Goal: Task Accomplishment & Management: Manage account settings

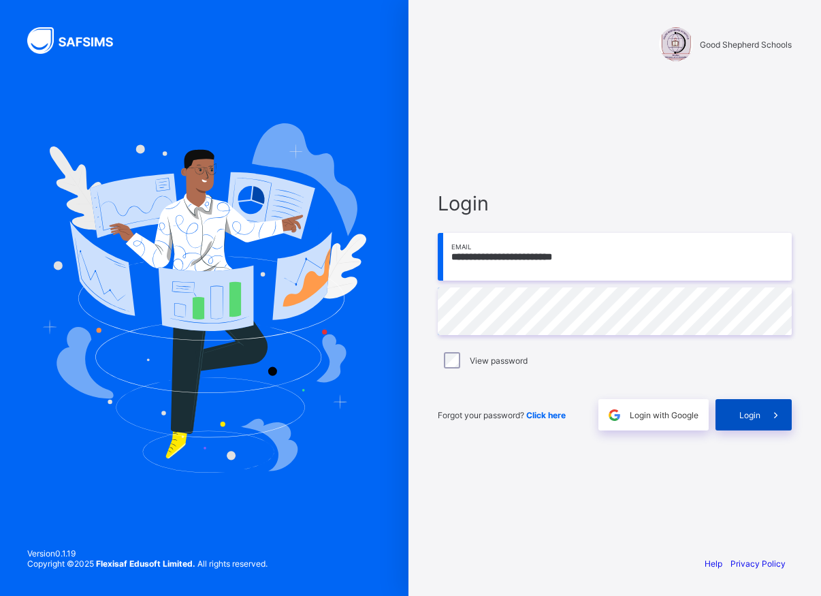
click at [747, 414] on span "Login" at bounding box center [749, 415] width 21 height 10
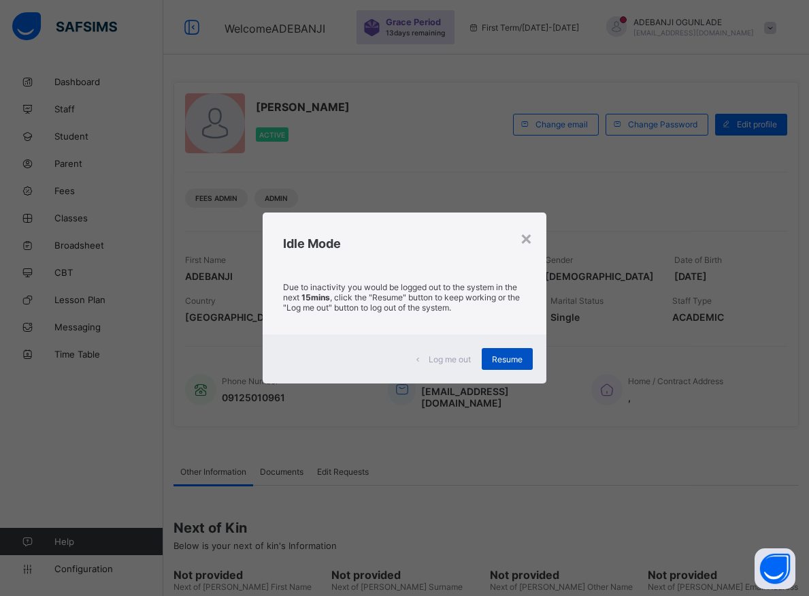
click at [504, 358] on span "Resume" at bounding box center [507, 359] width 31 height 10
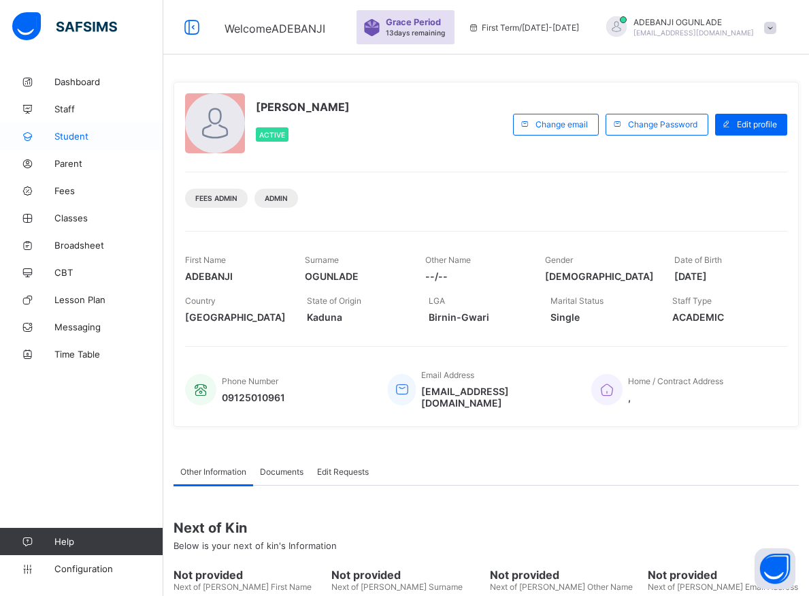
click at [74, 131] on span "Student" at bounding box center [108, 136] width 109 height 11
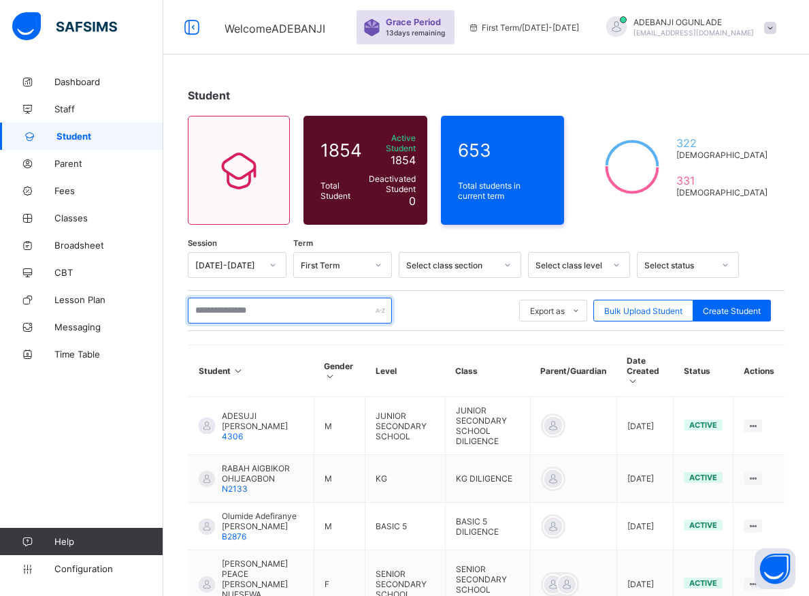
click at [210, 308] on input "text" at bounding box center [290, 310] width 204 height 26
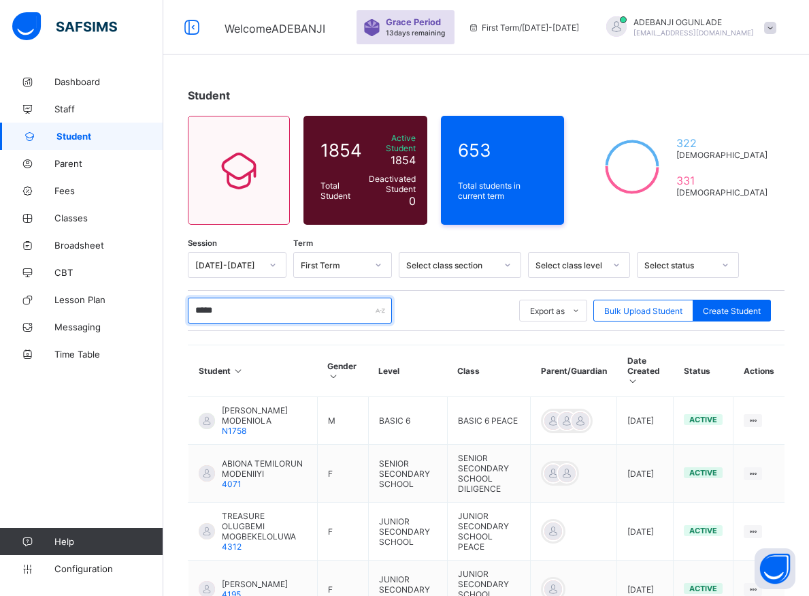
type input "******"
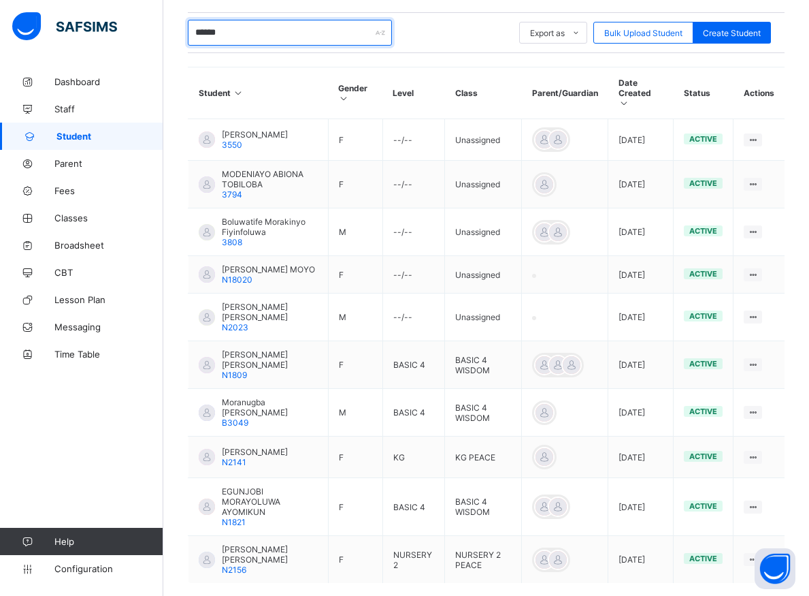
scroll to position [336, 0]
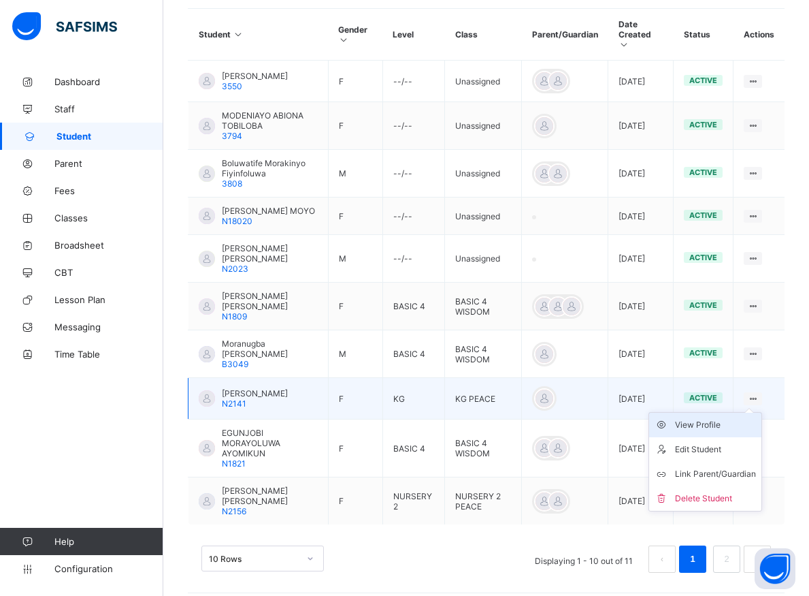
click at [729, 418] on div "View Profile" at bounding box center [715, 425] width 81 height 14
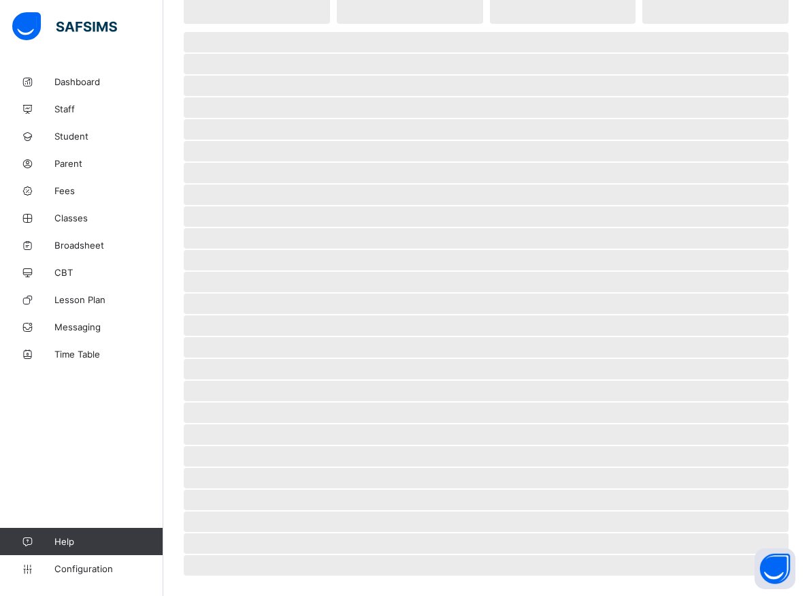
scroll to position [139, 0]
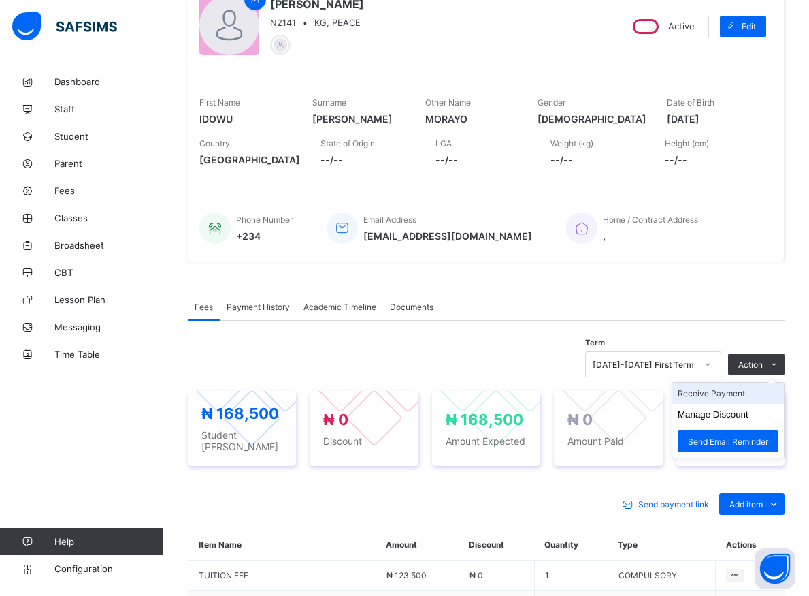
click at [722, 393] on li "Receive Payment" at bounding box center [728, 393] width 112 height 21
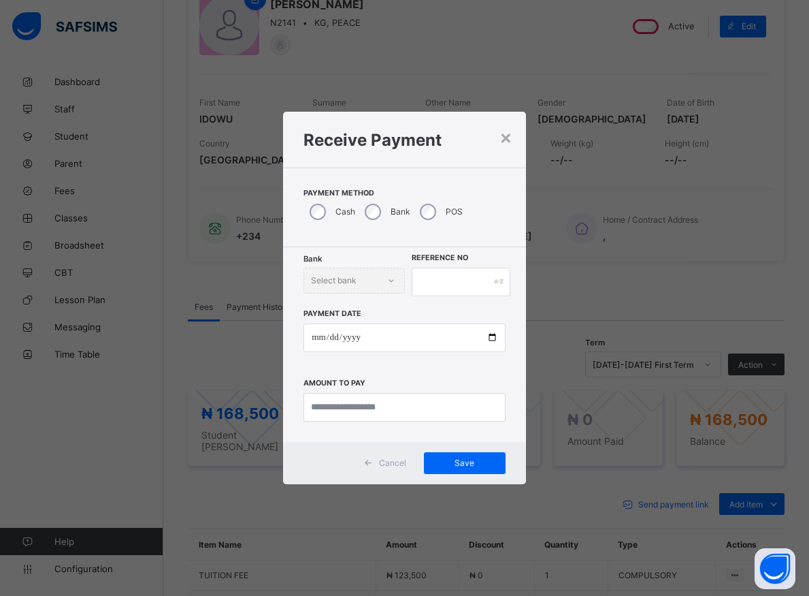
click at [687, 277] on div "× Receive Payment Payment Method Cash Bank POS Bank Select bank Reference No Pa…" at bounding box center [404, 298] width 809 height 596
click at [355, 215] on div "Cash" at bounding box center [331, 211] width 55 height 29
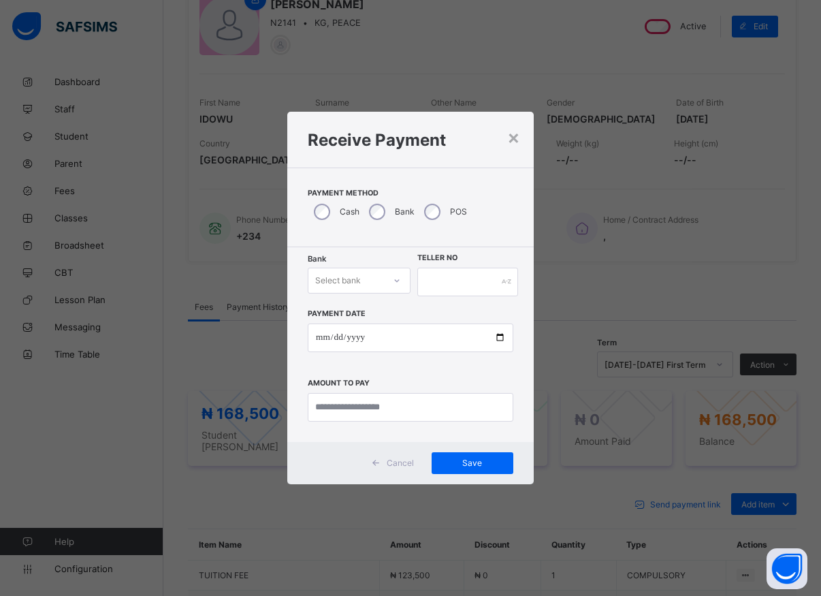
click at [389, 281] on div at bounding box center [396, 281] width 23 height 22
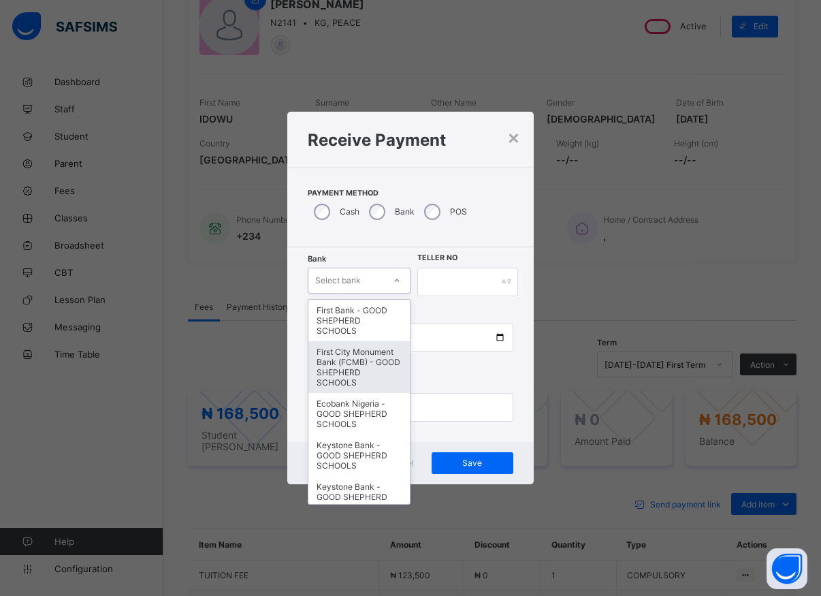
drag, startPoint x: 349, startPoint y: 363, endPoint x: 358, endPoint y: 350, distance: 16.2
click at [349, 363] on div "First City Monument Bank (FCMB) - GOOD SHEPHERD SCHOOLS" at bounding box center [358, 367] width 101 height 52
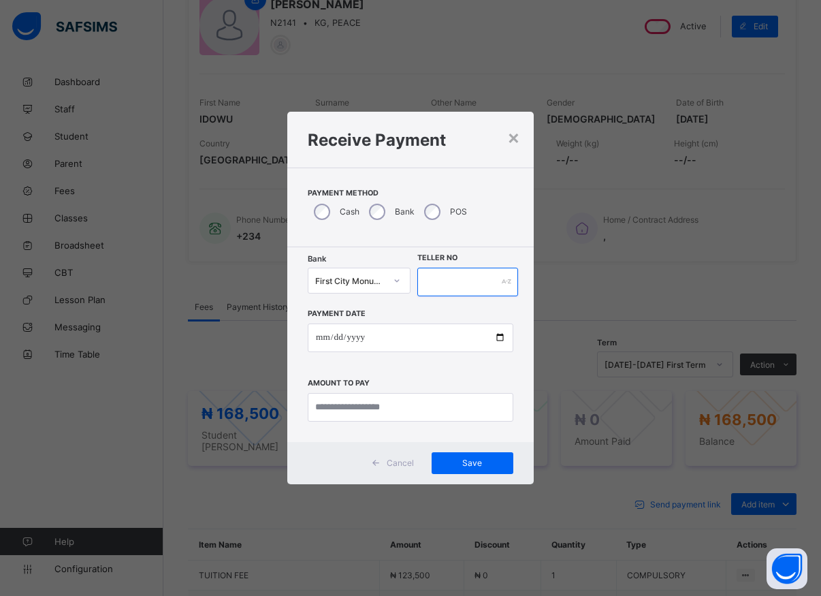
click at [436, 282] on input "text" at bounding box center [467, 281] width 101 height 29
type input "*****"
click at [503, 340] on input "date" at bounding box center [411, 337] width 206 height 29
type input "**********"
click at [368, 407] on input "currency" at bounding box center [411, 407] width 206 height 29
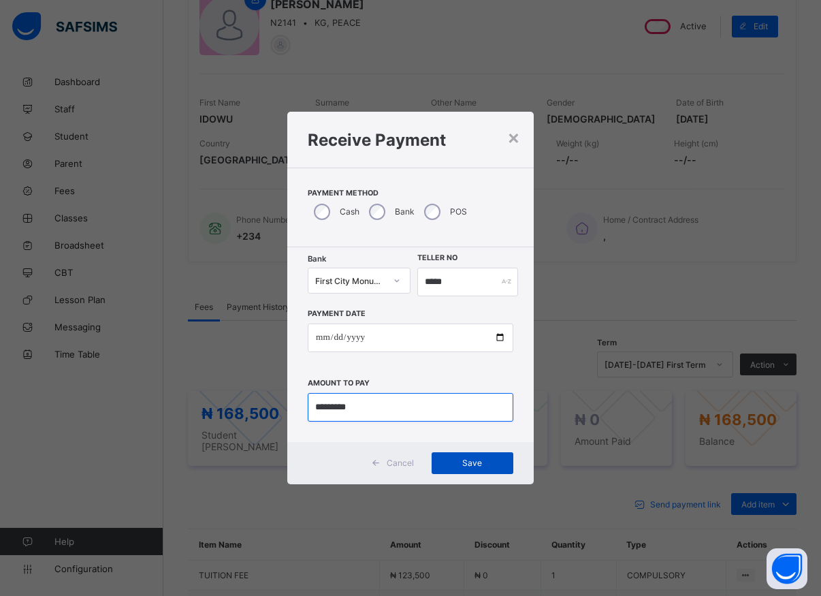
type input "*********"
click at [483, 464] on span "Save" at bounding box center [472, 462] width 61 height 10
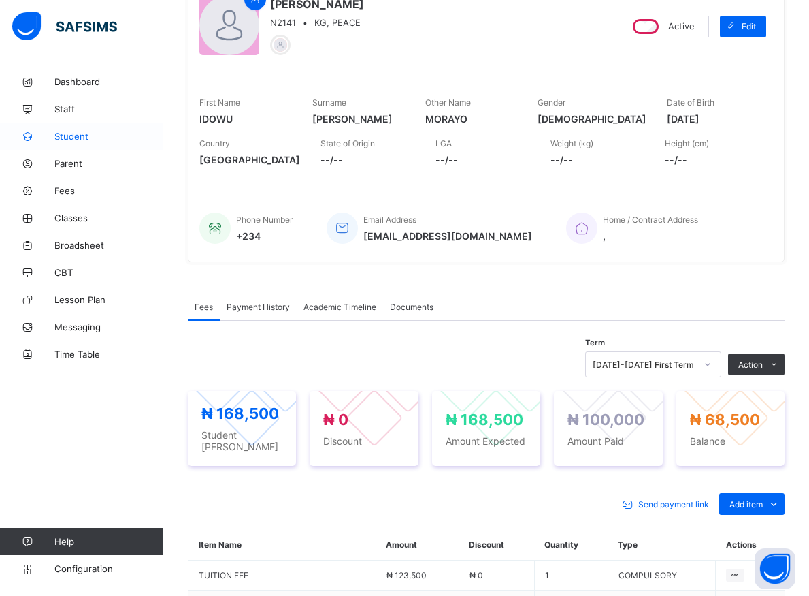
click at [60, 131] on span "Student" at bounding box center [108, 136] width 109 height 11
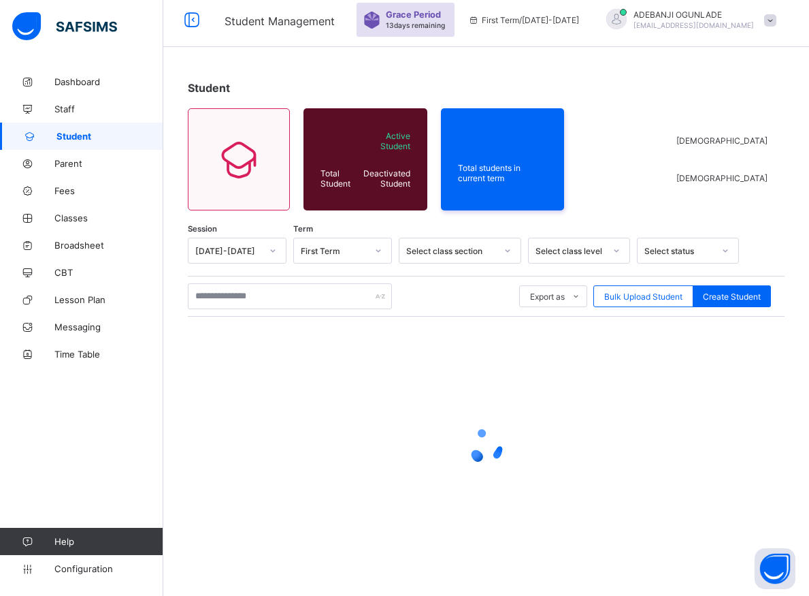
scroll to position [7, 0]
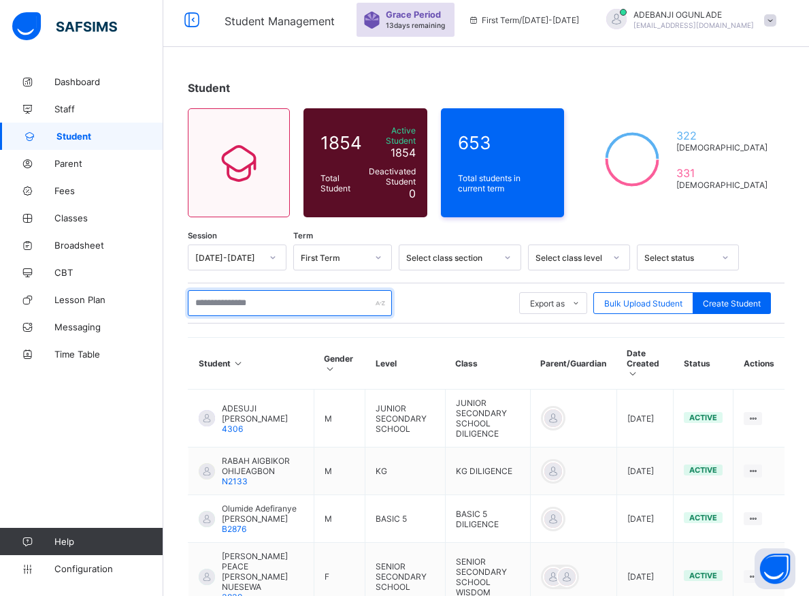
click at [282, 290] on input "text" at bounding box center [290, 303] width 204 height 26
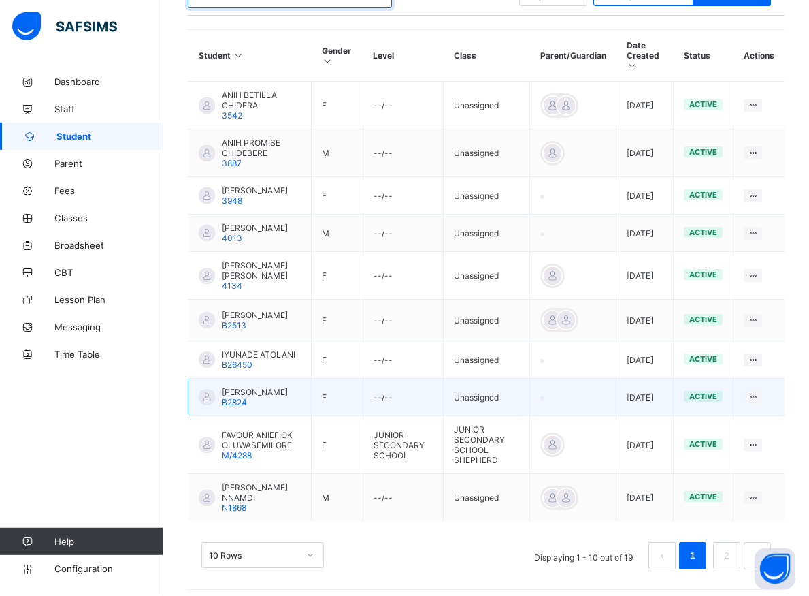
scroll to position [316, 0]
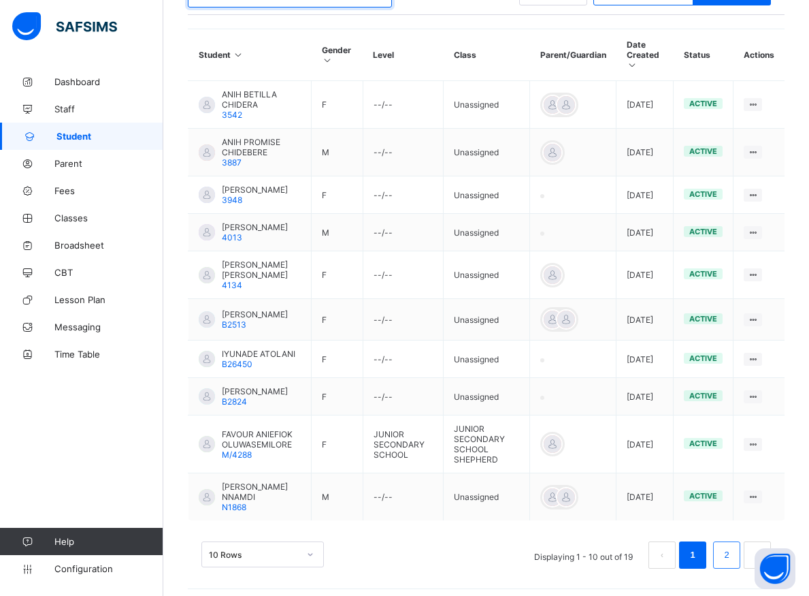
type input "***"
click at [733, 547] on link "2" at bounding box center [726, 555] width 13 height 18
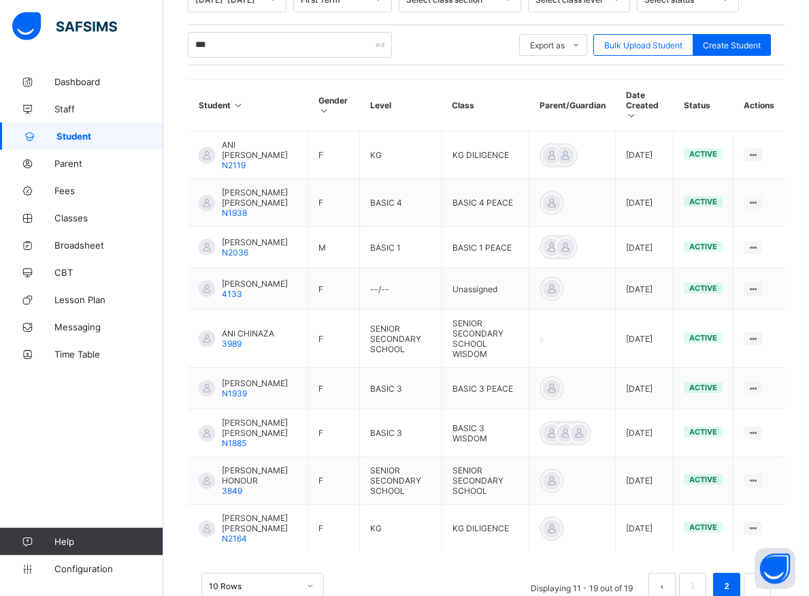
scroll to position [319, 0]
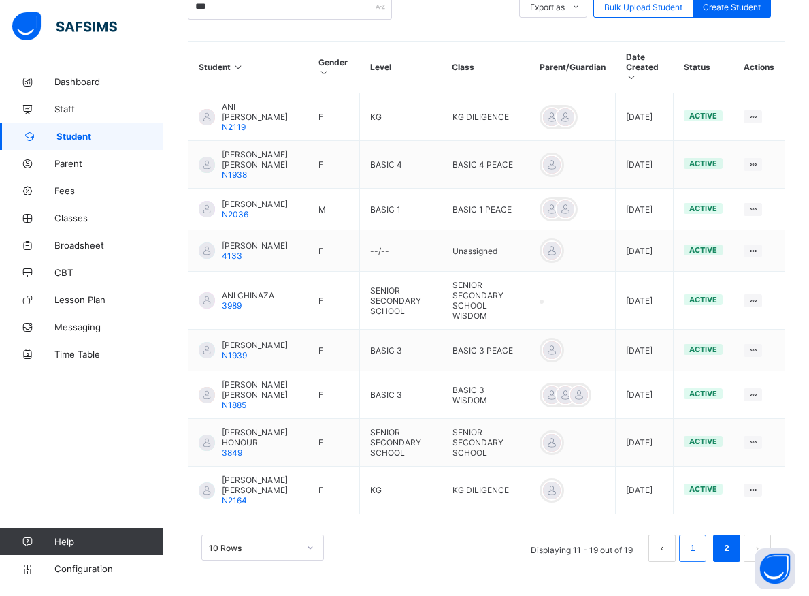
click at [699, 544] on link "1" at bounding box center [692, 548] width 13 height 18
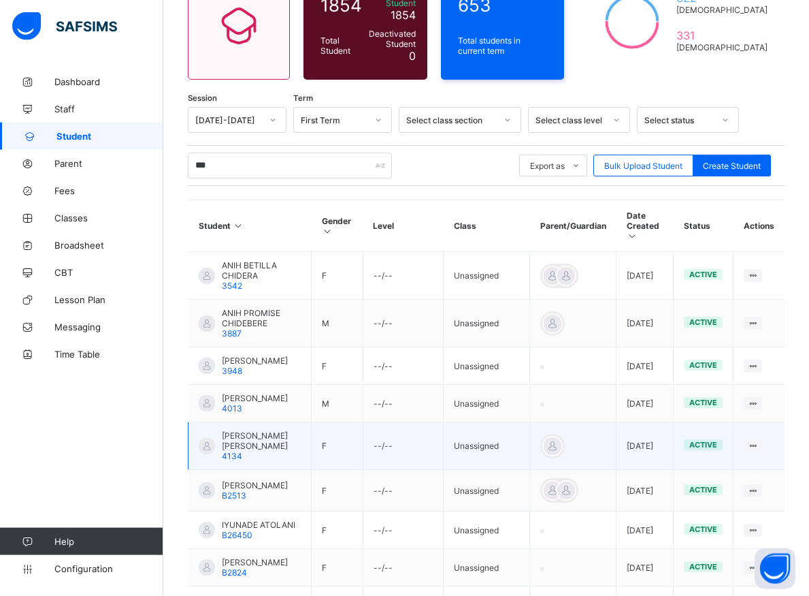
scroll to position [146, 0]
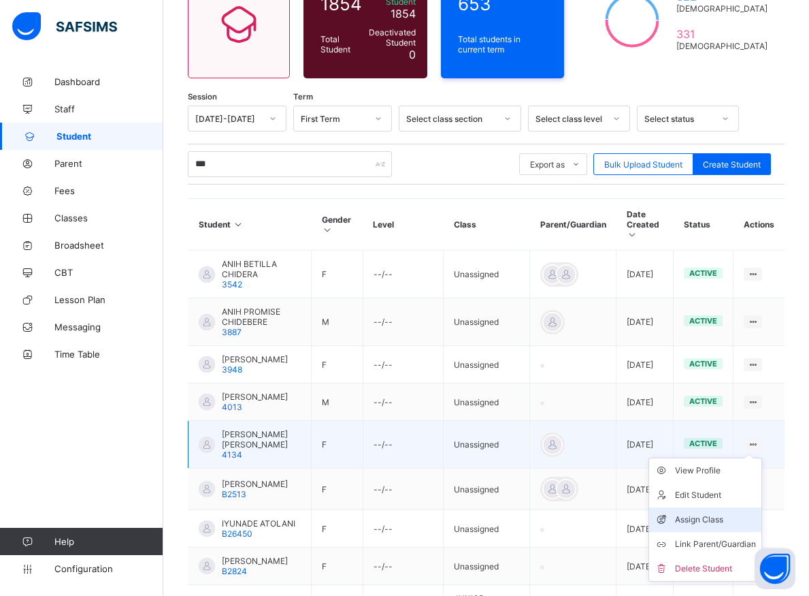
click at [701, 513] on div "Assign Class" at bounding box center [715, 520] width 81 height 14
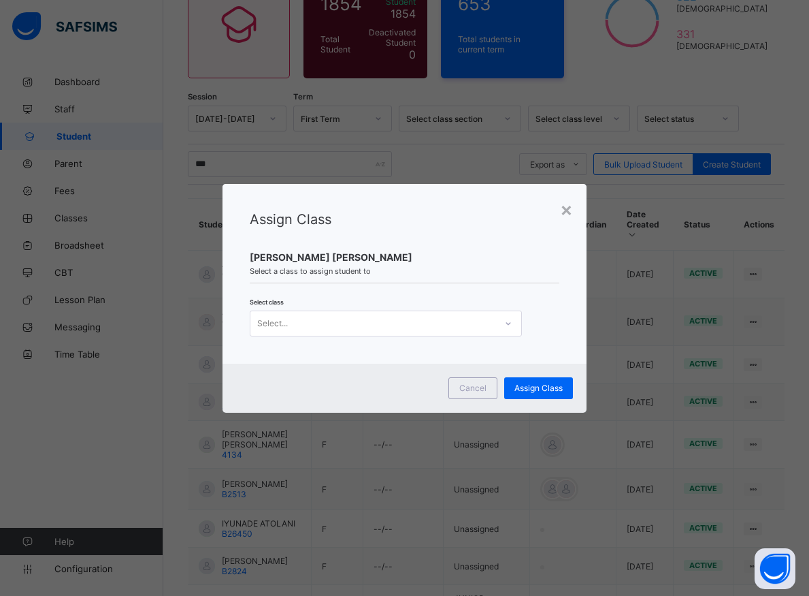
click at [504, 321] on icon at bounding box center [508, 323] width 8 height 14
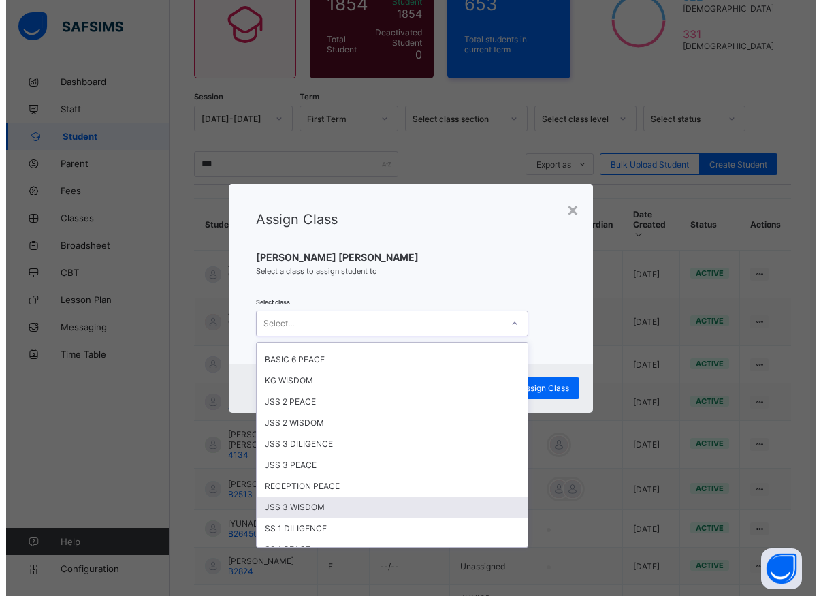
scroll to position [306, 0]
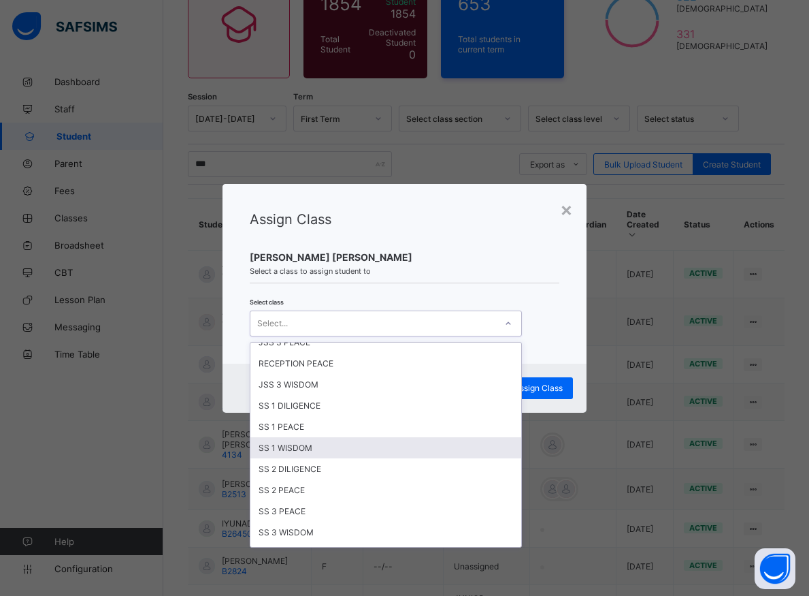
click at [287, 452] on div "SS 1 WISDOM" at bounding box center [385, 447] width 271 height 21
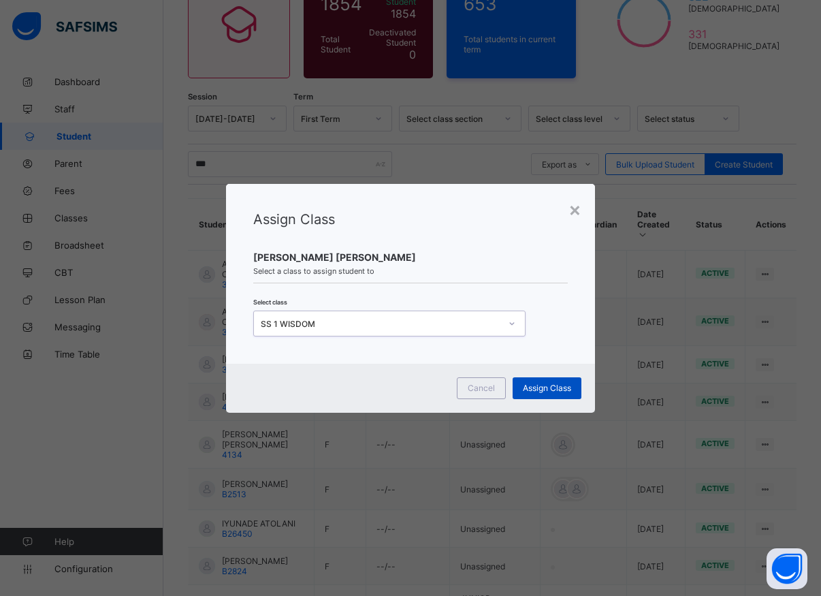
click at [542, 393] on div "Assign Class" at bounding box center [547, 388] width 69 height 22
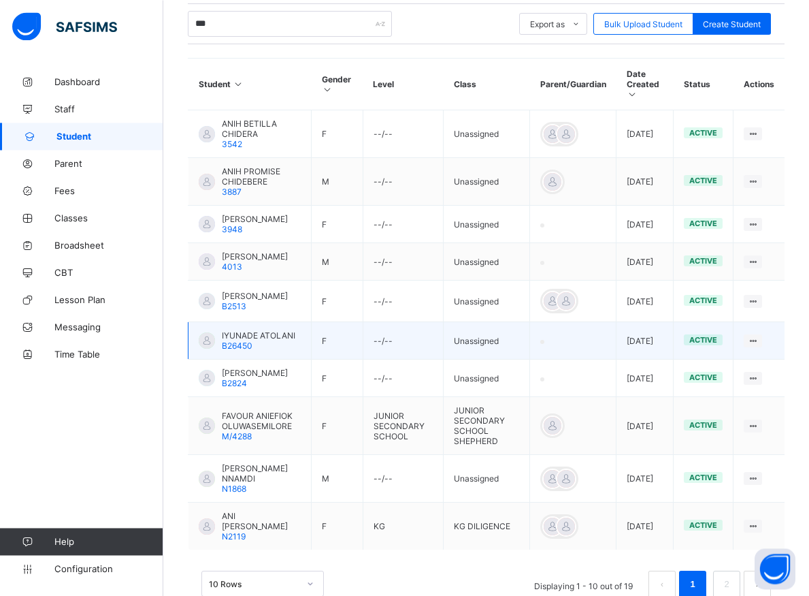
scroll to position [316, 0]
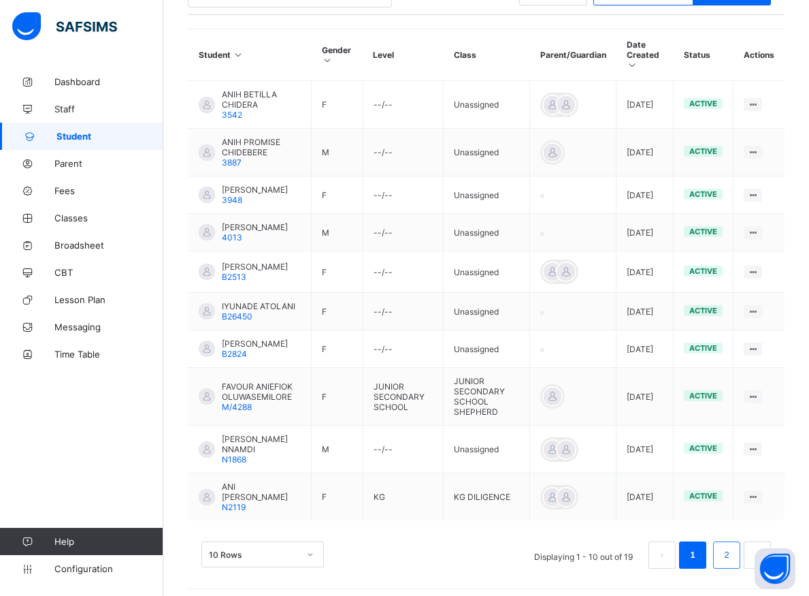
click at [728, 557] on li "2" at bounding box center [726, 554] width 27 height 27
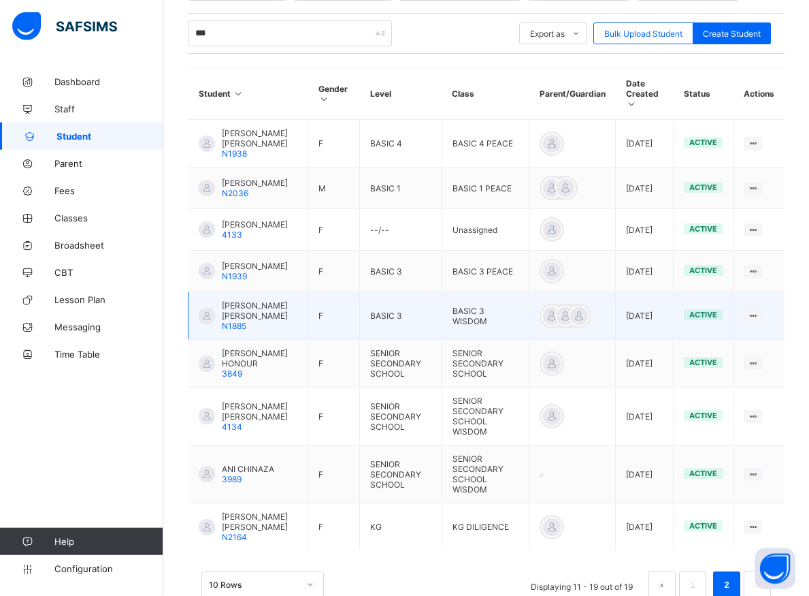
scroll to position [285, 0]
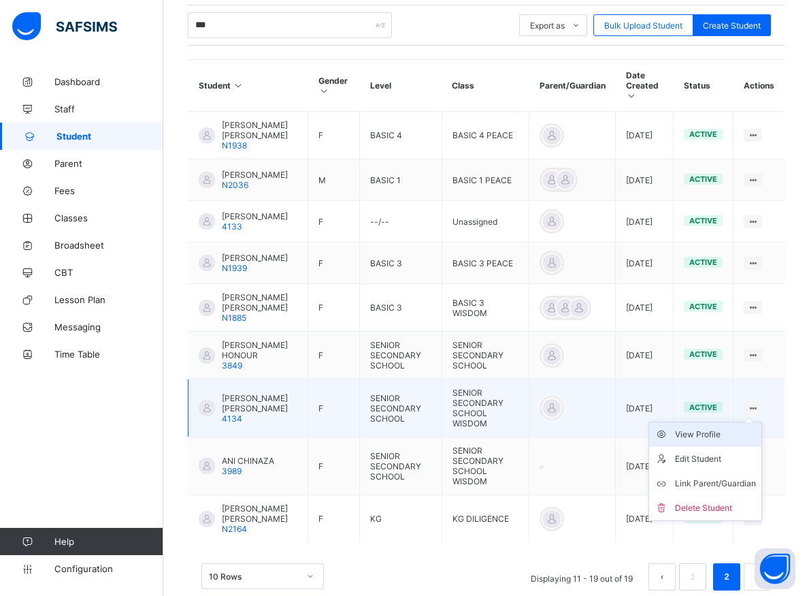
click at [720, 438] on div "View Profile" at bounding box center [715, 434] width 81 height 14
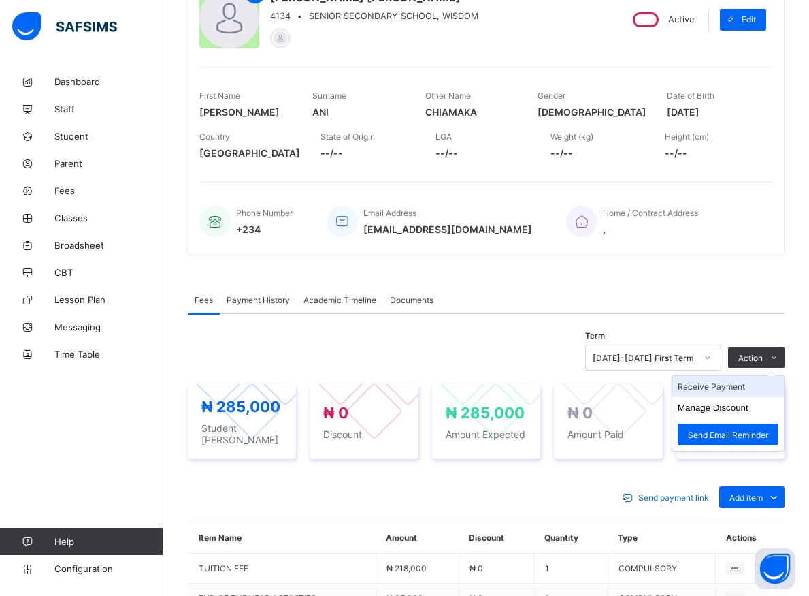
click at [728, 387] on li "Receive Payment" at bounding box center [728, 386] width 112 height 21
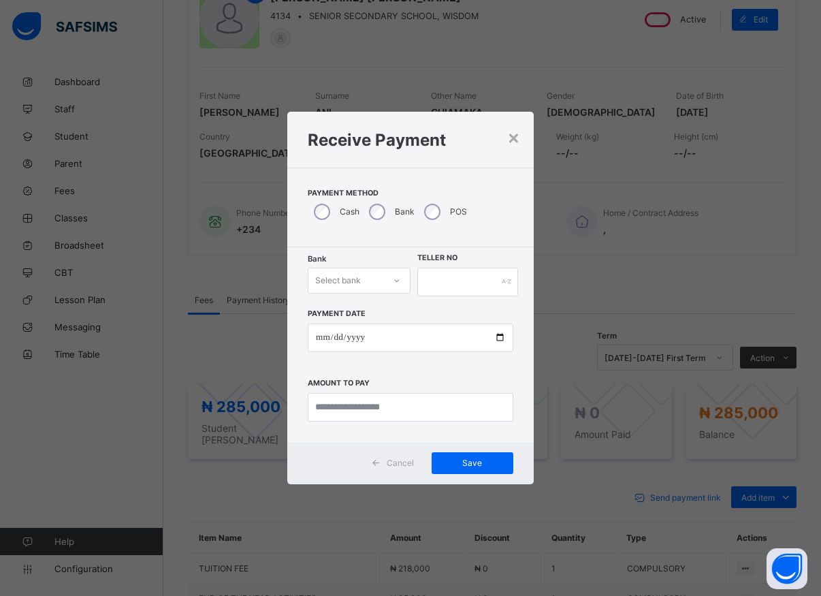
click at [391, 280] on div at bounding box center [396, 281] width 23 height 22
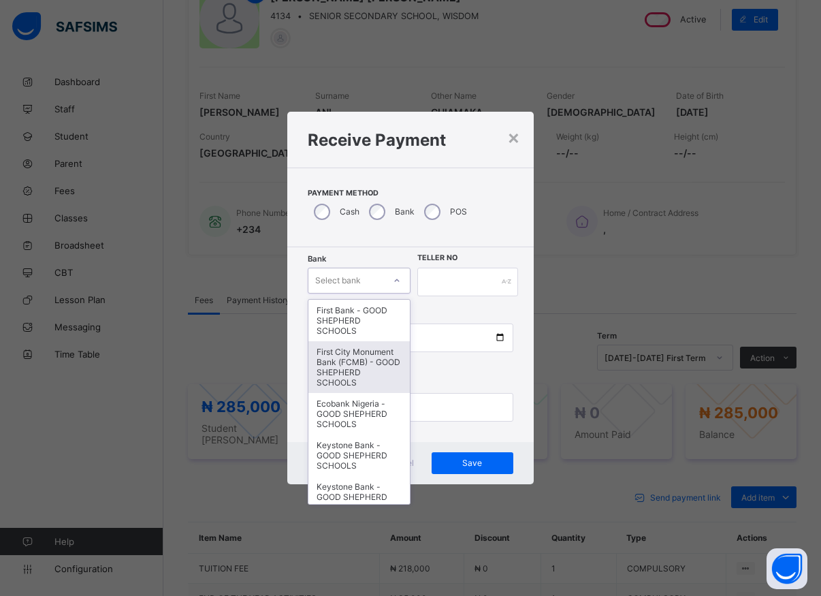
click at [336, 361] on div "First City Monument Bank (FCMB) - GOOD SHEPHERD SCHOOLS" at bounding box center [358, 367] width 101 height 52
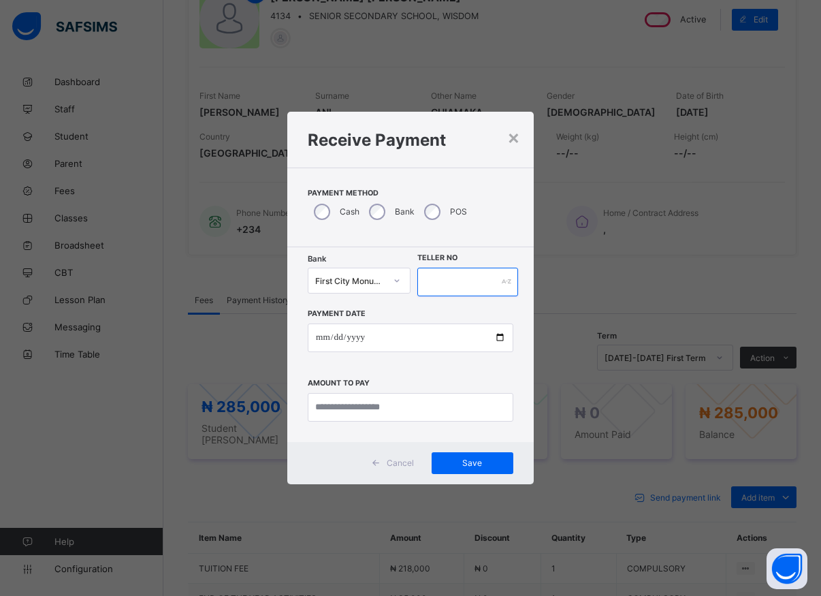
click at [427, 277] on input "text" at bounding box center [467, 281] width 101 height 29
type input "*****"
click at [497, 340] on input "date" at bounding box center [411, 337] width 206 height 29
type input "**********"
click at [329, 408] on input "currency" at bounding box center [411, 407] width 206 height 29
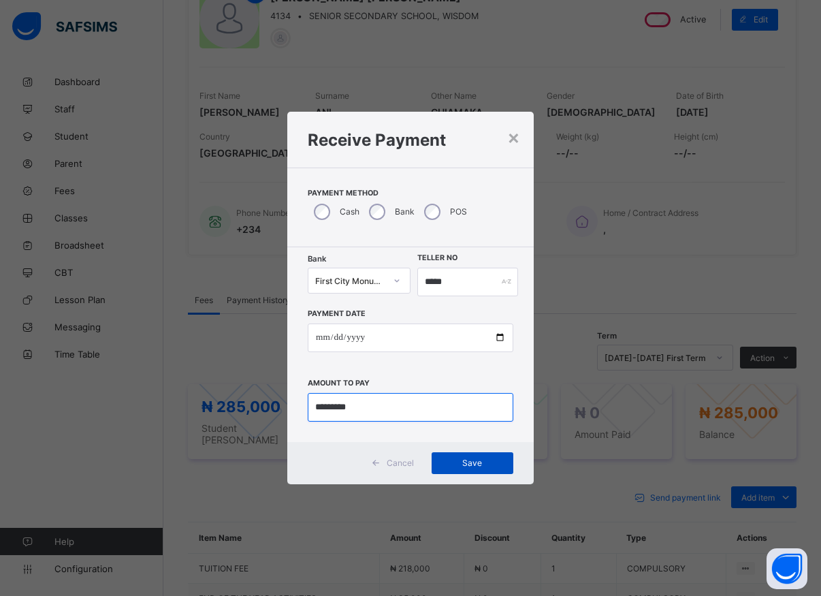
type input "*********"
click at [466, 466] on span "Save" at bounding box center [472, 462] width 61 height 10
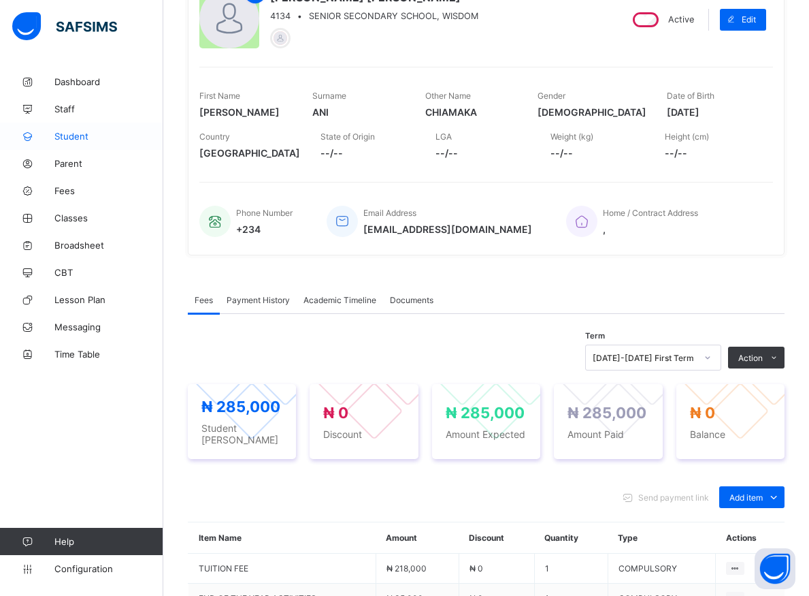
click at [71, 137] on span "Student" at bounding box center [108, 136] width 109 height 11
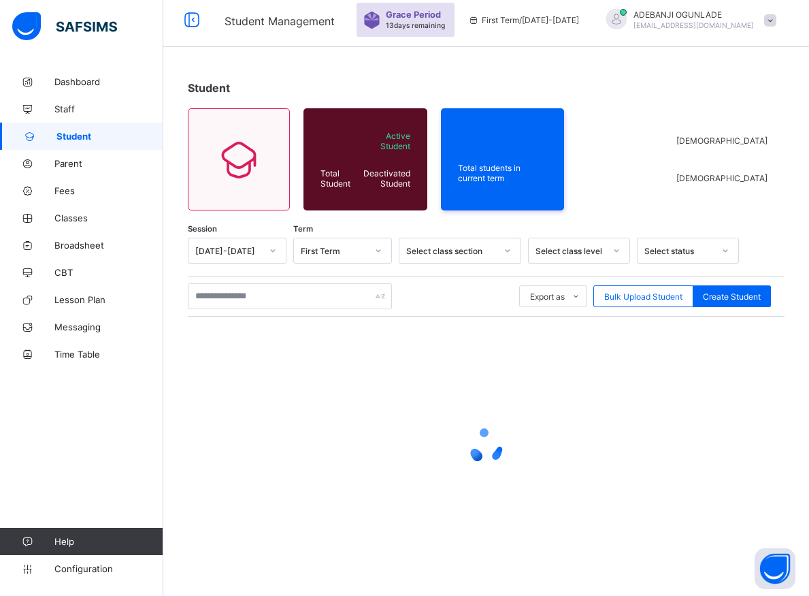
scroll to position [7, 0]
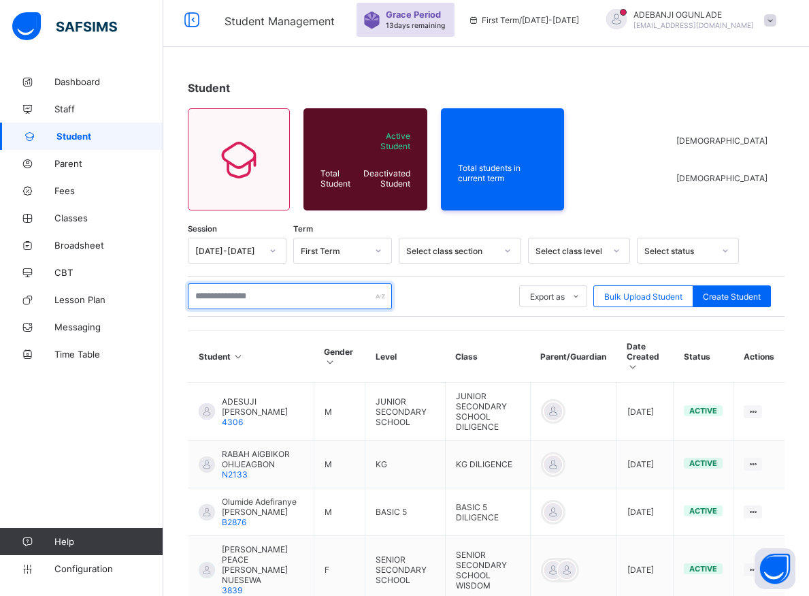
click at [216, 296] on input "text" at bounding box center [290, 296] width 204 height 26
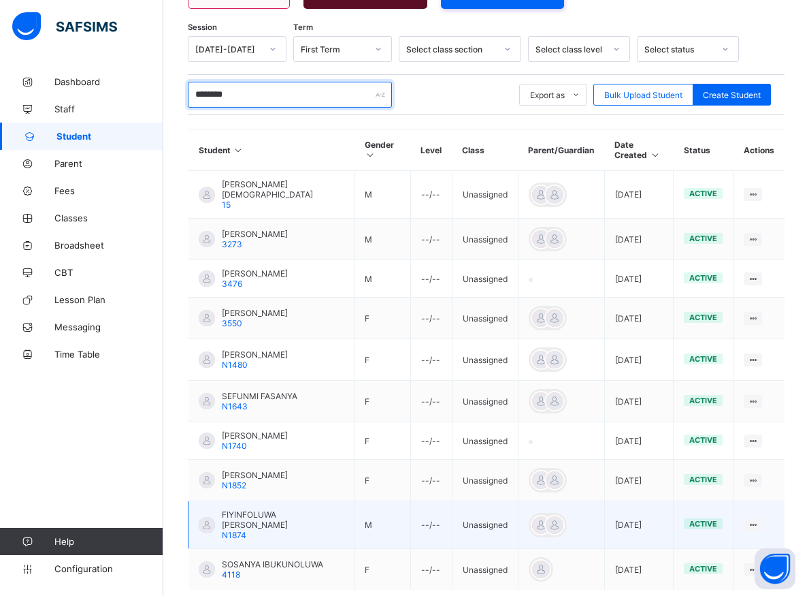
scroll to position [285, 0]
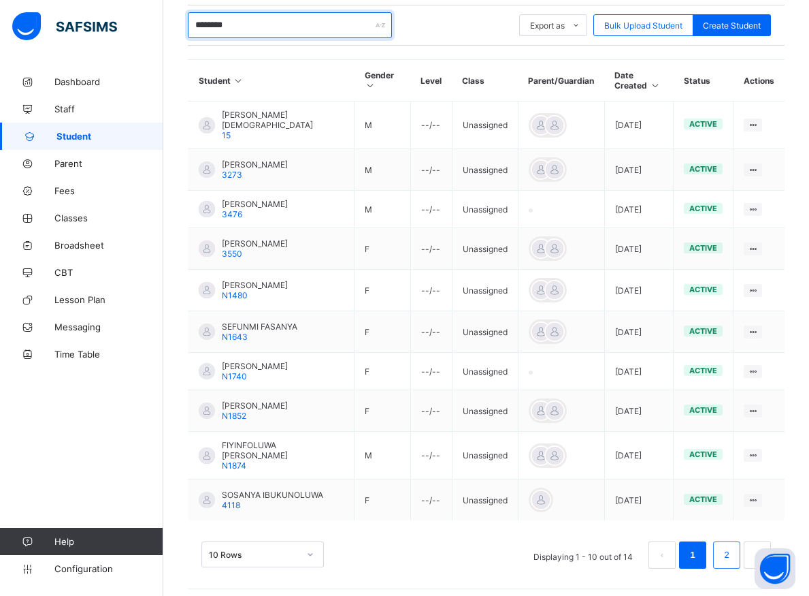
type input "********"
click at [732, 553] on link "2" at bounding box center [726, 555] width 13 height 18
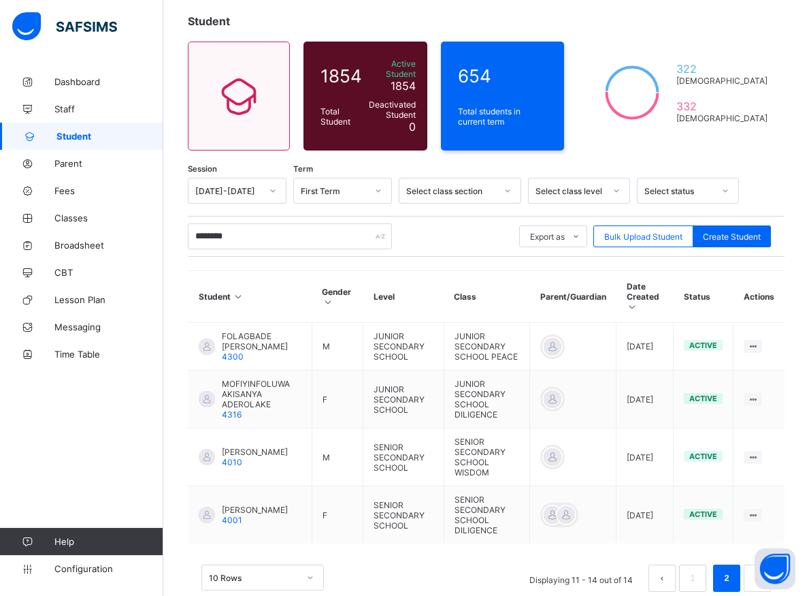
scroll to position [77, 0]
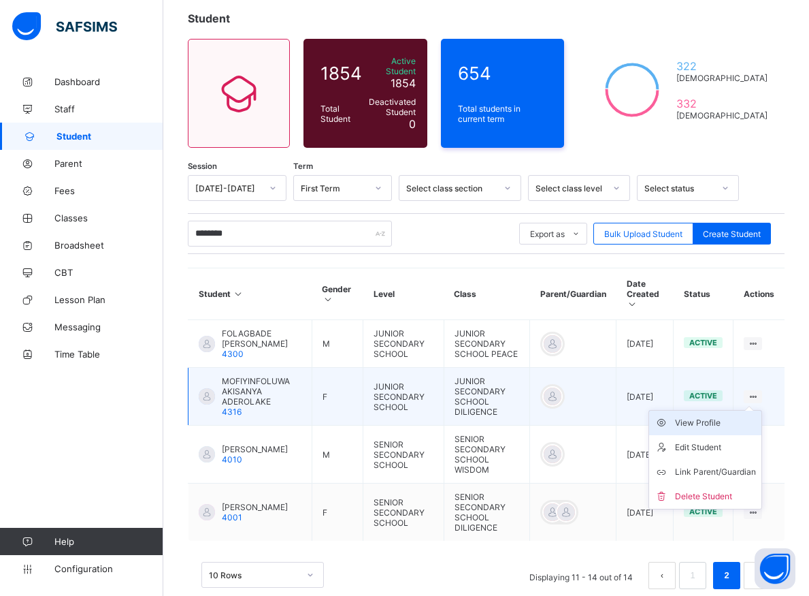
click at [731, 416] on div "View Profile" at bounding box center [715, 423] width 81 height 14
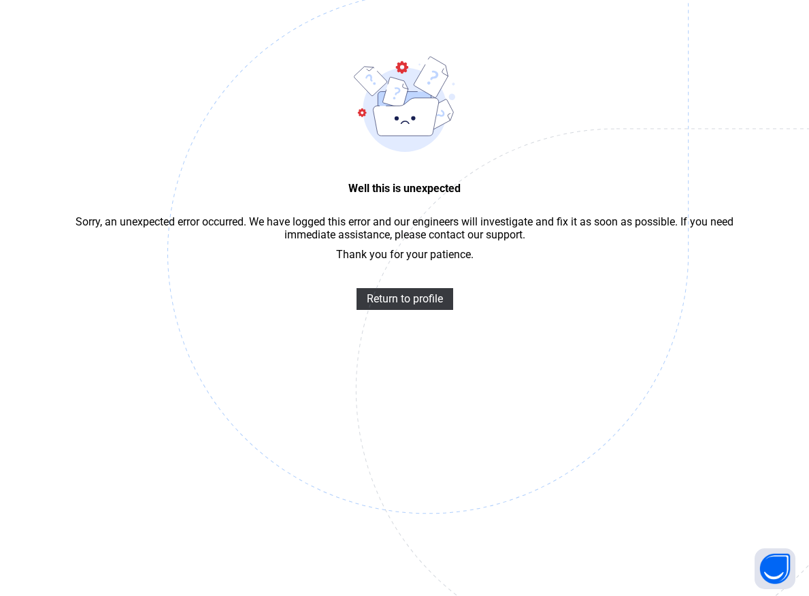
scroll to position [41, 0]
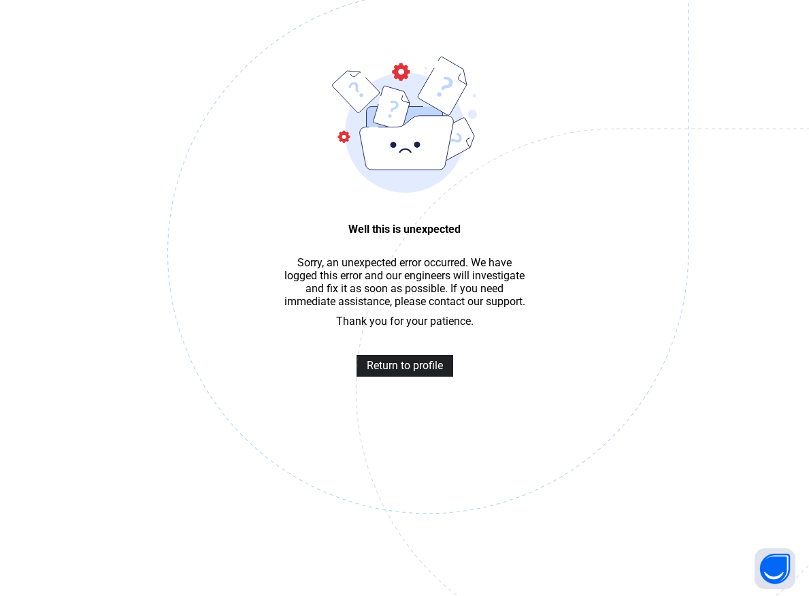
click at [407, 372] on span "Return to profile" at bounding box center [405, 365] width 76 height 13
click at [408, 372] on span "Return to profile" at bounding box center [405, 365] width 76 height 13
click at [407, 372] on span "Return to profile" at bounding box center [405, 365] width 76 height 13
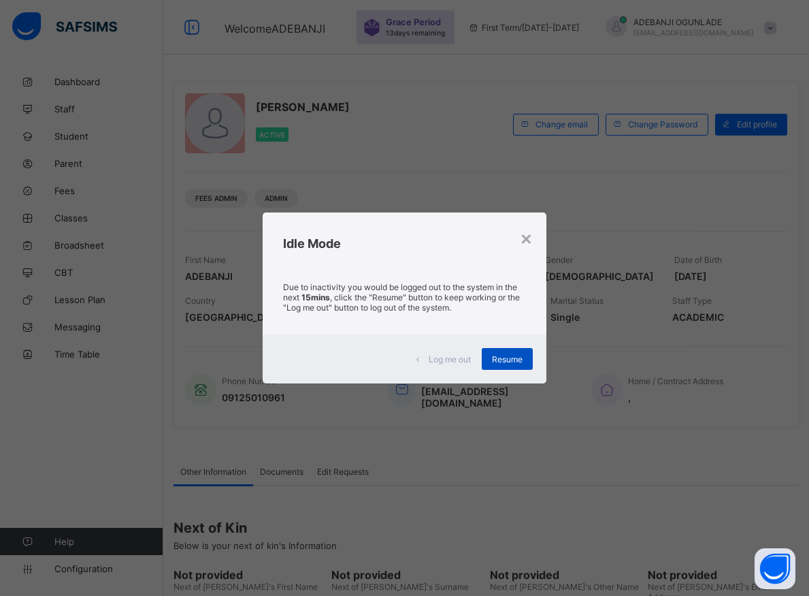
click at [507, 360] on span "Resume" at bounding box center [507, 359] width 31 height 10
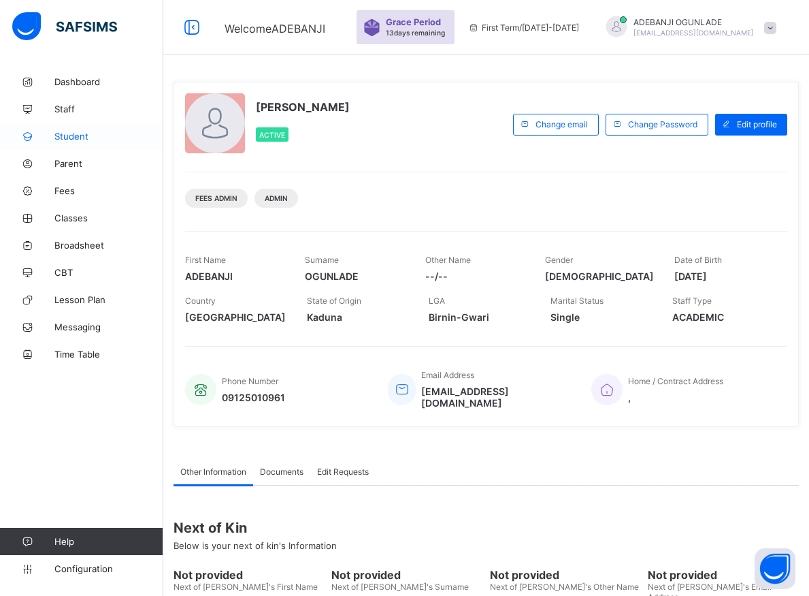
click at [74, 135] on span "Student" at bounding box center [108, 136] width 109 height 11
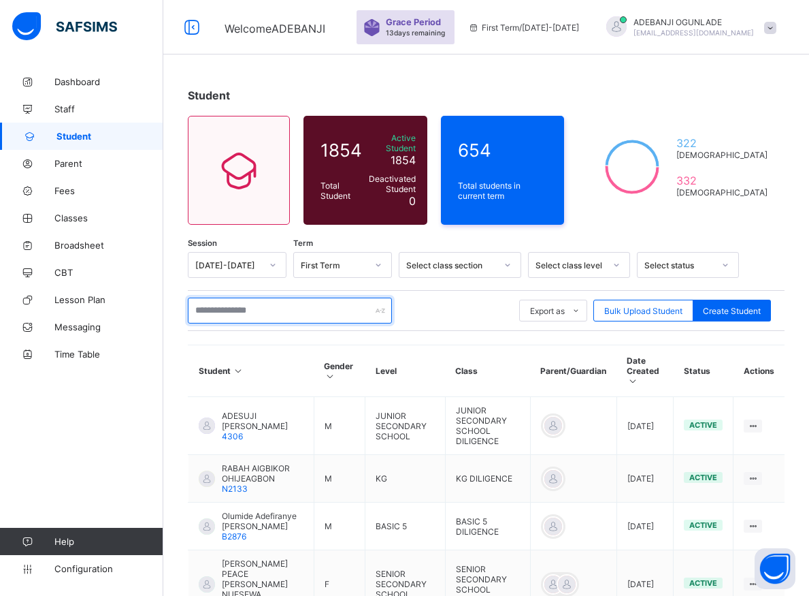
click at [234, 301] on input "text" at bounding box center [290, 310] width 204 height 26
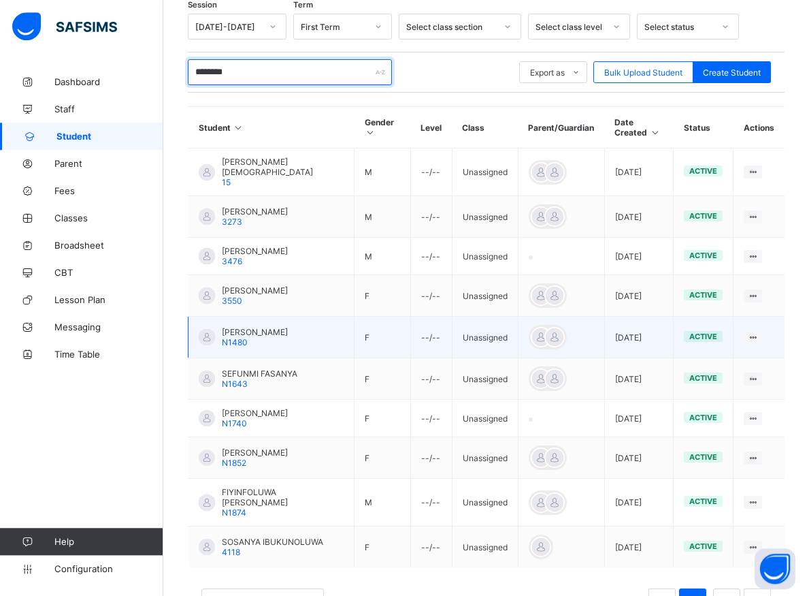
scroll to position [285, 0]
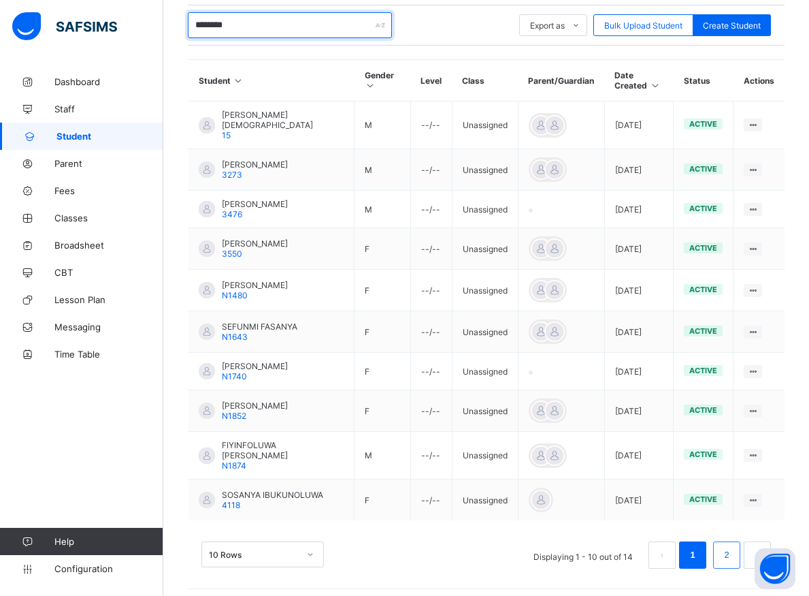
type input "********"
click at [733, 546] on link "2" at bounding box center [726, 555] width 13 height 18
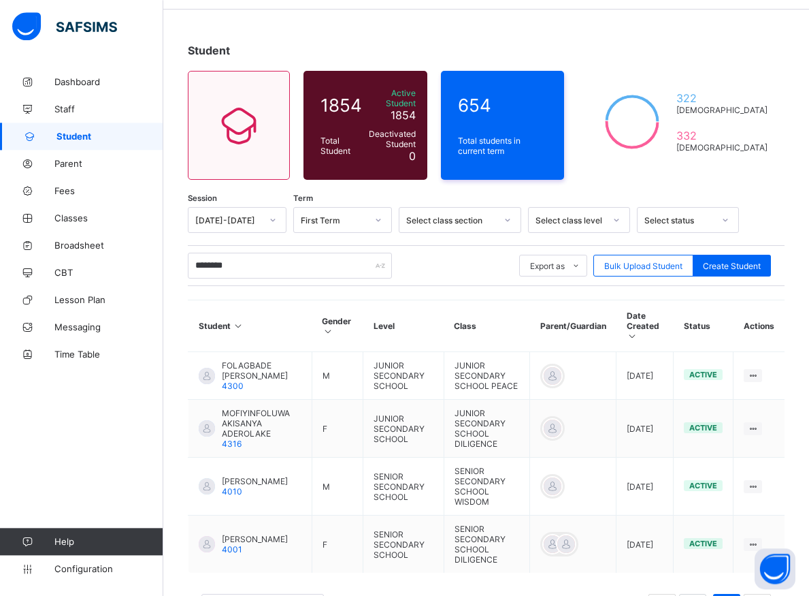
scroll to position [87, 0]
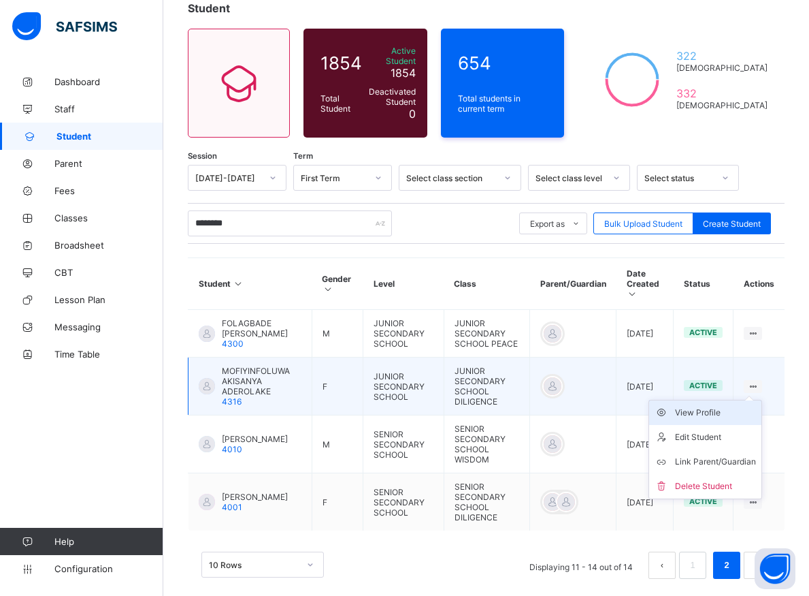
click at [726, 406] on div "View Profile" at bounding box center [715, 413] width 81 height 14
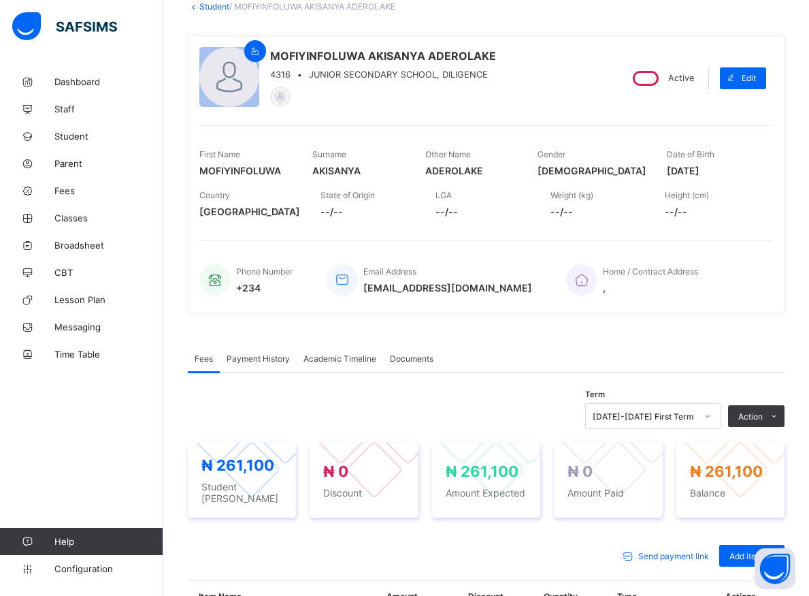
click at [0, 0] on li "Receive Payment" at bounding box center [0, 0] width 0 height 0
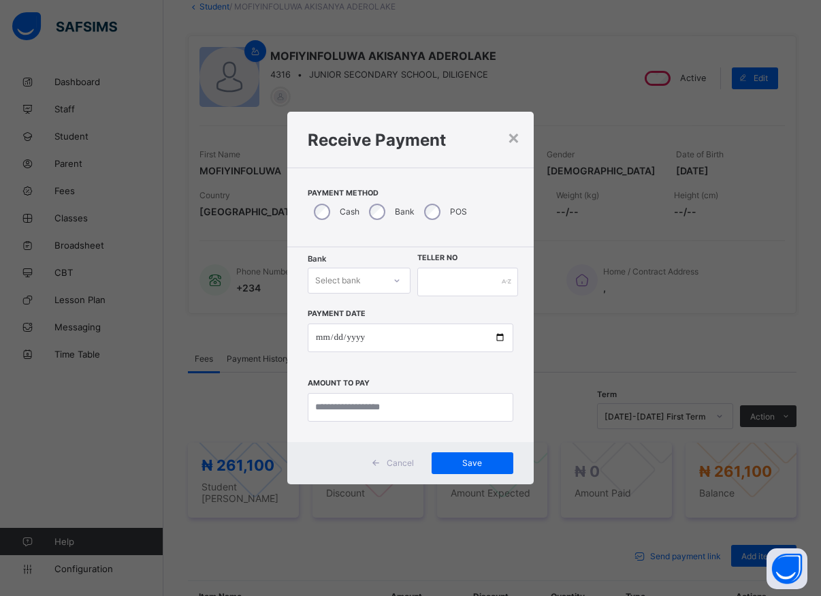
click at [372, 281] on div "Select bank" at bounding box center [346, 280] width 76 height 19
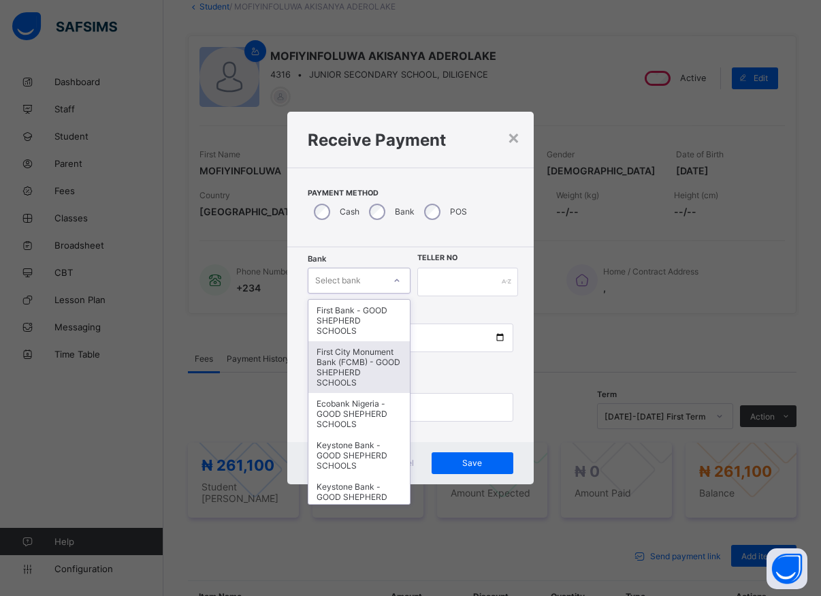
click at [342, 368] on div "First City Monument Bank (FCMB) - GOOD SHEPHERD SCHOOLS" at bounding box center [358, 367] width 101 height 52
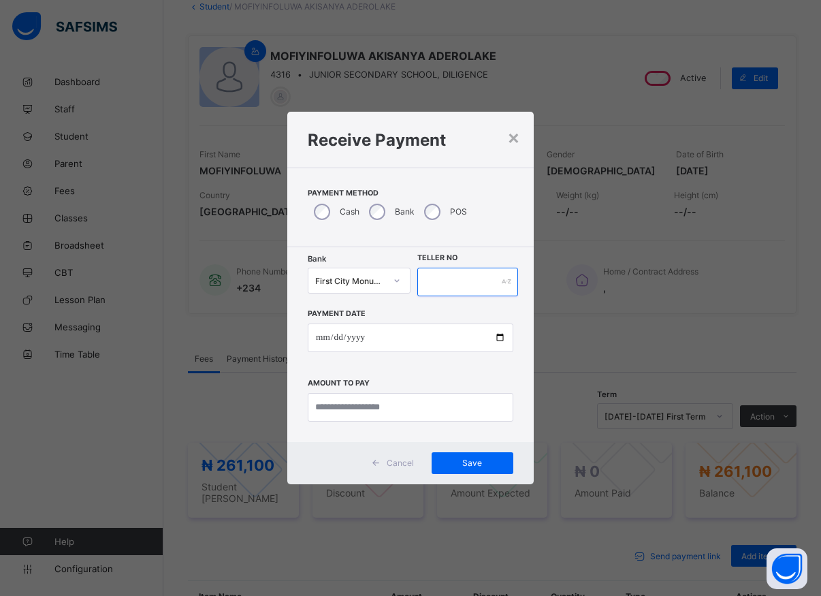
click at [445, 284] on input "text" at bounding box center [467, 281] width 101 height 29
type input "*****"
click at [494, 337] on input "date" at bounding box center [411, 337] width 206 height 29
type input "**********"
click at [373, 413] on input "currency" at bounding box center [411, 407] width 206 height 29
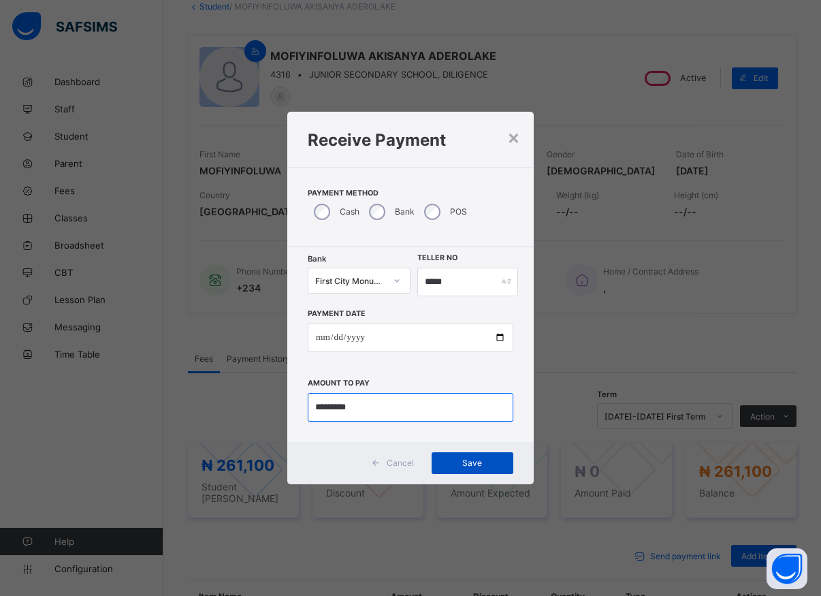
type input "*********"
click at [473, 459] on span "Save" at bounding box center [472, 462] width 61 height 10
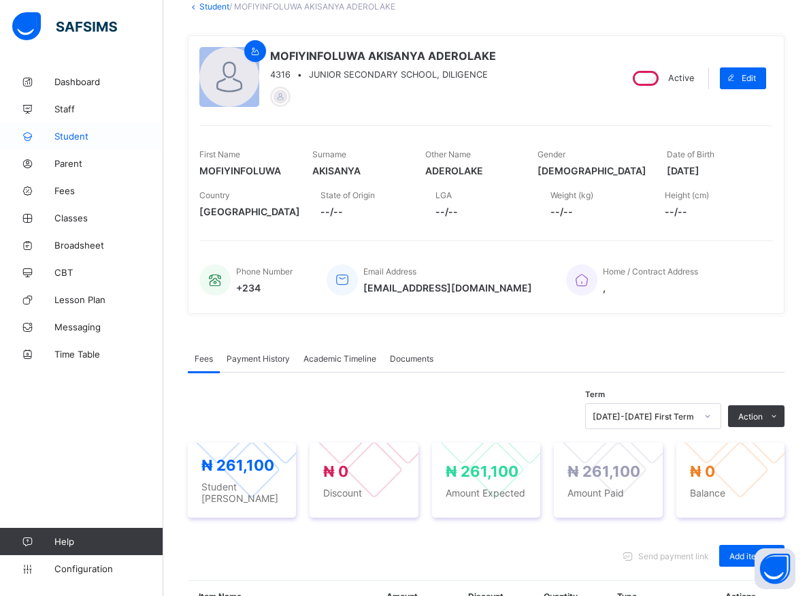
click at [75, 135] on span "Student" at bounding box center [108, 136] width 109 height 11
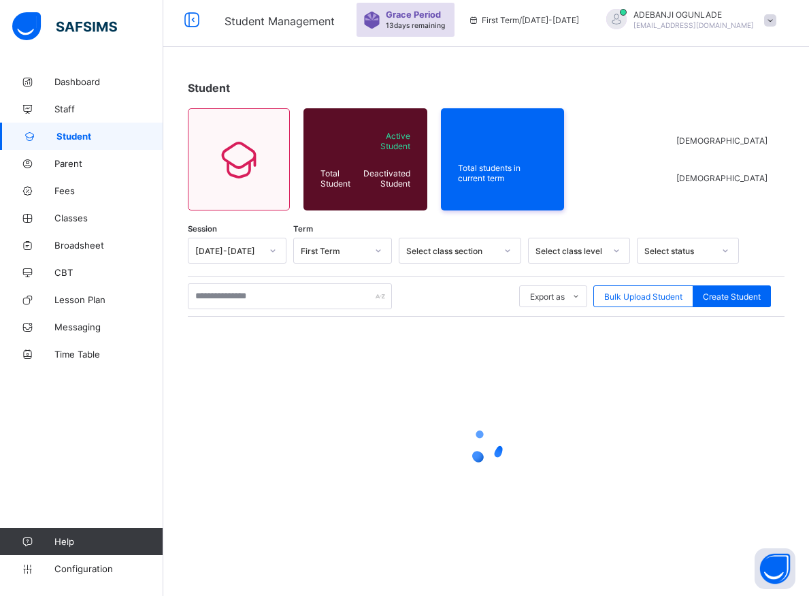
scroll to position [7, 0]
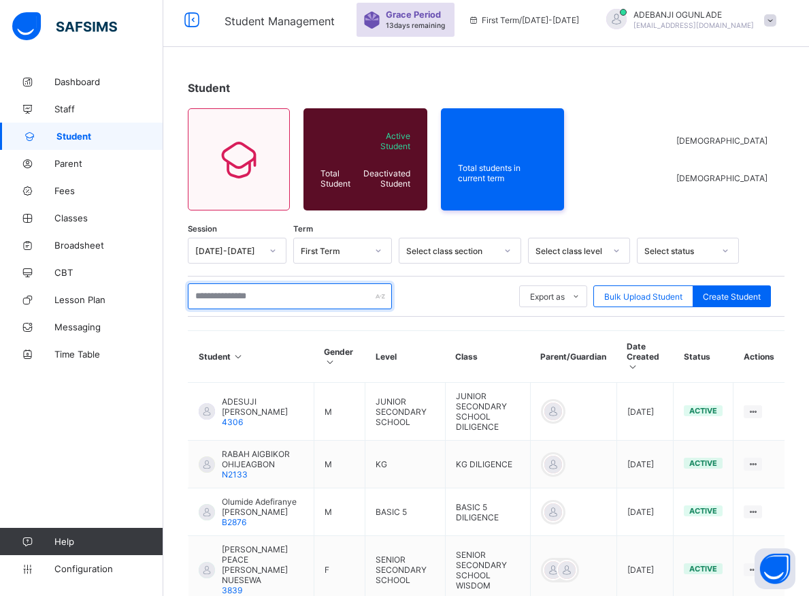
click at [286, 298] on input "text" at bounding box center [290, 296] width 204 height 26
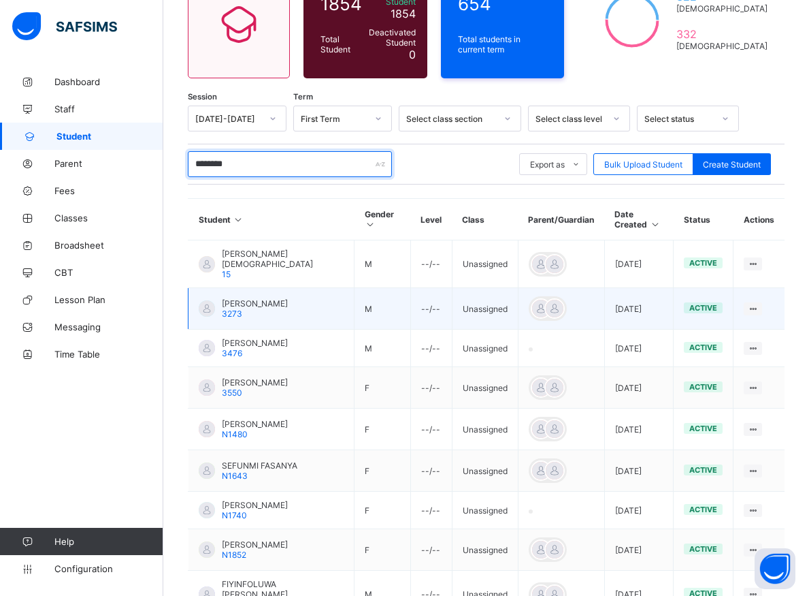
scroll to position [285, 0]
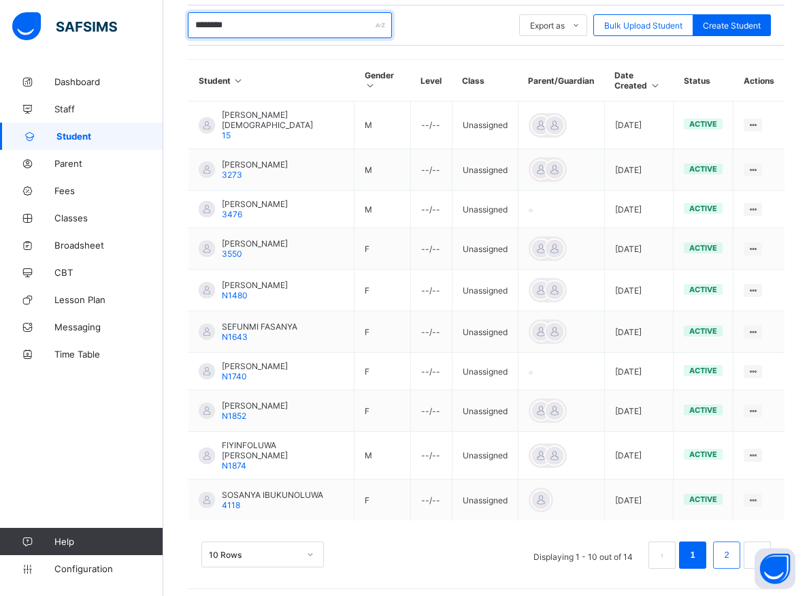
type input "********"
click at [733, 551] on link "2" at bounding box center [726, 555] width 13 height 18
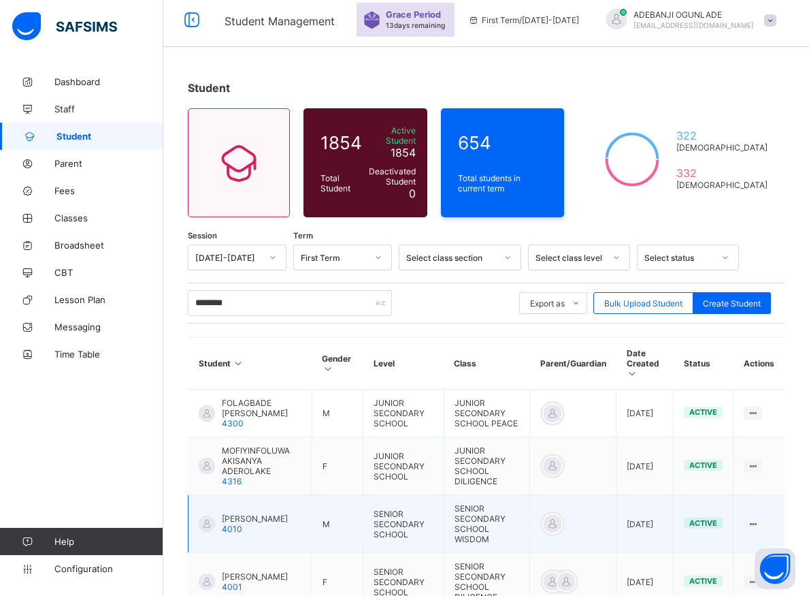
scroll to position [87, 0]
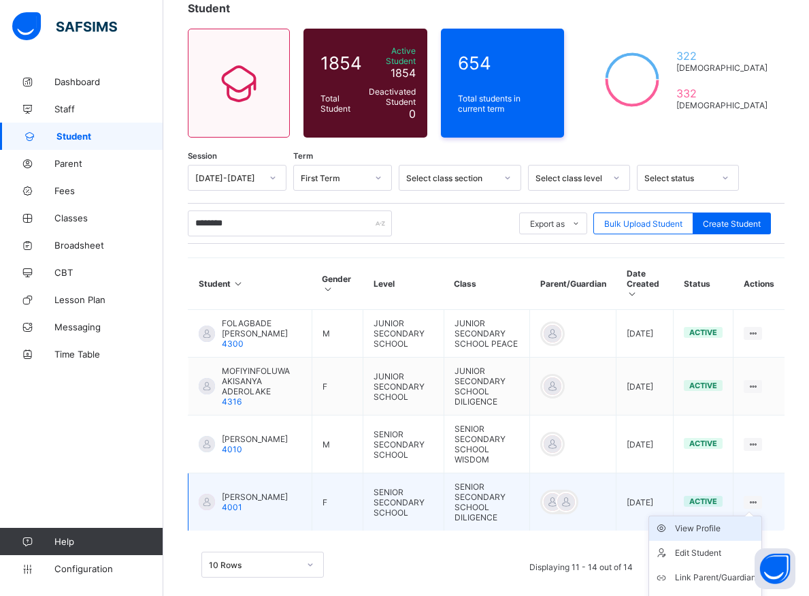
click at [726, 521] on div "View Profile" at bounding box center [715, 528] width 81 height 14
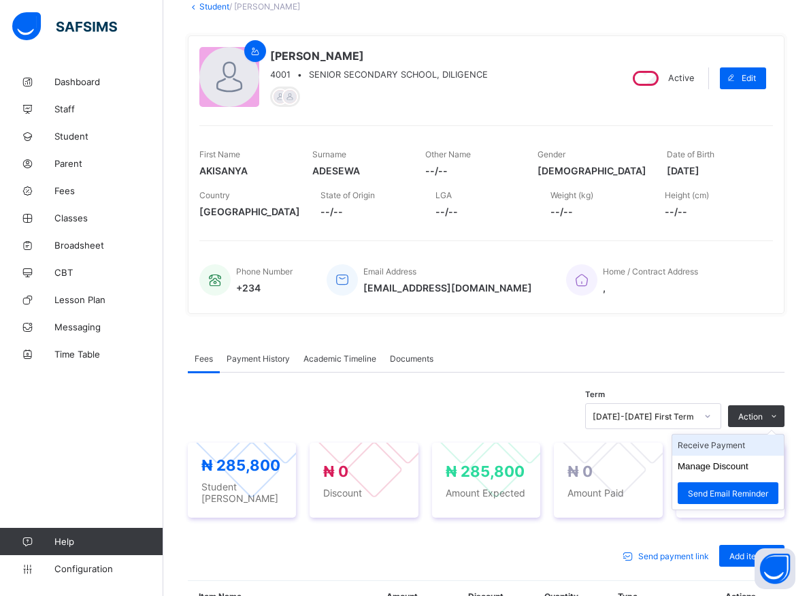
click at [726, 450] on li "Receive Payment" at bounding box center [728, 444] width 112 height 21
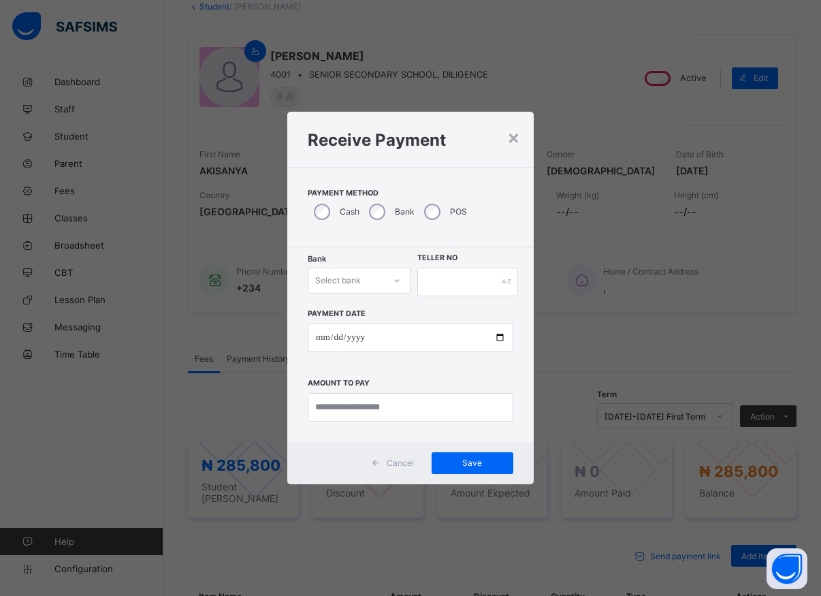
click at [395, 282] on icon at bounding box center [397, 281] width 8 height 14
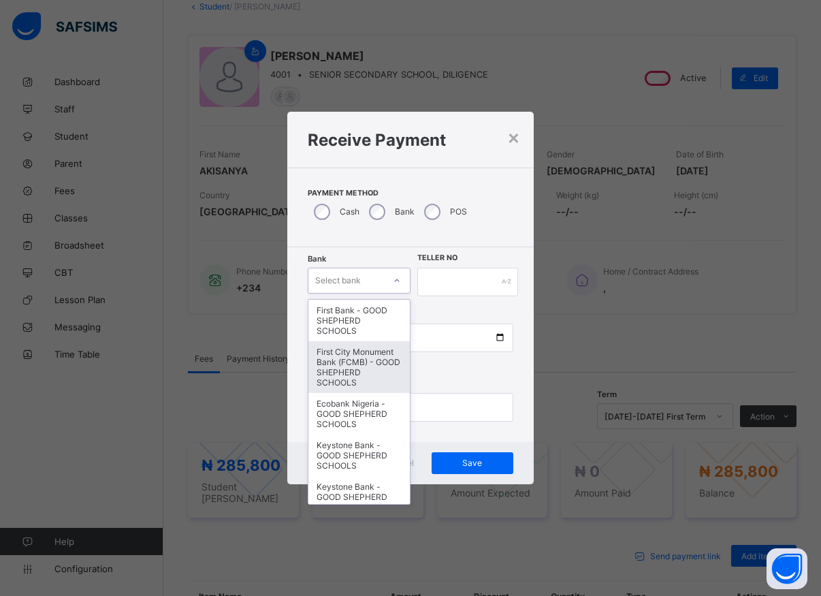
click at [328, 374] on div "First City Monument Bank (FCMB) - GOOD SHEPHERD SCHOOLS" at bounding box center [358, 367] width 101 height 52
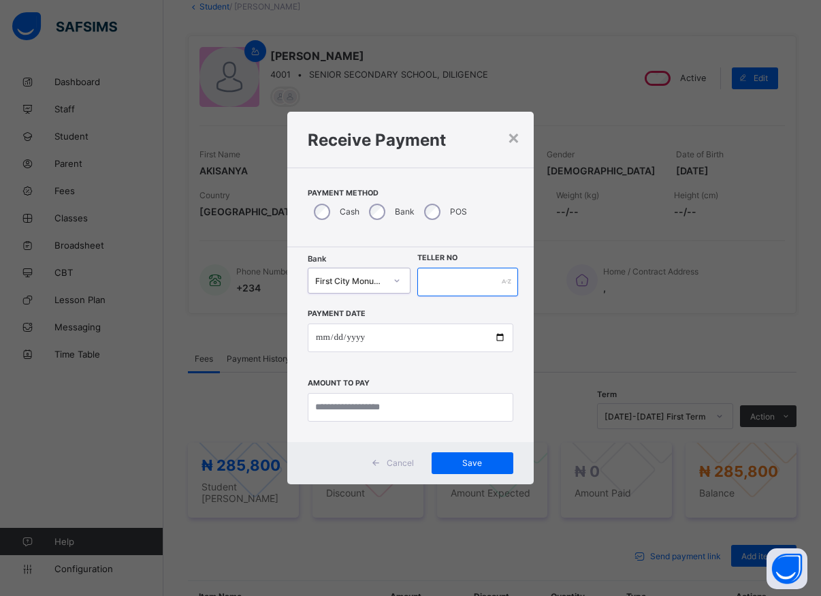
click at [427, 278] on input "text" at bounding box center [467, 281] width 101 height 29
type input "*****"
click at [495, 342] on input "date" at bounding box center [411, 337] width 206 height 29
type input "**********"
click at [380, 402] on input "currency" at bounding box center [411, 407] width 206 height 29
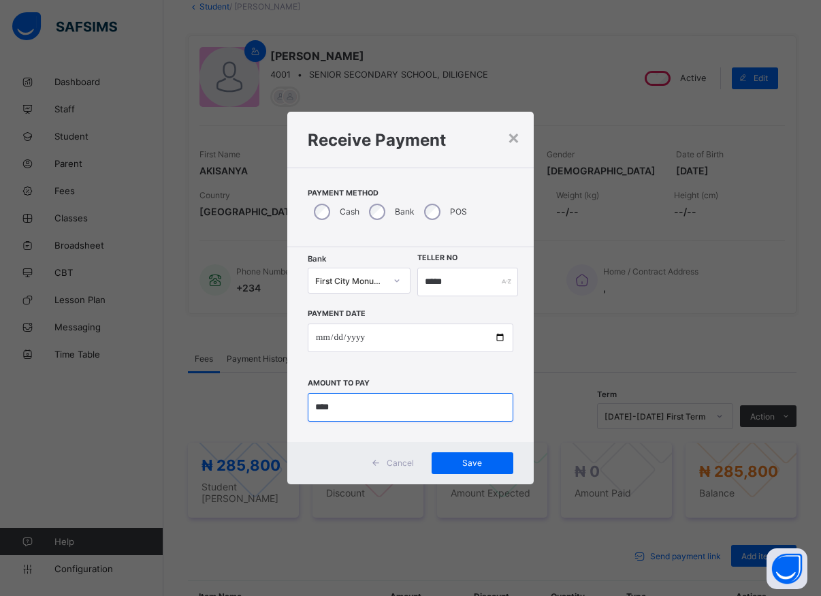
click at [347, 413] on input "currency" at bounding box center [411, 407] width 206 height 29
click at [333, 408] on input "currency" at bounding box center [411, 407] width 206 height 29
type input "********"
click at [484, 458] on span "Save" at bounding box center [472, 462] width 61 height 10
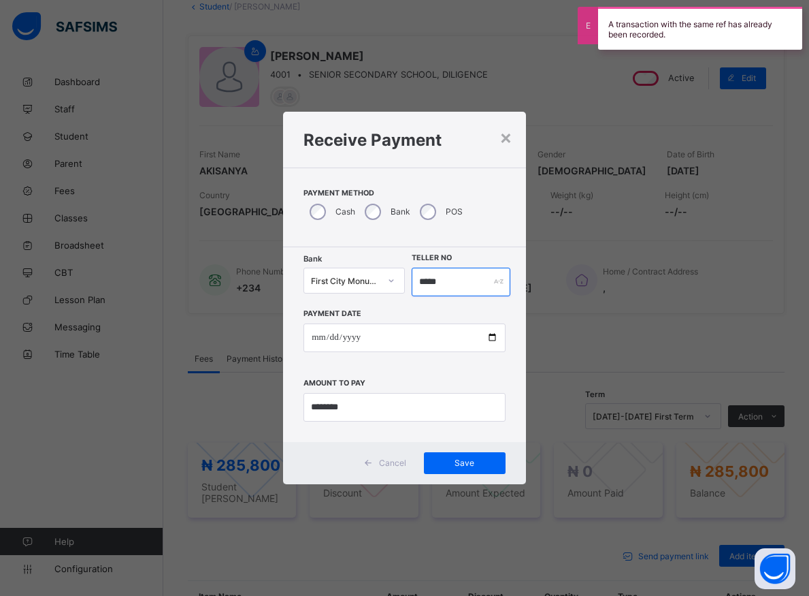
click at [448, 283] on input "*****" at bounding box center [461, 281] width 99 height 29
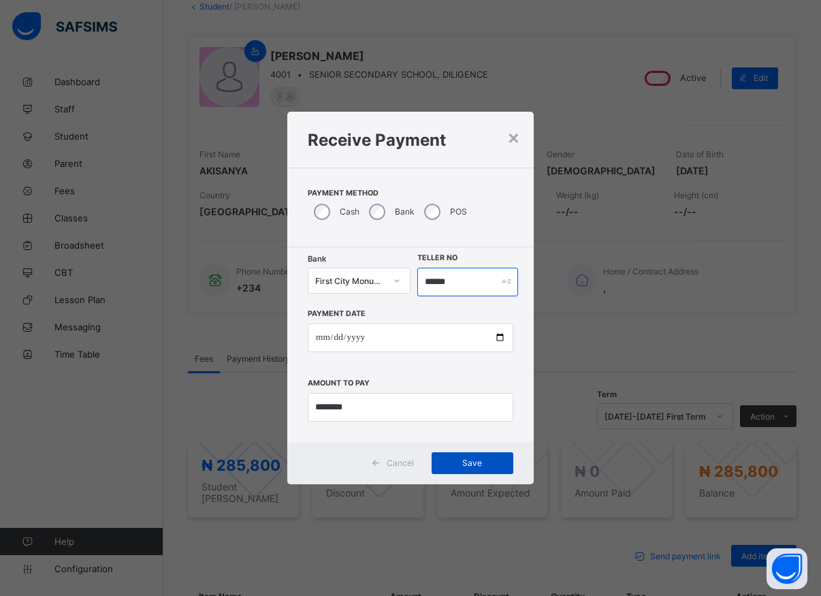
type input "******"
click at [468, 464] on span "Save" at bounding box center [472, 462] width 61 height 10
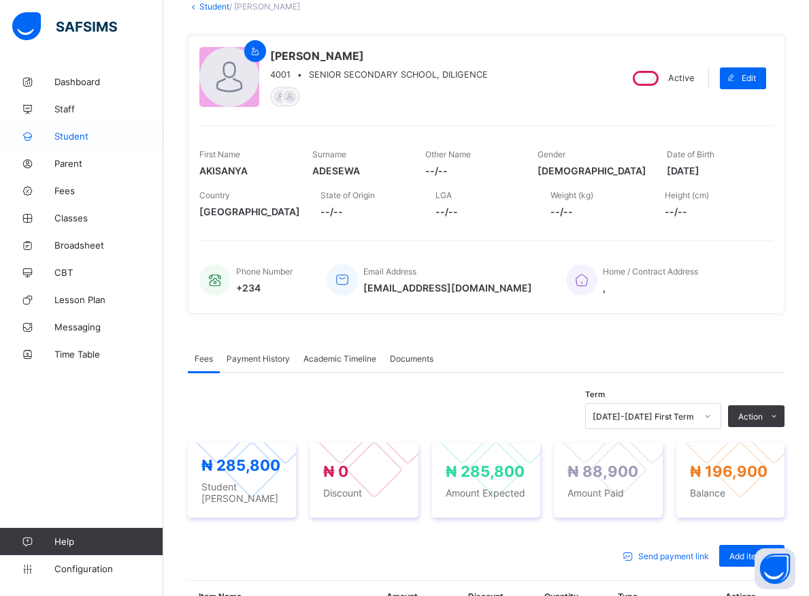
click at [63, 136] on span "Student" at bounding box center [108, 136] width 109 height 11
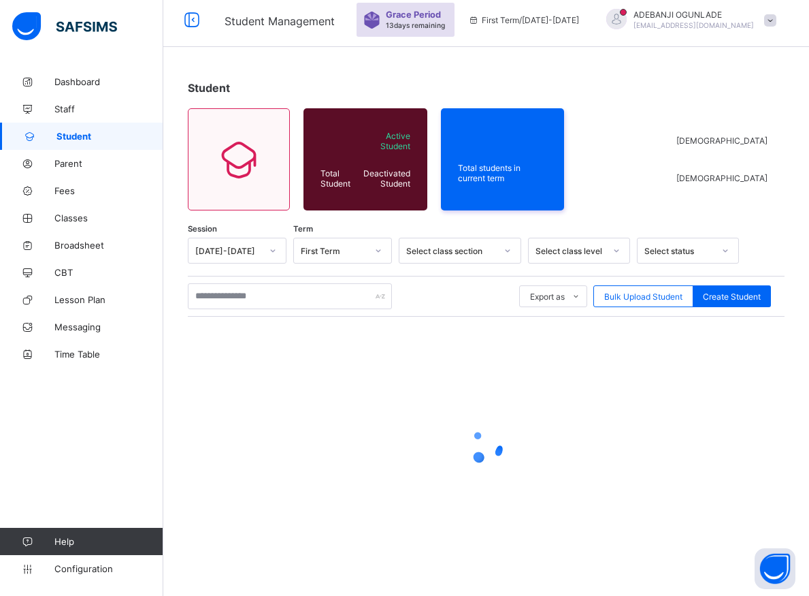
scroll to position [7, 0]
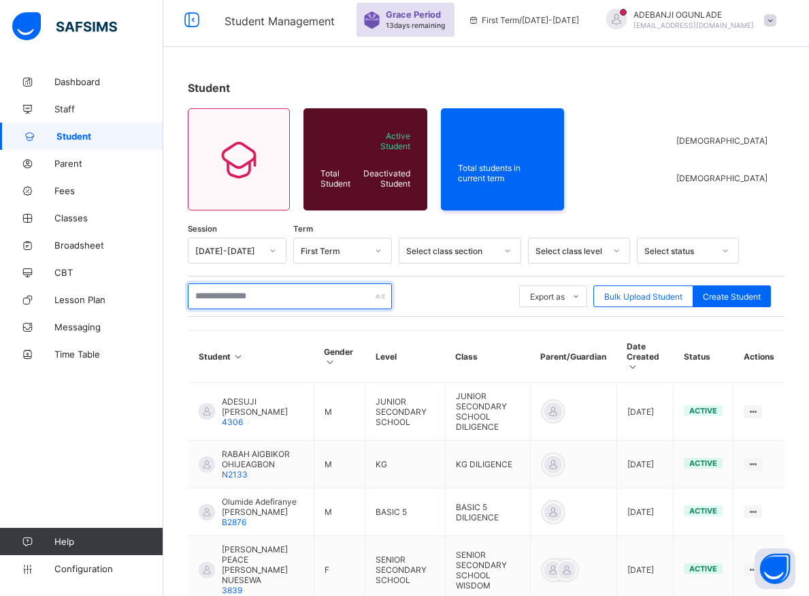
click at [210, 291] on input "text" at bounding box center [290, 296] width 204 height 26
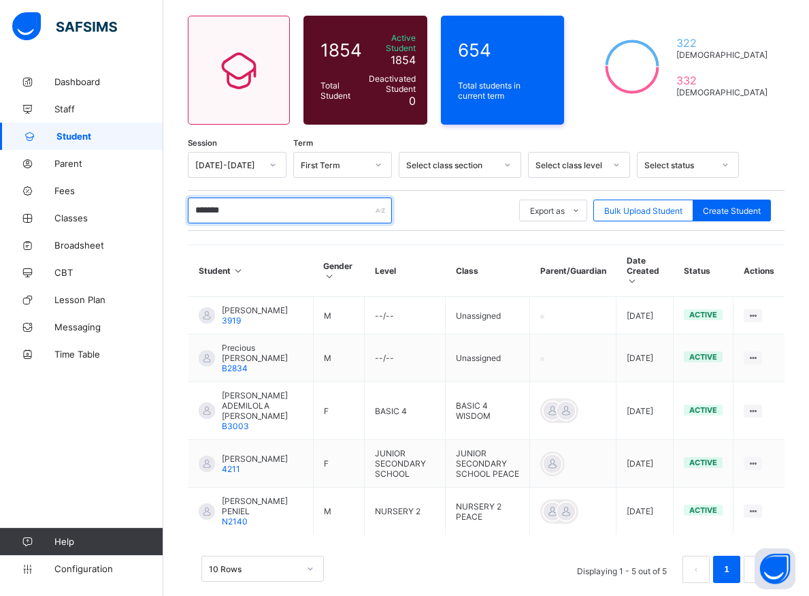
scroll to position [125, 0]
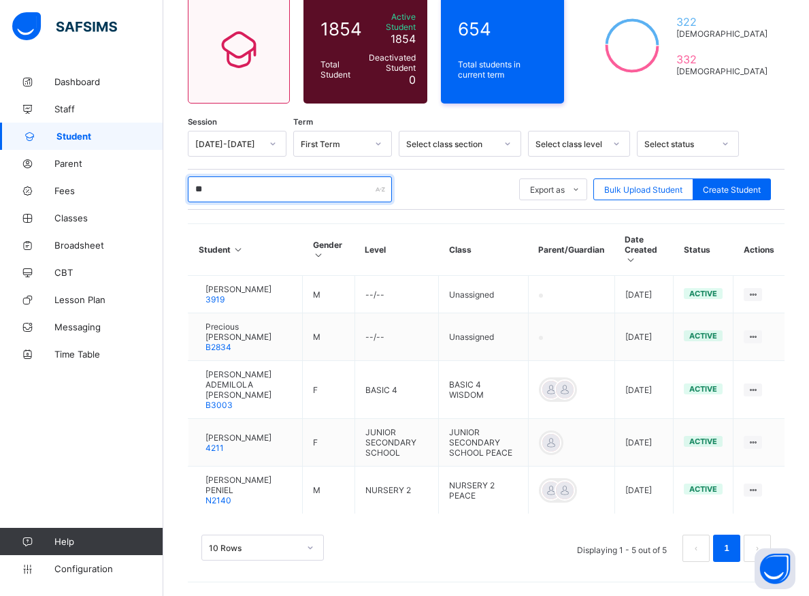
type input "*"
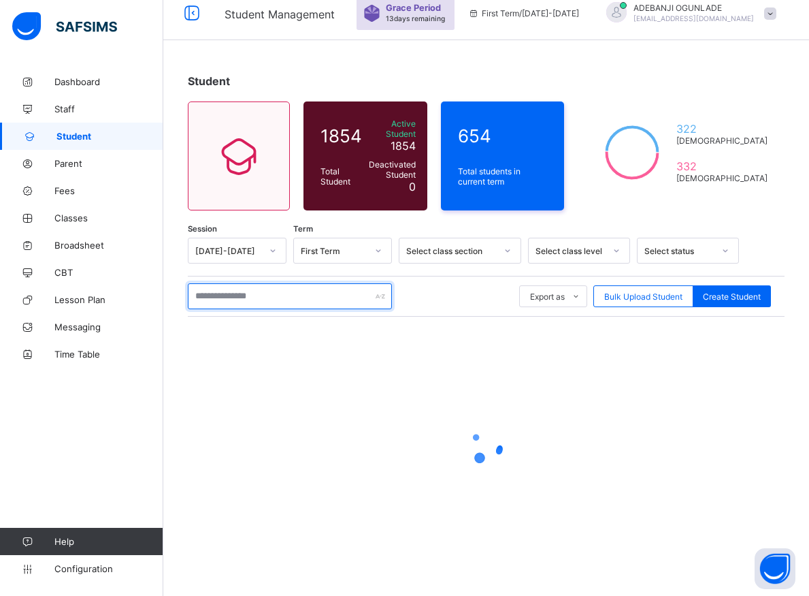
scroll to position [7, 0]
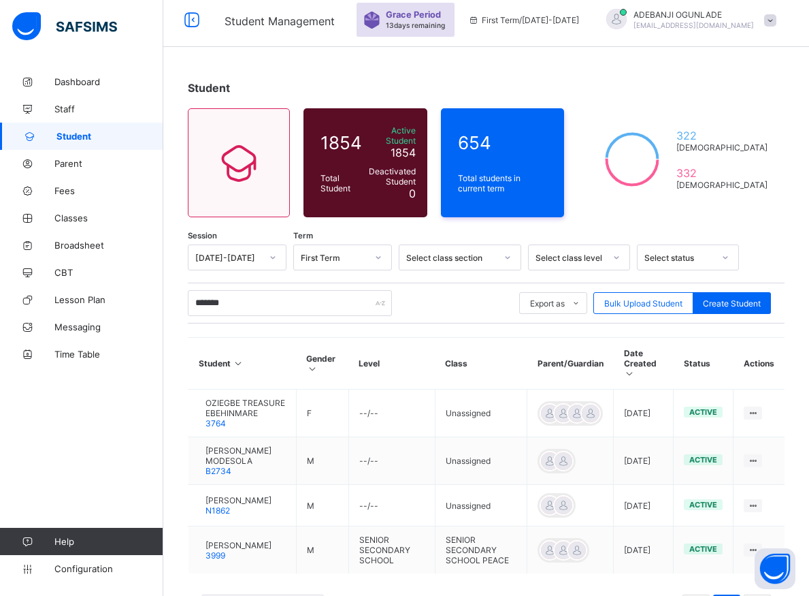
click at [83, 447] on div "Dashboard Staff Student Parent Fees Classes Broadsheet CBT Lesson Plan Messagin…" at bounding box center [81, 324] width 163 height 541
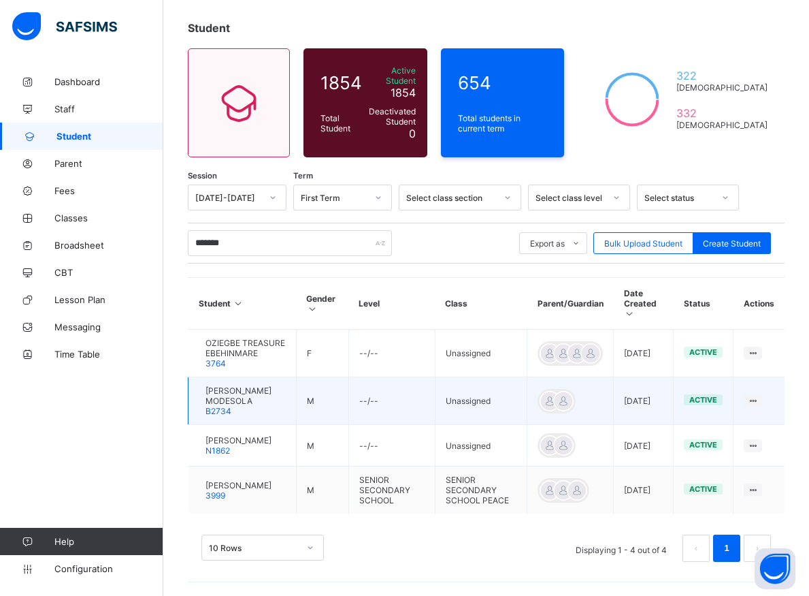
scroll to position [0, 0]
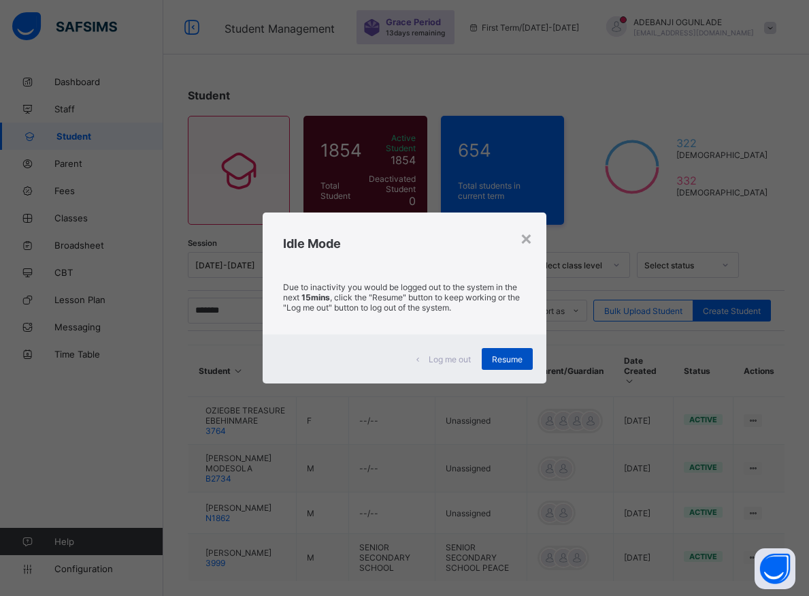
click at [521, 360] on span "Resume" at bounding box center [507, 359] width 31 height 10
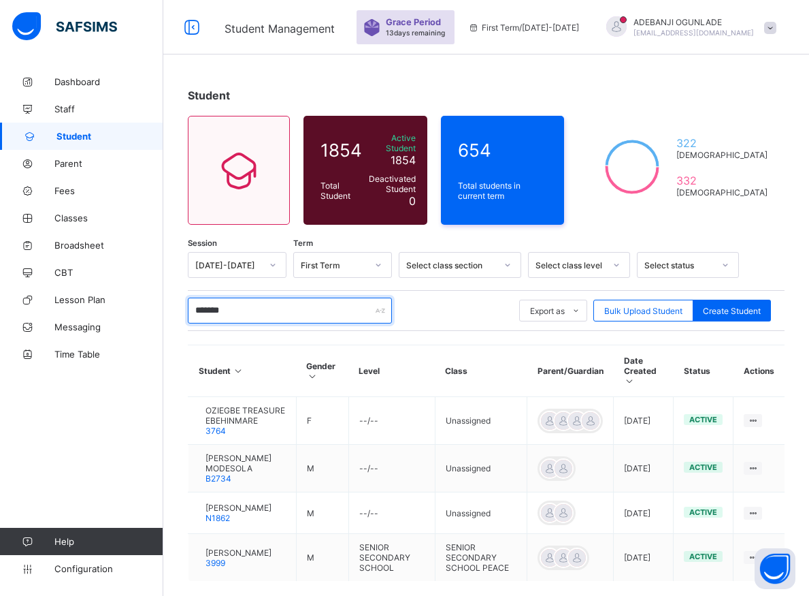
click at [261, 310] on input "*******" at bounding box center [290, 310] width 204 height 26
type input "*"
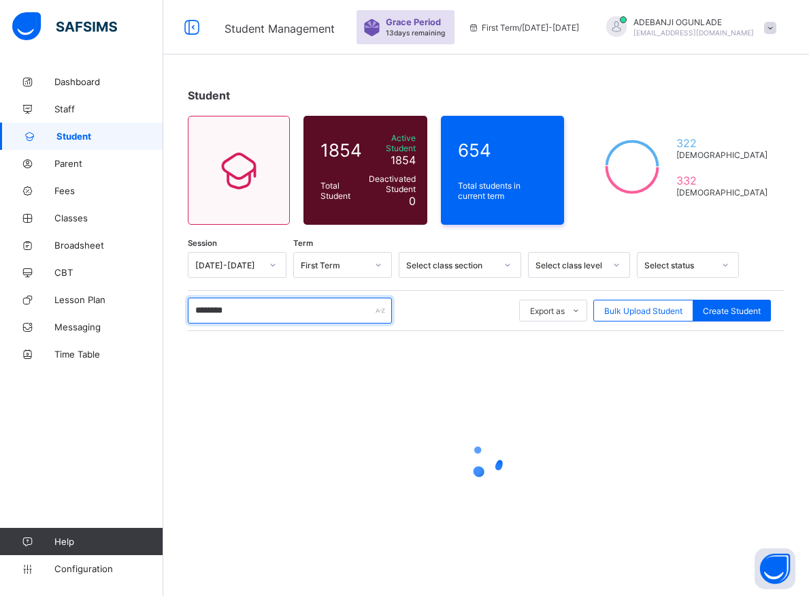
type input "*********"
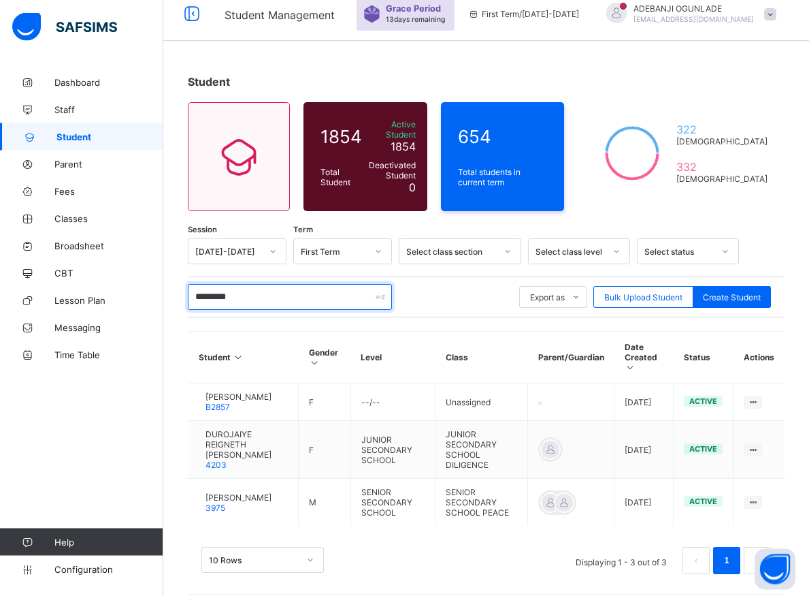
scroll to position [20, 0]
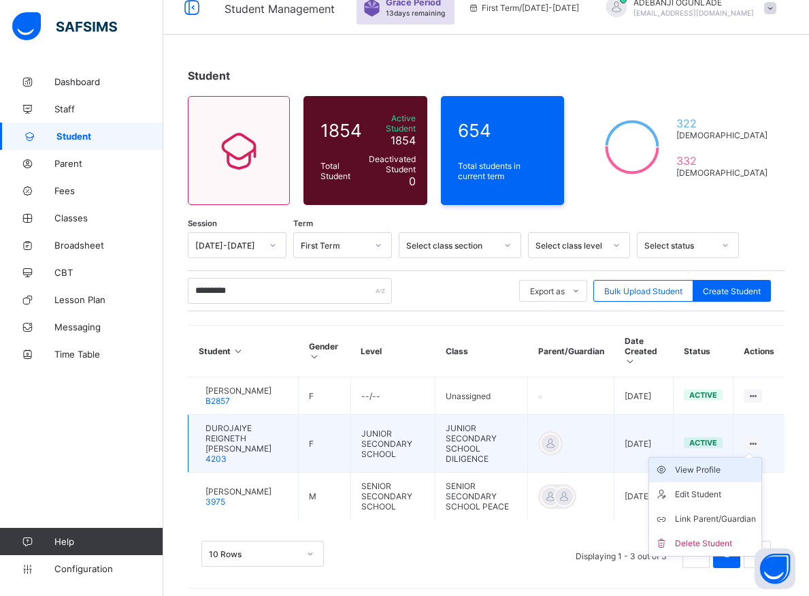
click at [718, 463] on div "View Profile" at bounding box center [715, 470] width 81 height 14
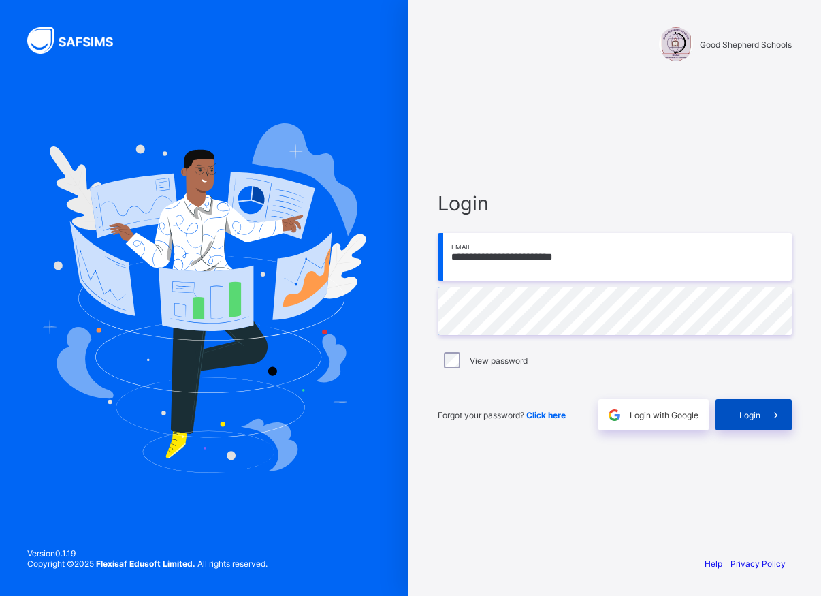
click at [734, 413] on div "Login" at bounding box center [753, 414] width 76 height 31
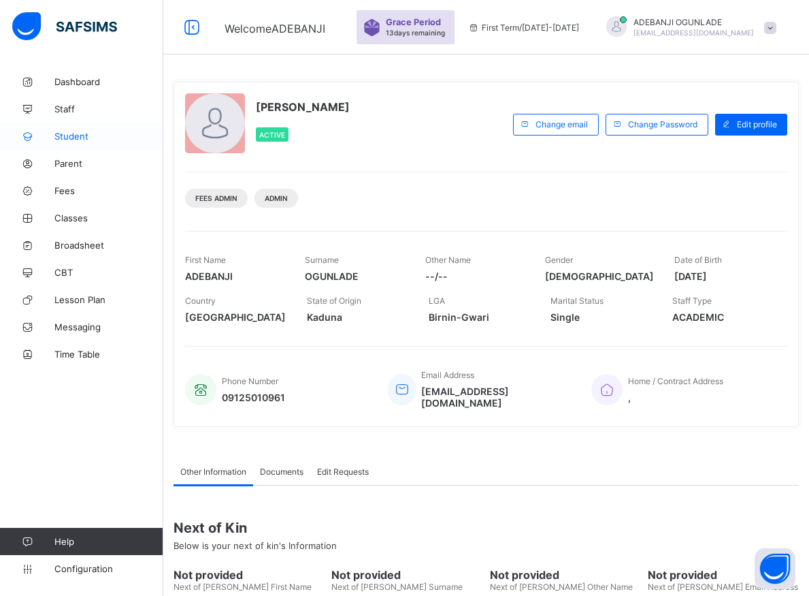
click at [74, 136] on span "Student" at bounding box center [108, 136] width 109 height 11
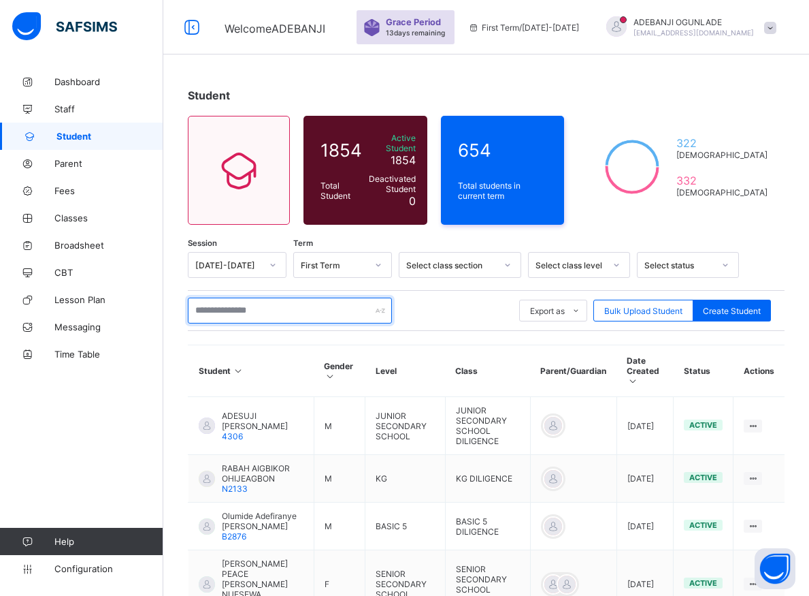
click at [237, 306] on input "text" at bounding box center [290, 310] width 204 height 26
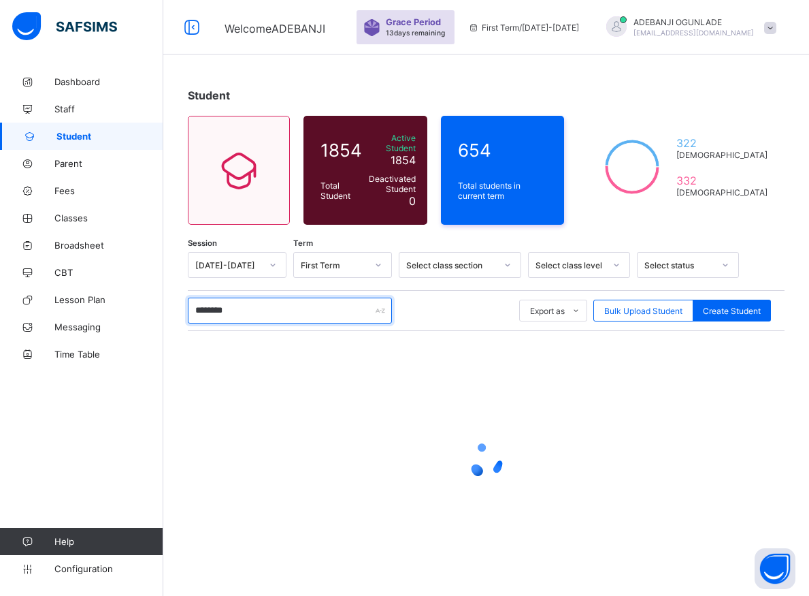
type input "*********"
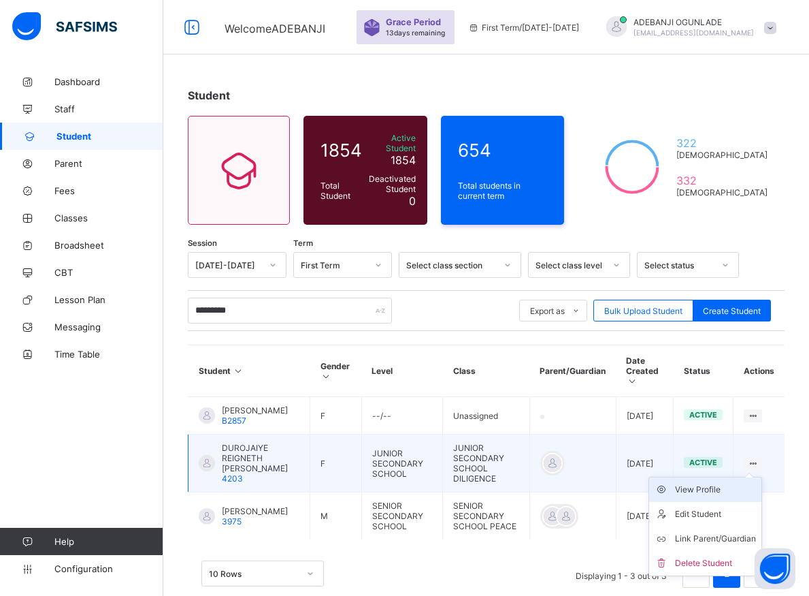
click at [715, 483] on div "View Profile" at bounding box center [715, 490] width 81 height 14
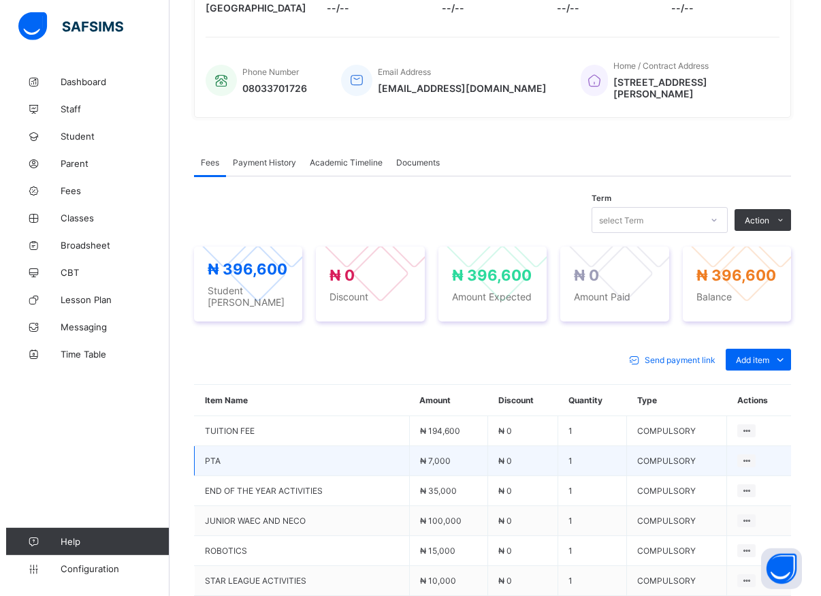
scroll to position [417, 0]
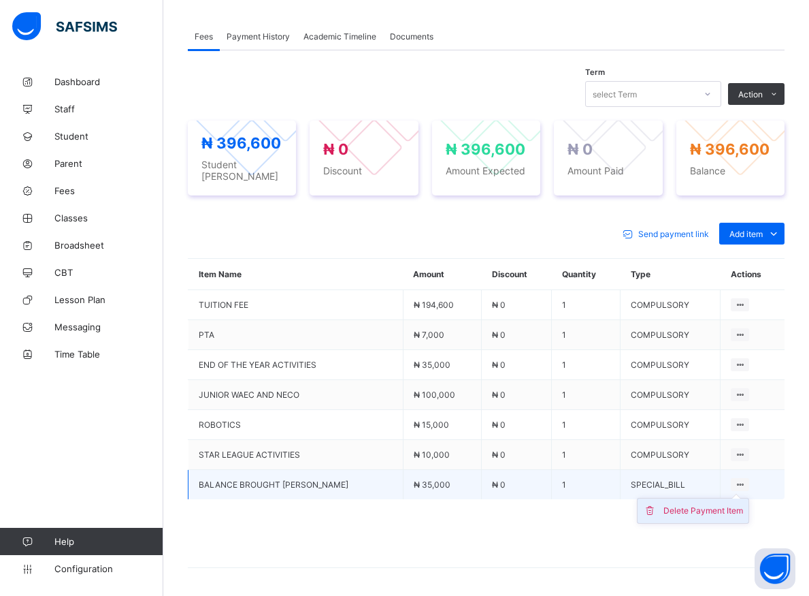
click at [729, 505] on div "Delete Payment Item" at bounding box center [704, 511] width 80 height 14
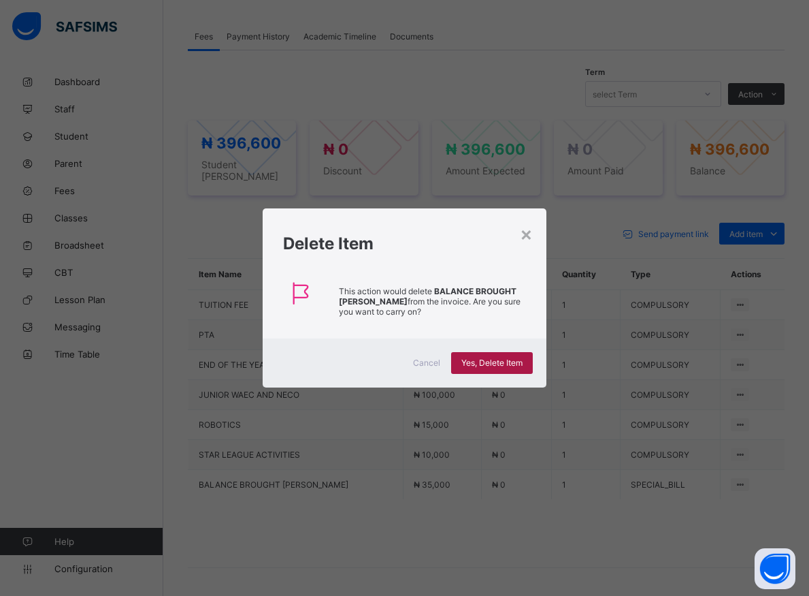
click at [520, 366] on span "Yes, Delete Item" at bounding box center [491, 362] width 61 height 10
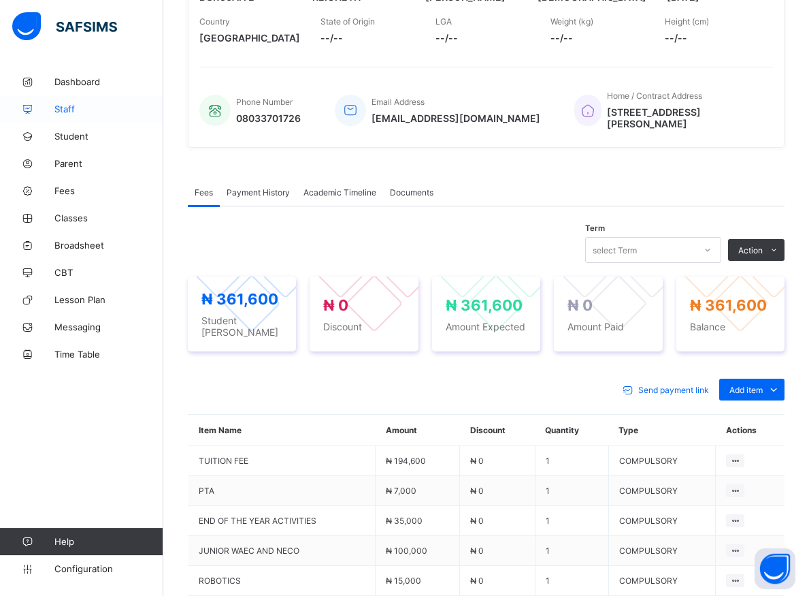
scroll to position [260, 0]
click at [74, 136] on span "Student" at bounding box center [108, 136] width 109 height 11
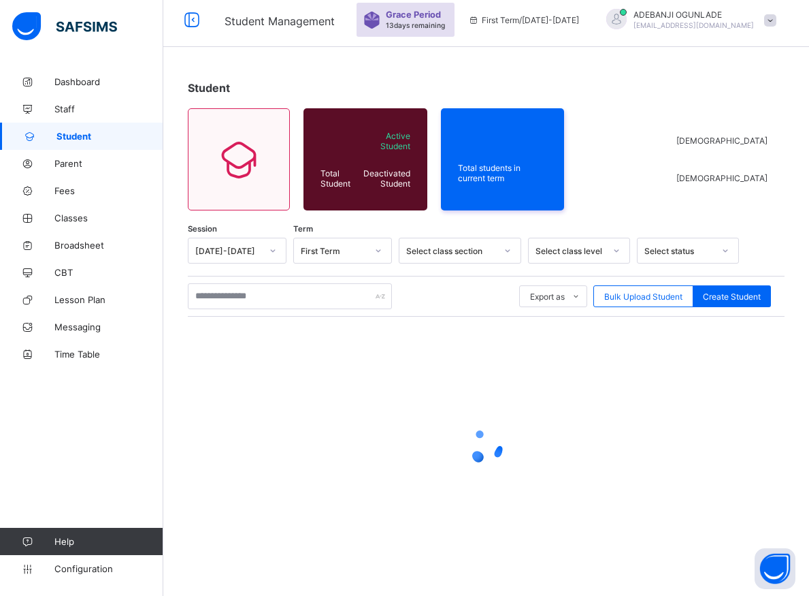
scroll to position [7, 0]
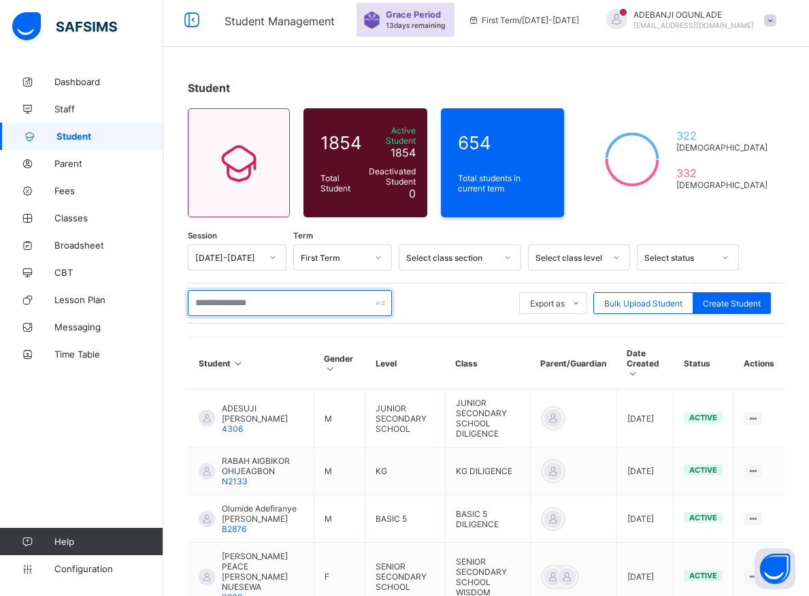
click at [291, 297] on input "text" at bounding box center [290, 303] width 204 height 26
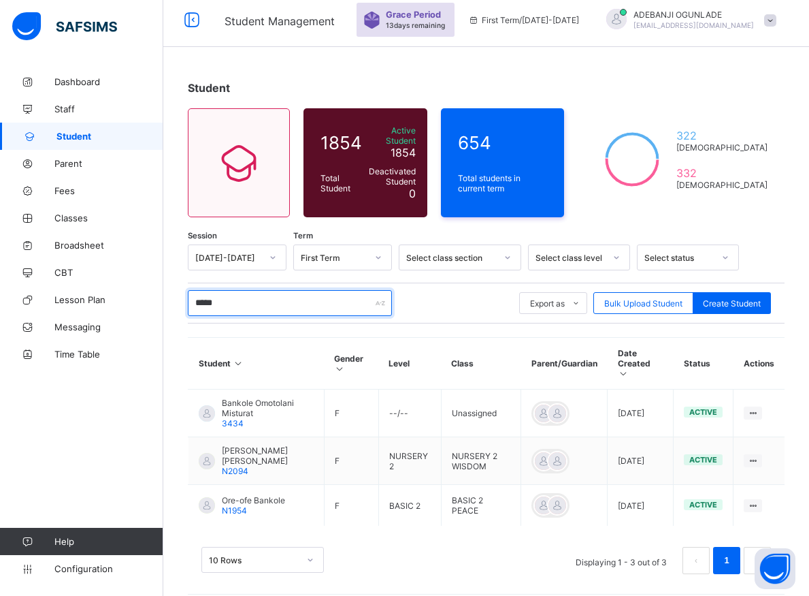
scroll to position [3, 0]
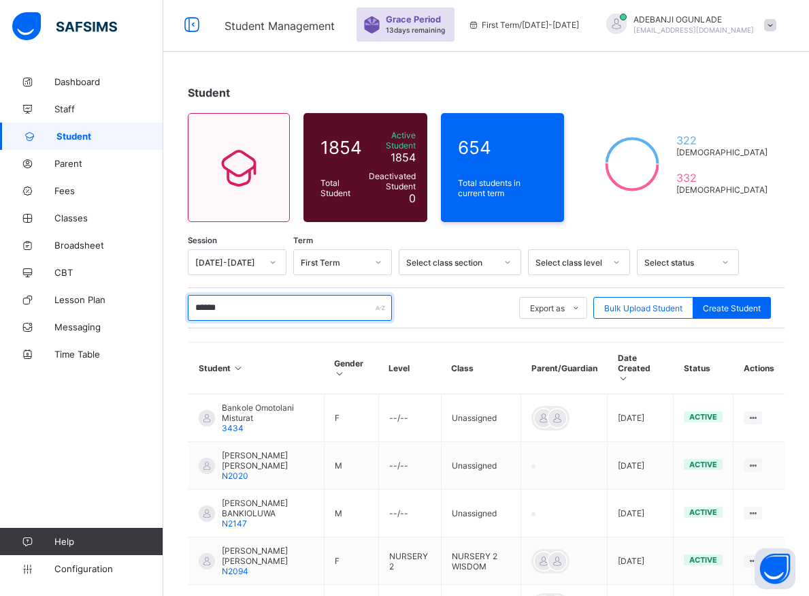
type input "*******"
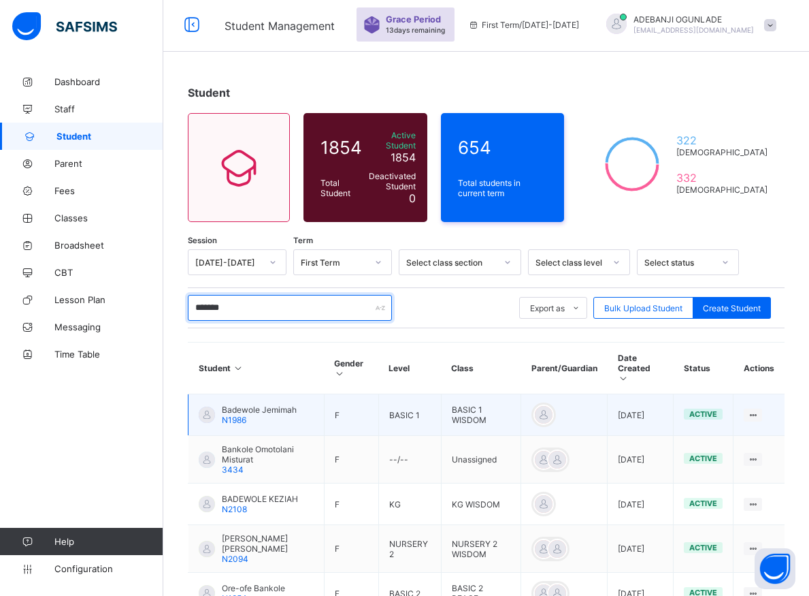
scroll to position [86, 0]
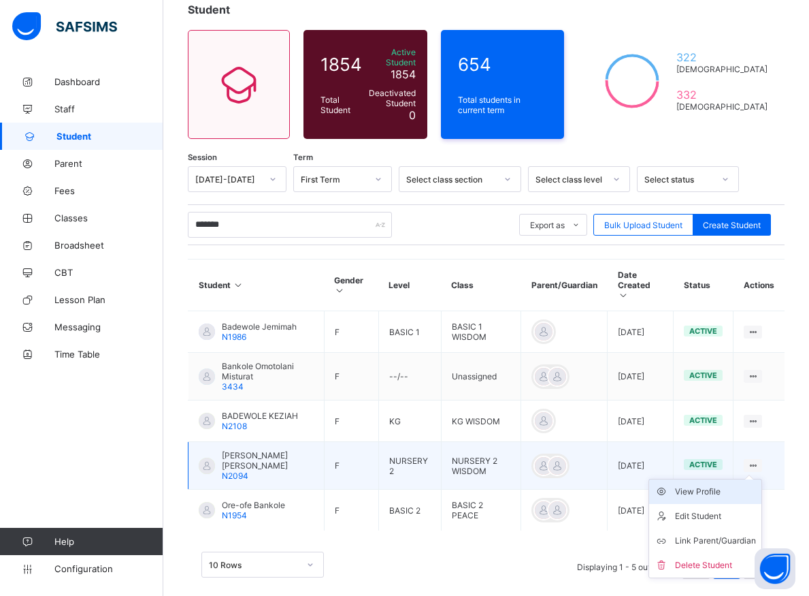
click at [726, 485] on div "View Profile" at bounding box center [715, 492] width 81 height 14
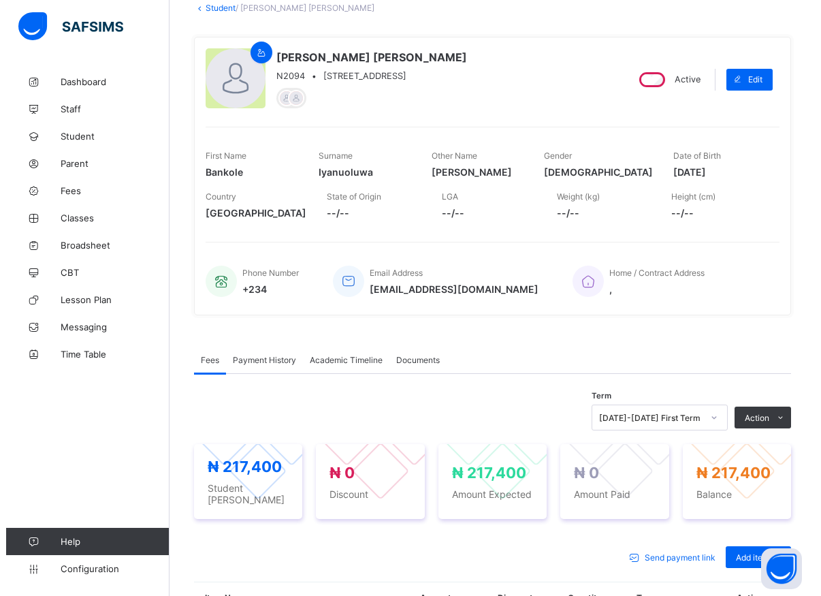
scroll to position [433, 0]
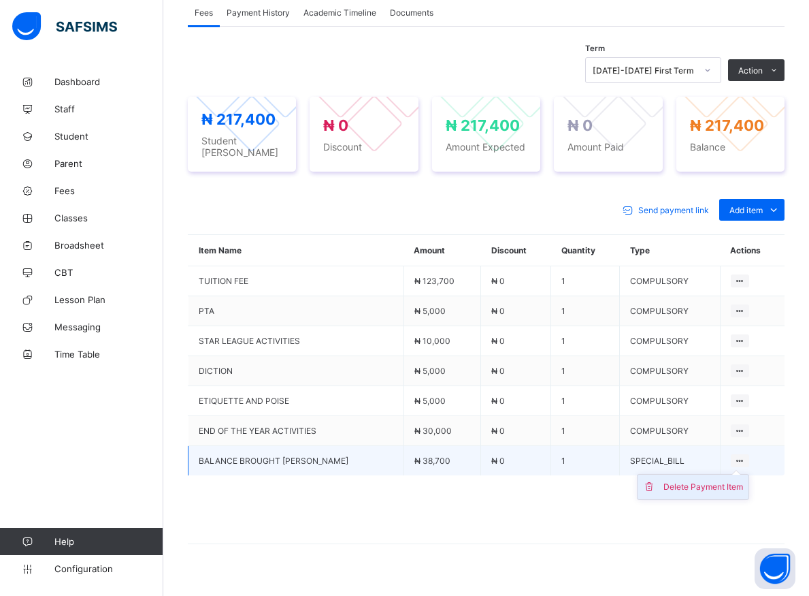
click at [728, 480] on div "Delete Payment Item" at bounding box center [704, 487] width 80 height 14
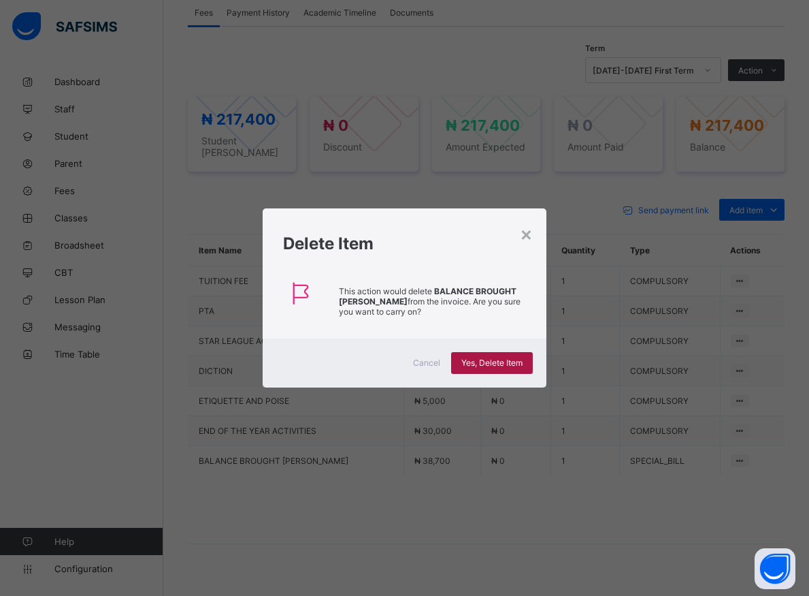
click at [496, 362] on span "Yes, Delete Item" at bounding box center [491, 362] width 61 height 10
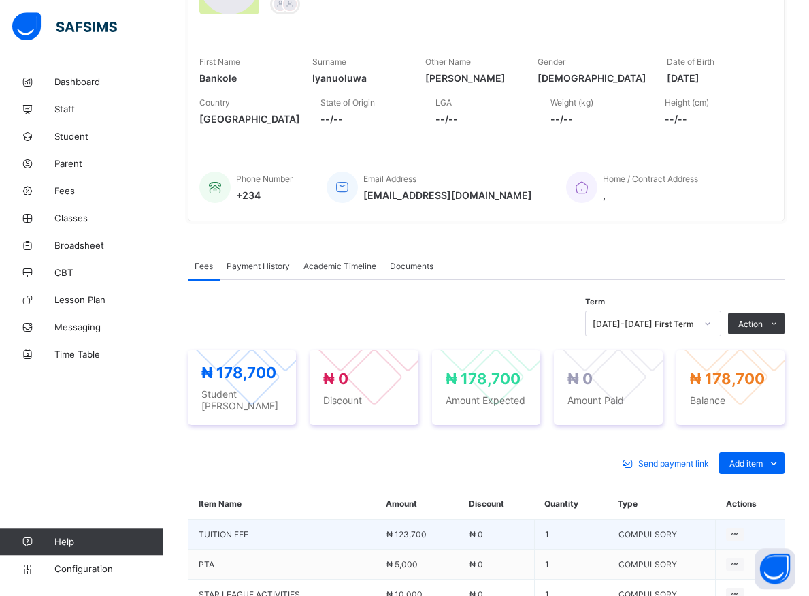
scroll to position [253, 0]
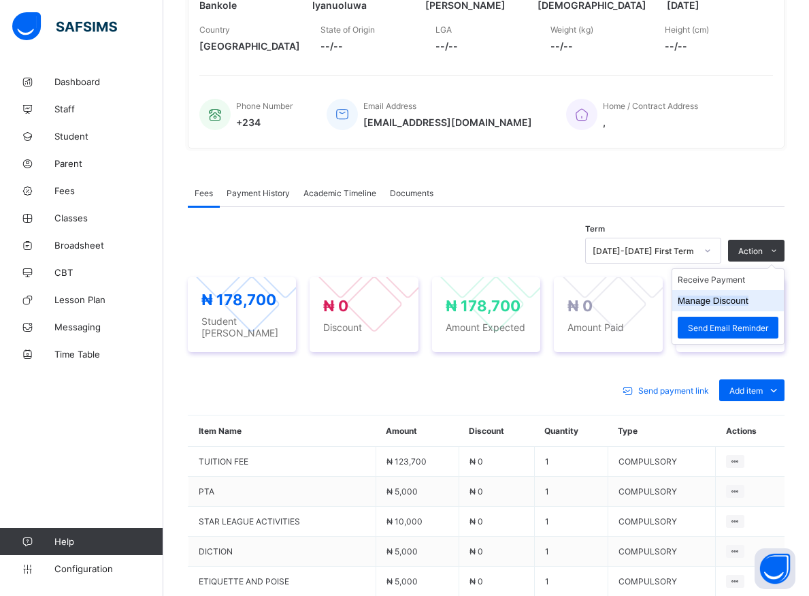
click at [724, 301] on button "Manage Discount" at bounding box center [713, 300] width 71 height 10
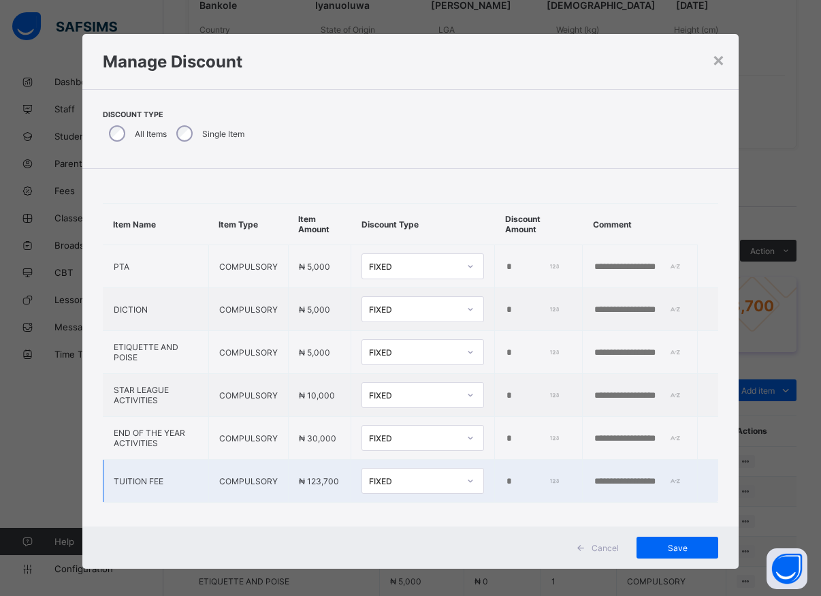
click at [505, 482] on input "*" at bounding box center [532, 481] width 54 height 11
type input "*****"
click at [664, 541] on div "Save" at bounding box center [677, 547] width 82 height 22
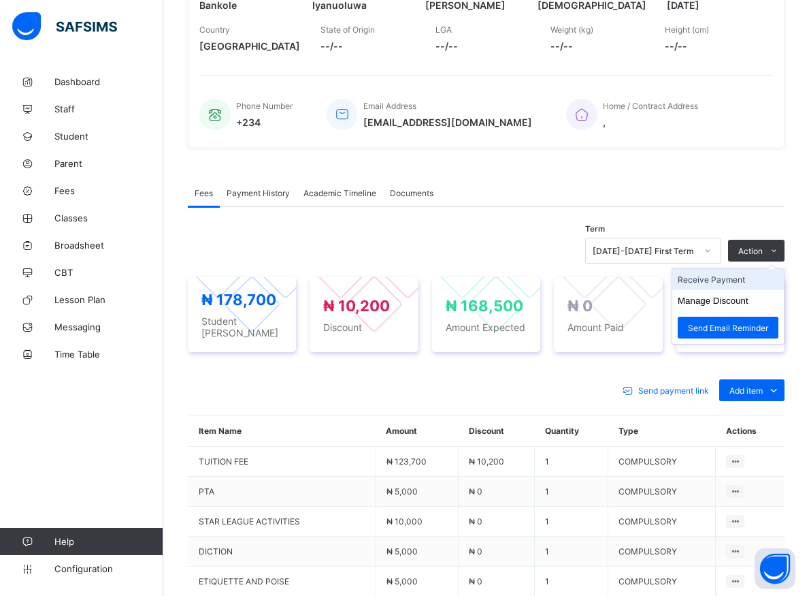
click at [728, 281] on li "Receive Payment" at bounding box center [728, 279] width 112 height 21
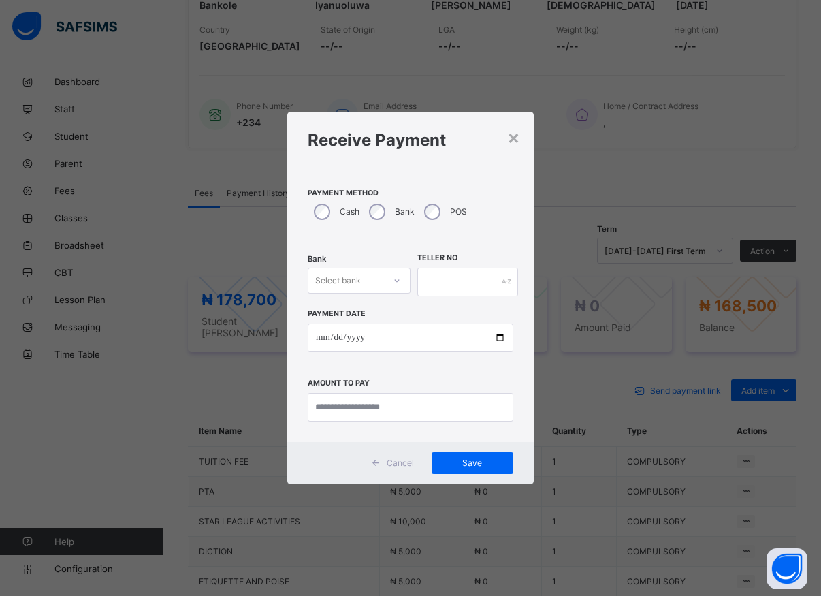
click at [395, 280] on icon at bounding box center [397, 280] width 5 height 3
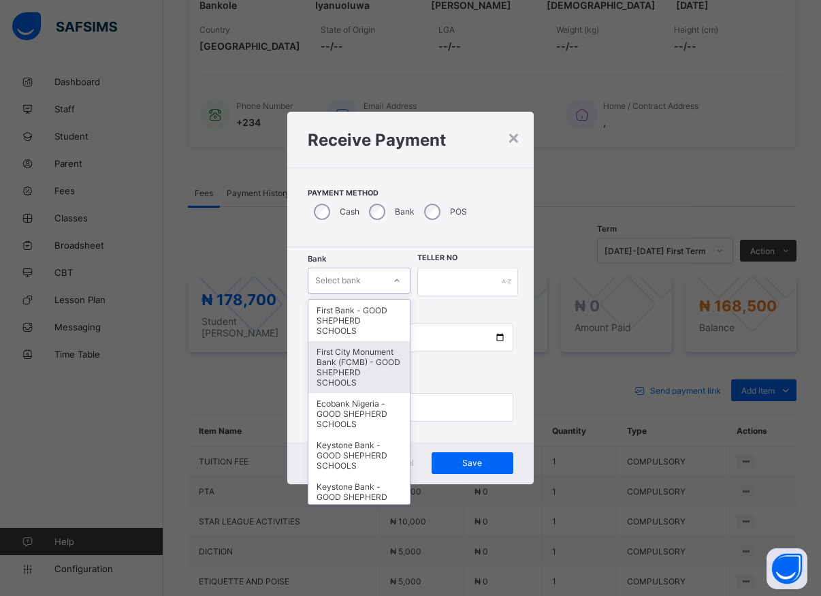
click at [356, 361] on div "First City Monument Bank (FCMB) - GOOD SHEPHERD SCHOOLS" at bounding box center [358, 367] width 101 height 52
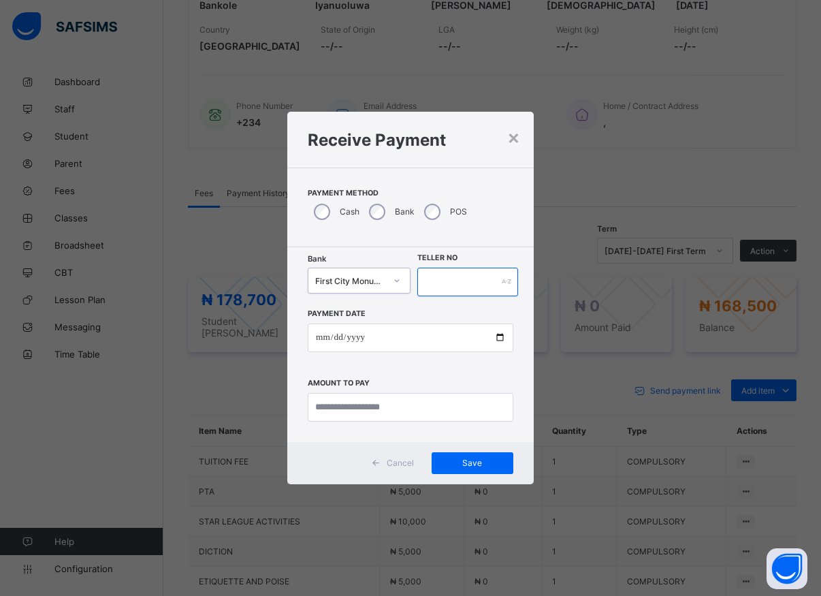
click at [432, 278] on input "text" at bounding box center [467, 281] width 101 height 29
type input "*****"
click at [499, 340] on input "date" at bounding box center [411, 337] width 206 height 29
type input "**********"
click at [327, 412] on input "currency" at bounding box center [411, 407] width 206 height 29
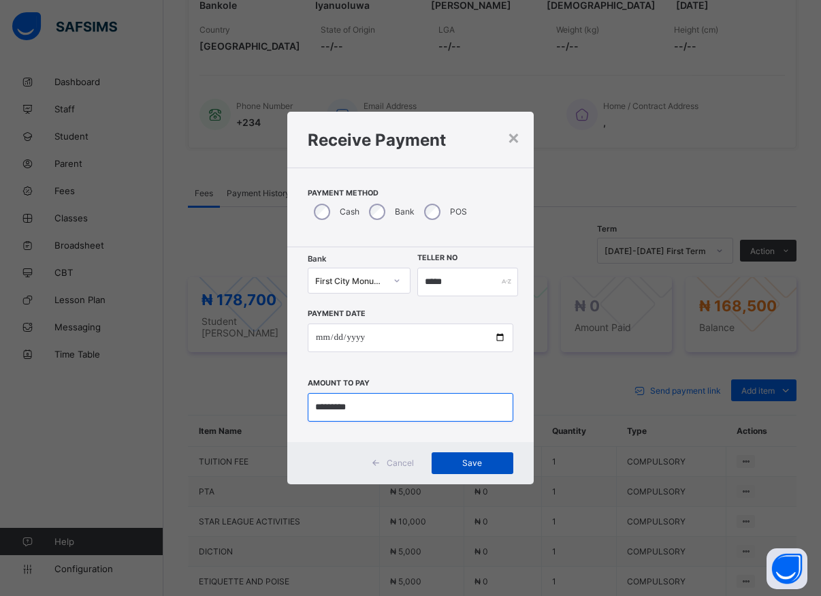
type input "*********"
click at [477, 461] on span "Save" at bounding box center [472, 462] width 61 height 10
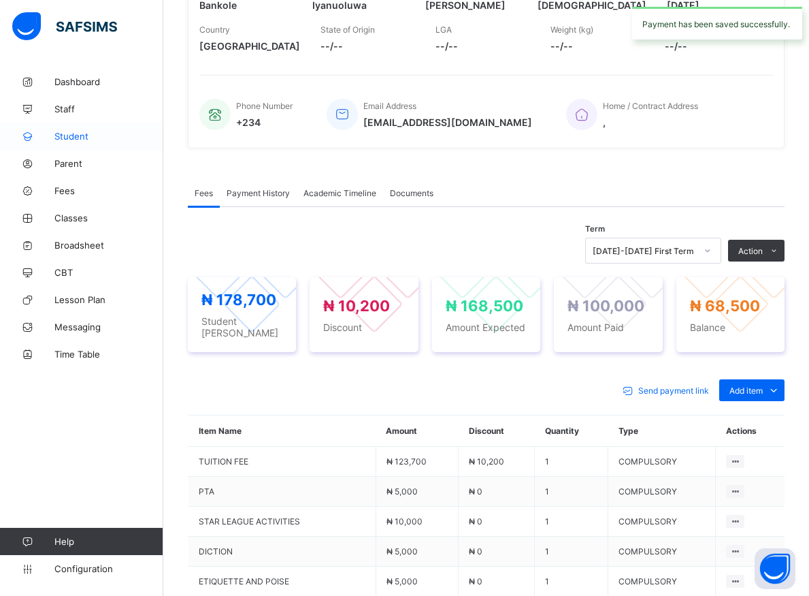
click at [82, 137] on span "Student" at bounding box center [108, 136] width 109 height 11
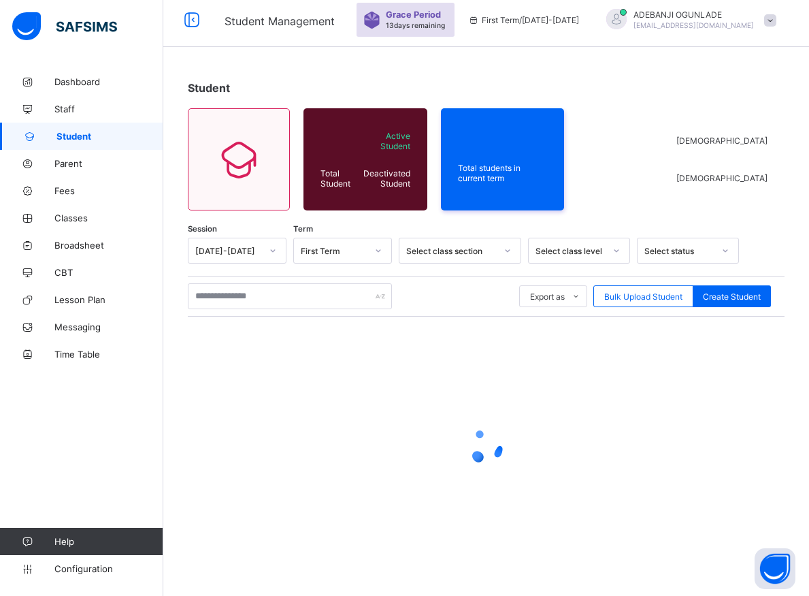
scroll to position [7, 0]
click at [231, 294] on input "text" at bounding box center [290, 296] width 204 height 26
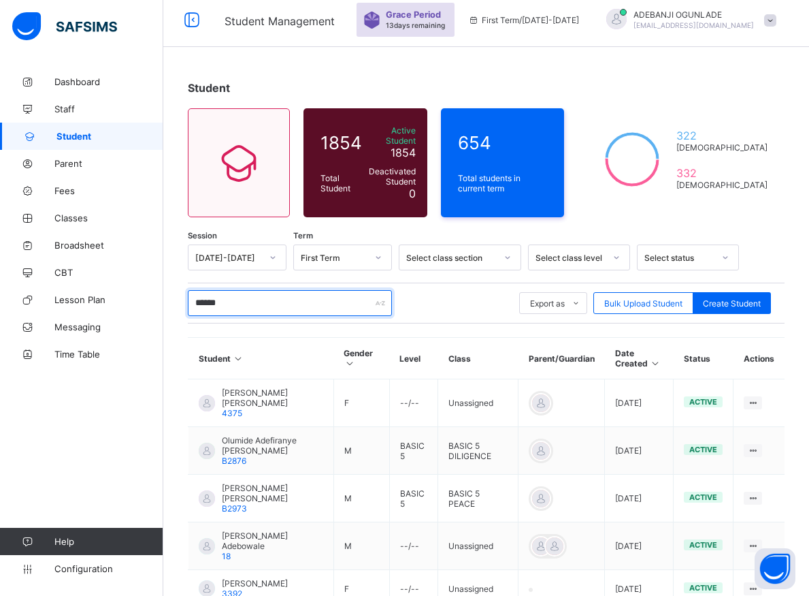
type input "*******"
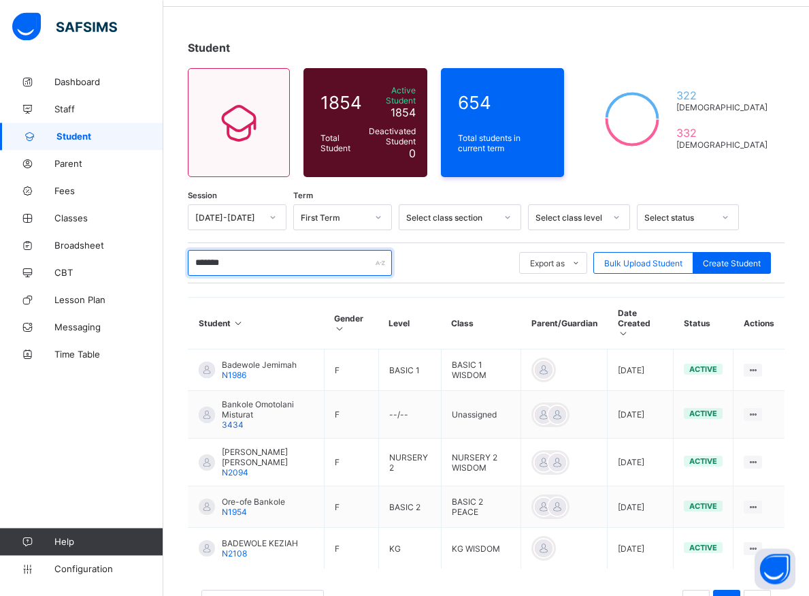
scroll to position [86, 0]
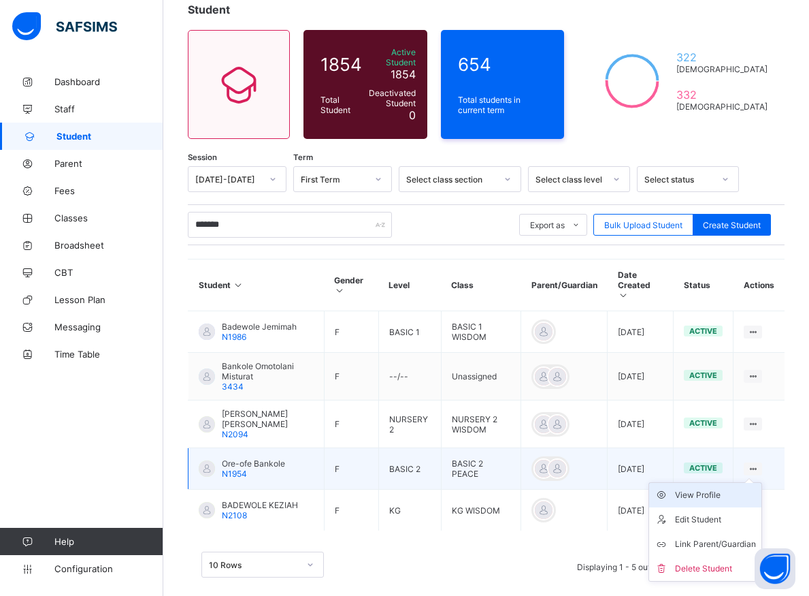
click at [735, 488] on div "View Profile" at bounding box center [715, 495] width 81 height 14
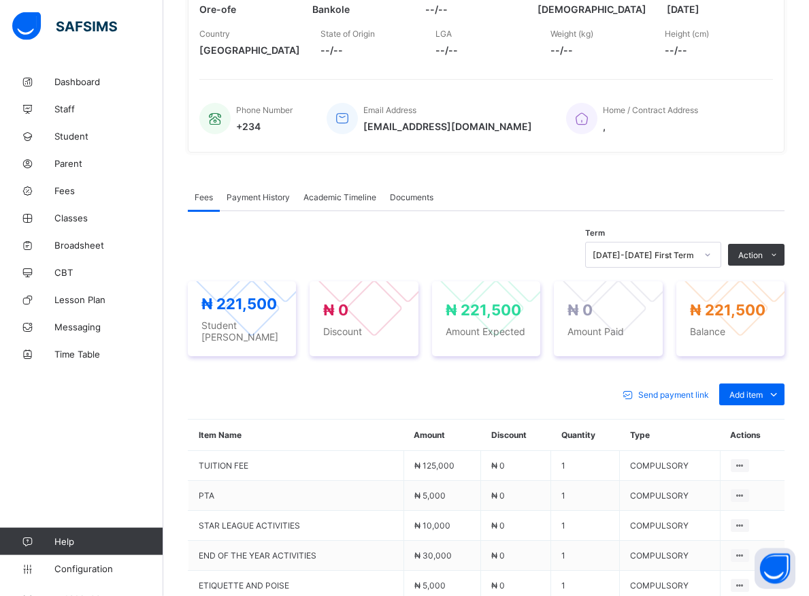
scroll to position [363, 0]
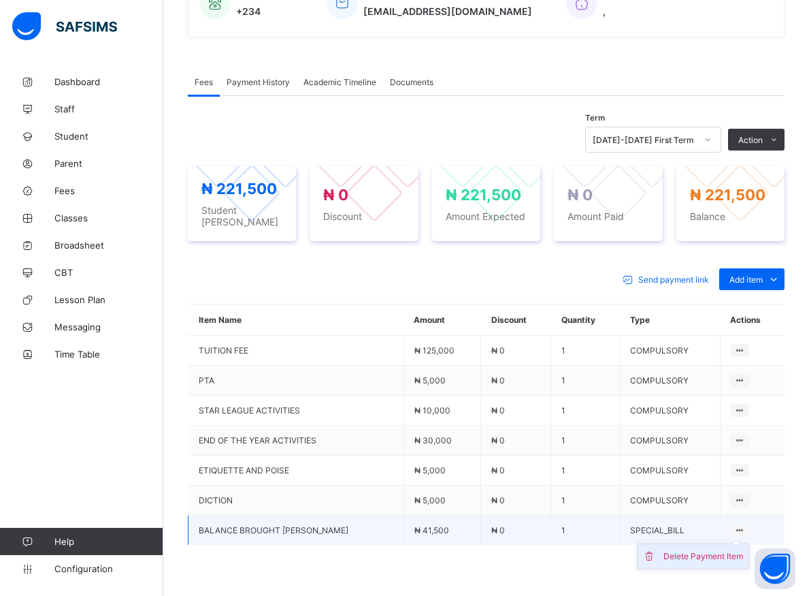
click at [717, 551] on div "Delete Payment Item" at bounding box center [704, 556] width 80 height 14
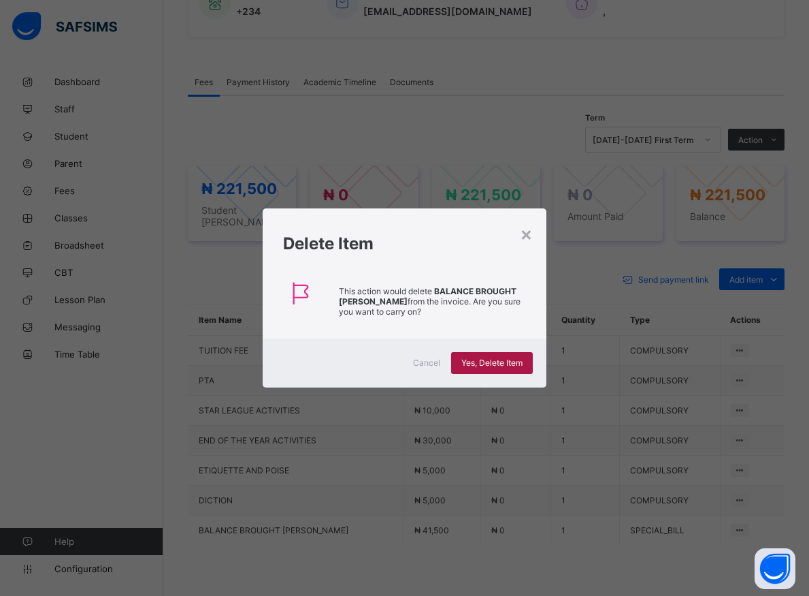
click at [489, 361] on span "Yes, Delete Item" at bounding box center [491, 362] width 61 height 10
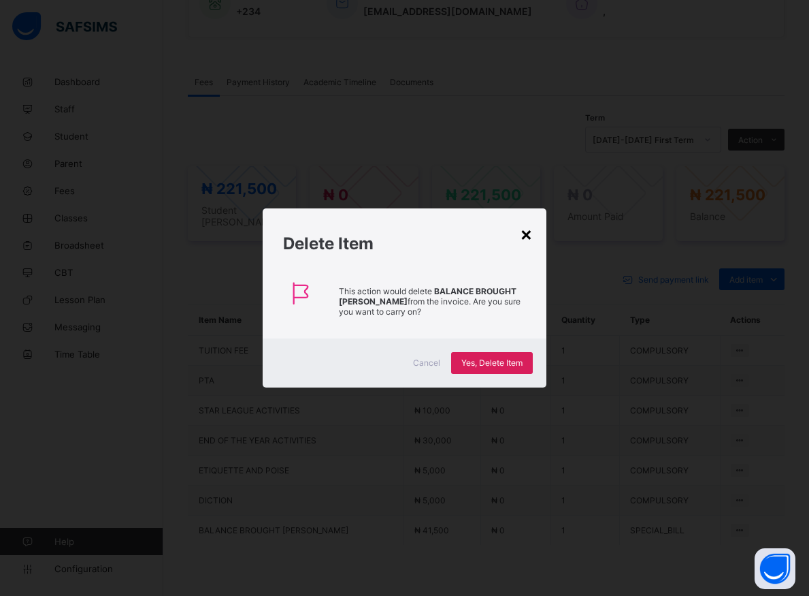
click at [527, 236] on div "×" at bounding box center [526, 233] width 13 height 23
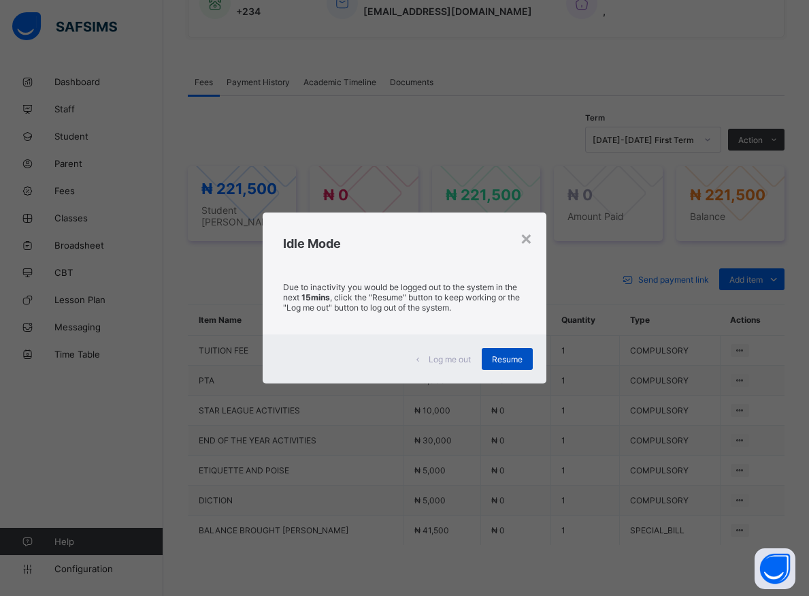
click at [517, 357] on span "Resume" at bounding box center [507, 359] width 31 height 10
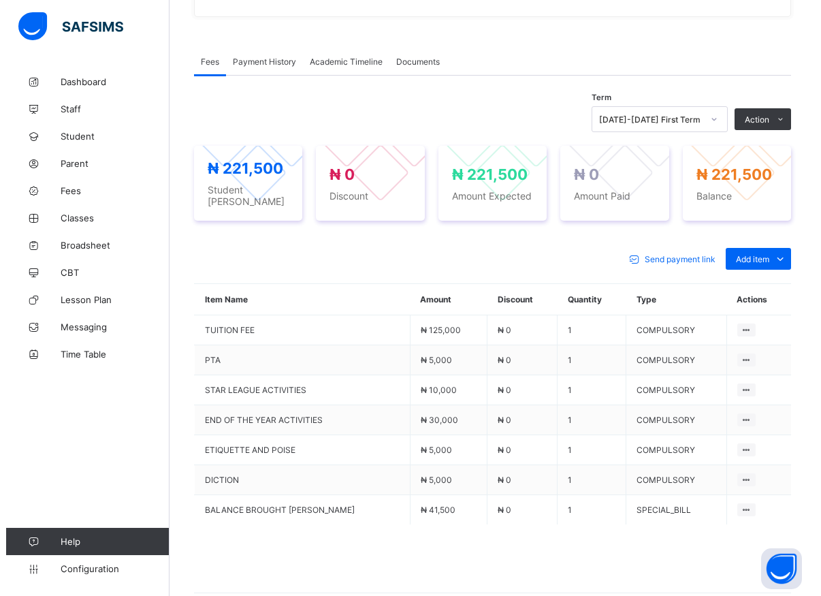
scroll to position [433, 0]
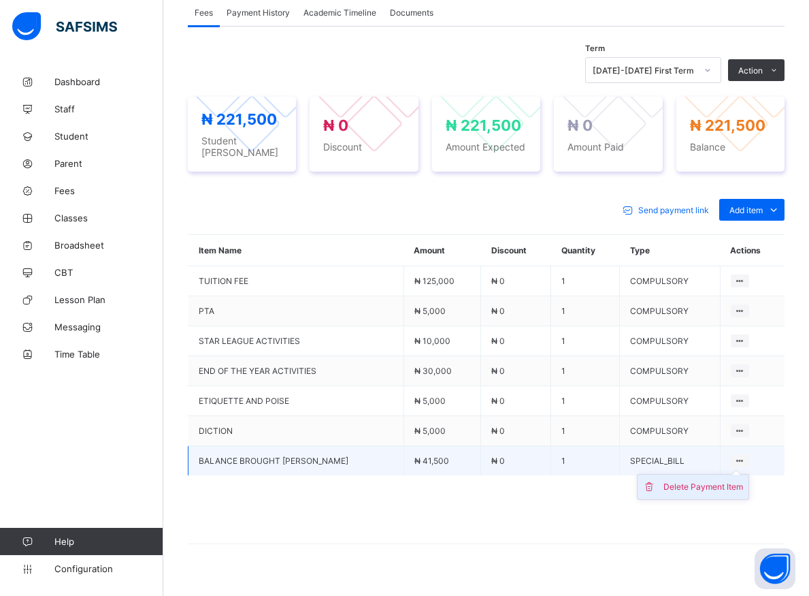
click at [721, 480] on div "Delete Payment Item" at bounding box center [704, 487] width 80 height 14
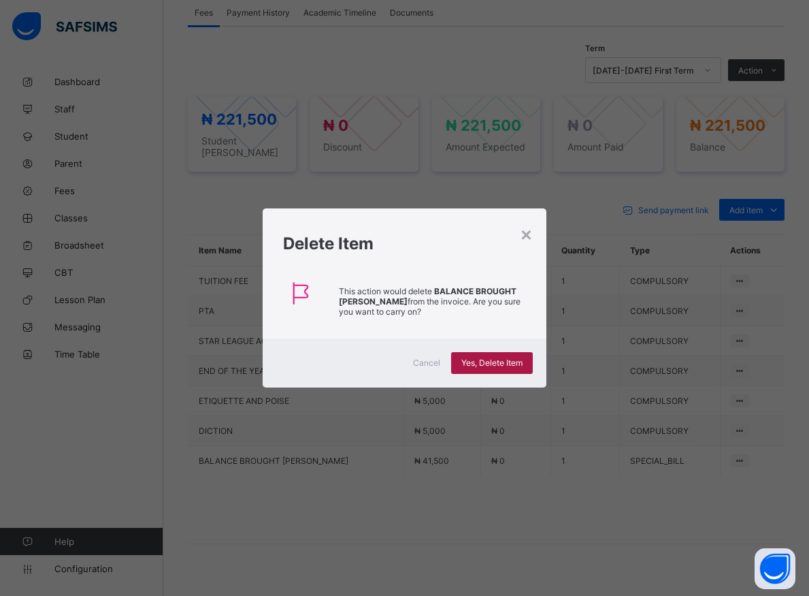
click at [472, 359] on span "Yes, Delete Item" at bounding box center [491, 362] width 61 height 10
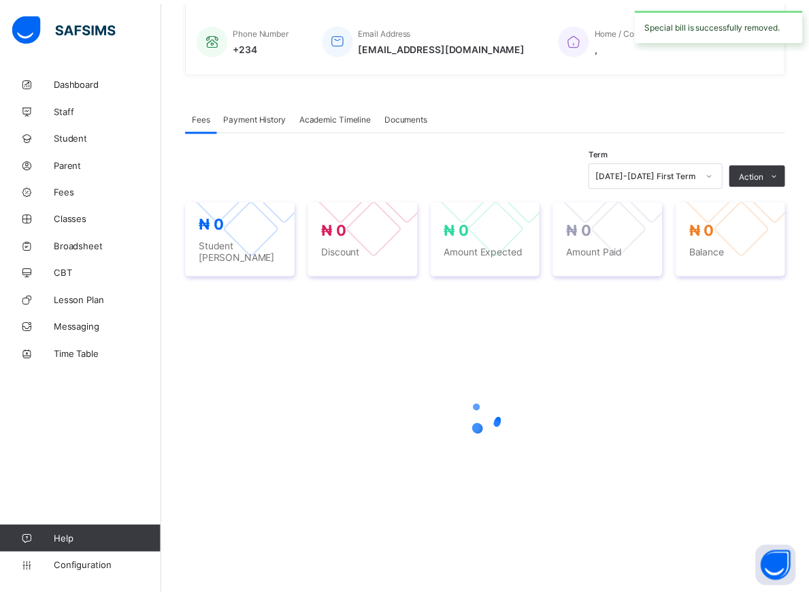
scroll to position [322, 0]
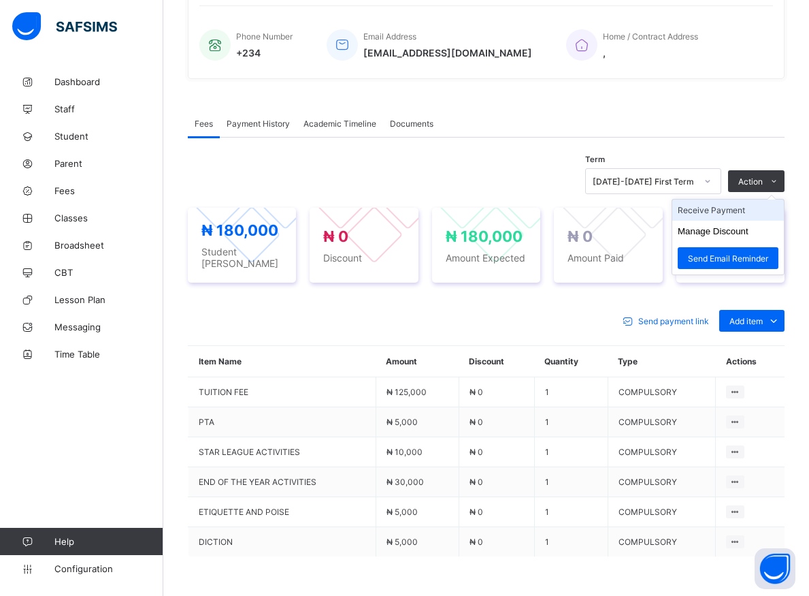
click at [733, 213] on li "Receive Payment" at bounding box center [728, 209] width 112 height 21
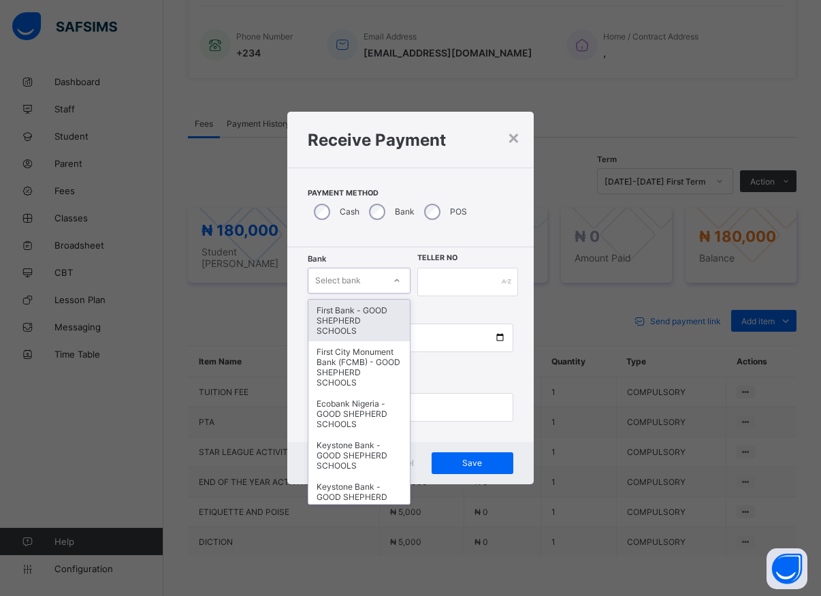
click at [390, 274] on div at bounding box center [396, 281] width 23 height 22
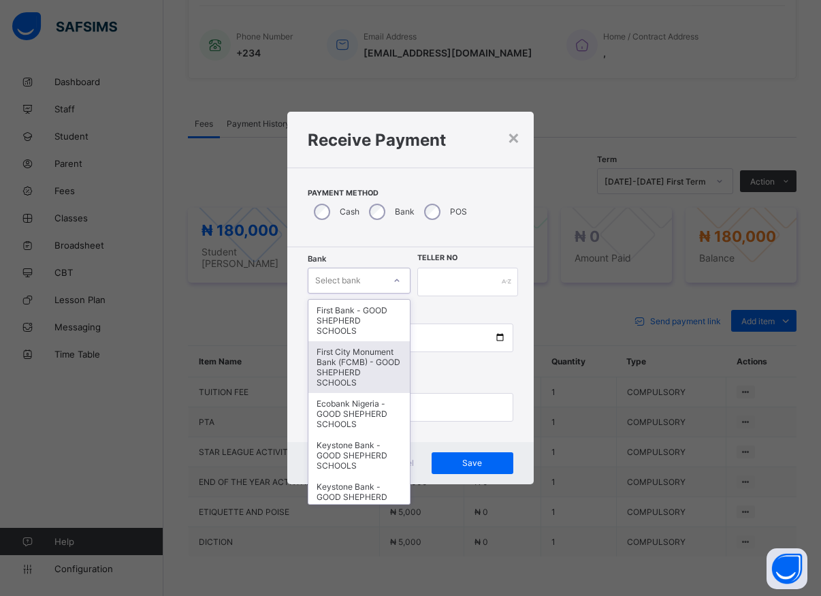
click at [361, 374] on div "First City Monument Bank (FCMB) - GOOD SHEPHERD SCHOOLS" at bounding box center [358, 367] width 101 height 52
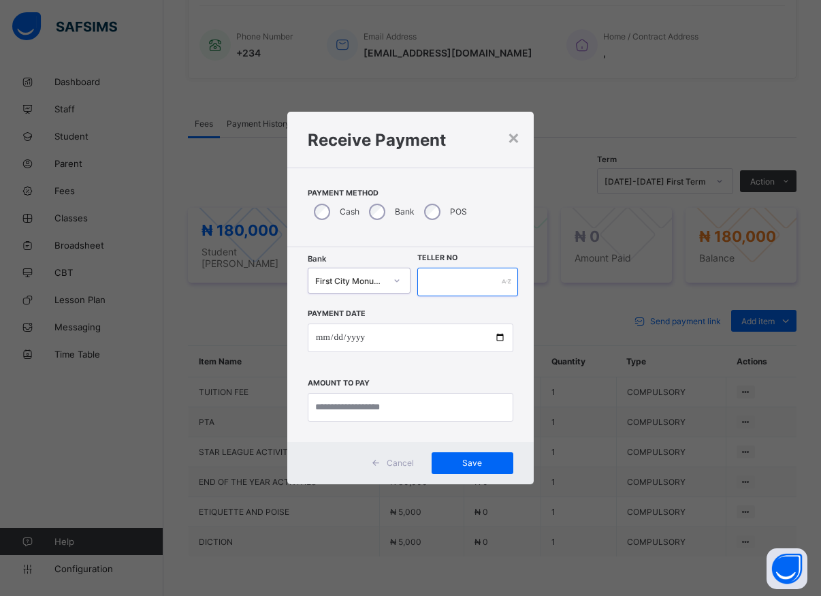
click at [432, 285] on input "text" at bounding box center [467, 281] width 101 height 29
type input "*****"
click at [500, 336] on input "date" at bounding box center [411, 337] width 206 height 29
type input "**********"
click at [338, 404] on input "currency" at bounding box center [411, 407] width 206 height 29
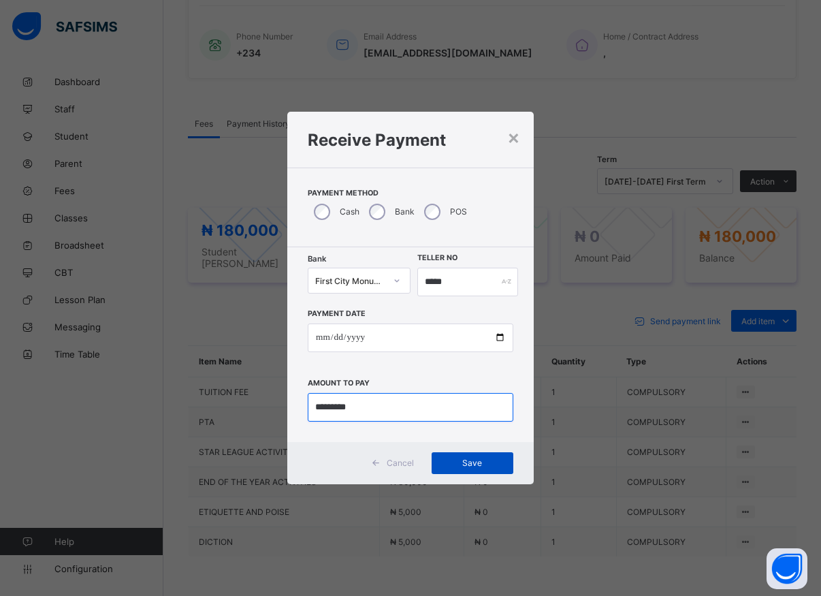
type input "*********"
click at [469, 464] on span "Save" at bounding box center [472, 462] width 61 height 10
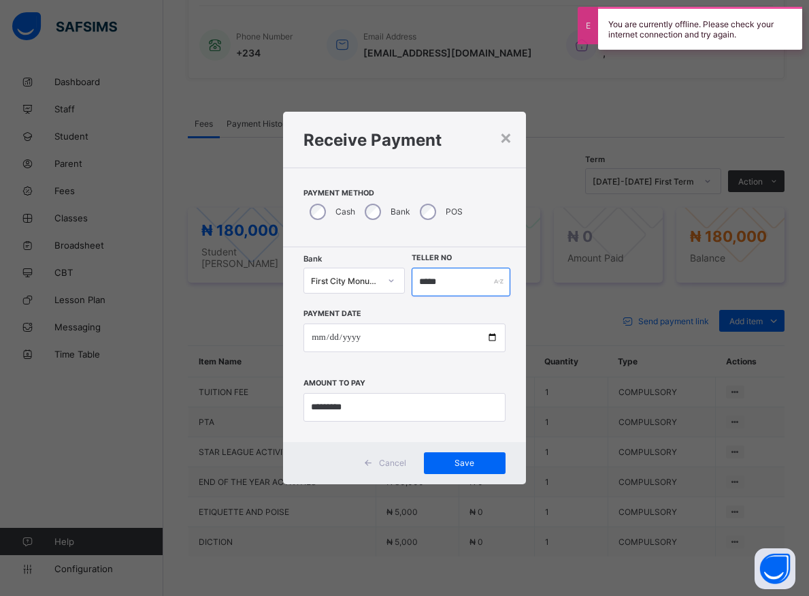
click at [445, 284] on input "*****" at bounding box center [461, 281] width 99 height 29
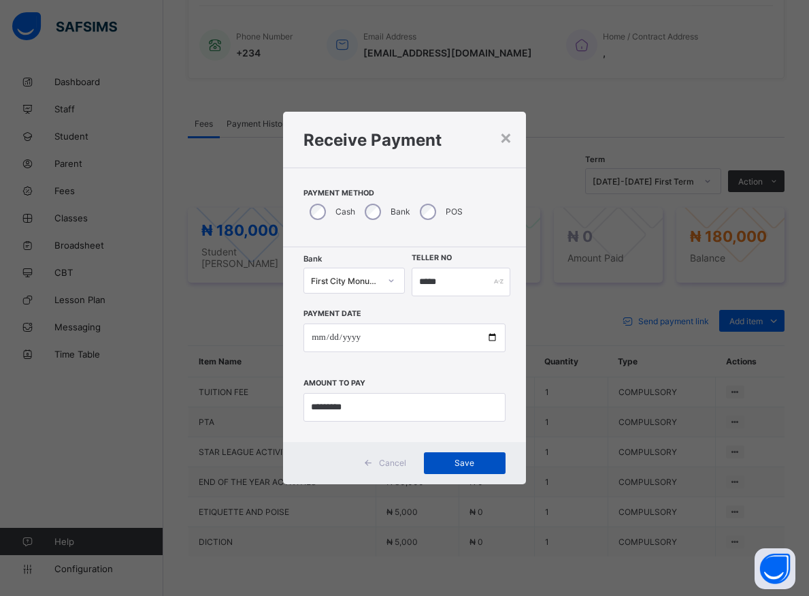
click at [466, 455] on div "Save" at bounding box center [465, 463] width 82 height 22
click at [468, 464] on span "Save" at bounding box center [464, 462] width 61 height 10
click at [483, 461] on span "Save" at bounding box center [464, 462] width 61 height 10
click at [446, 468] on div "Save" at bounding box center [465, 463] width 82 height 22
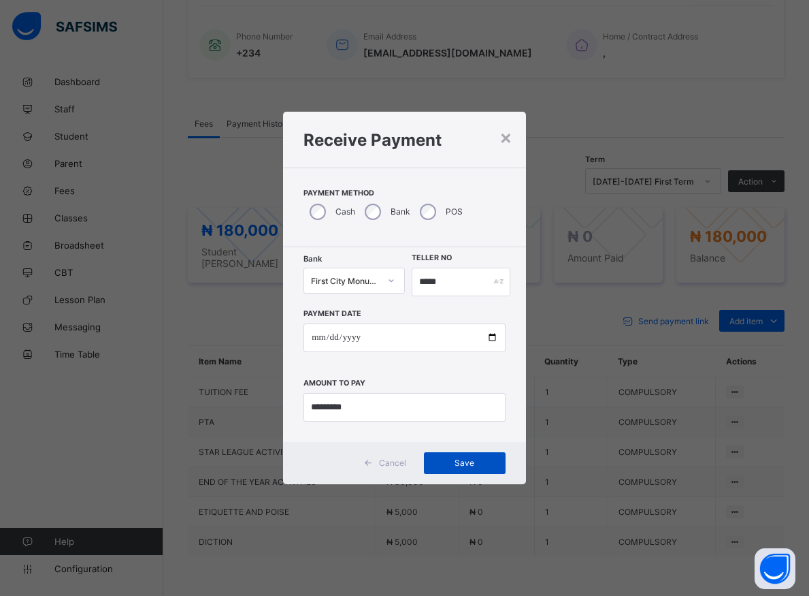
click at [446, 468] on div "Save" at bounding box center [465, 463] width 82 height 22
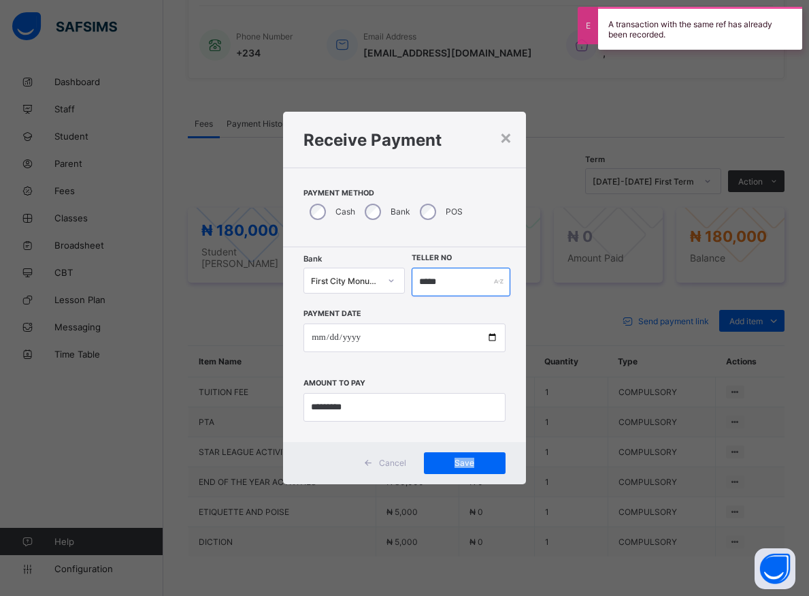
click at [448, 286] on input "*****" at bounding box center [461, 281] width 99 height 29
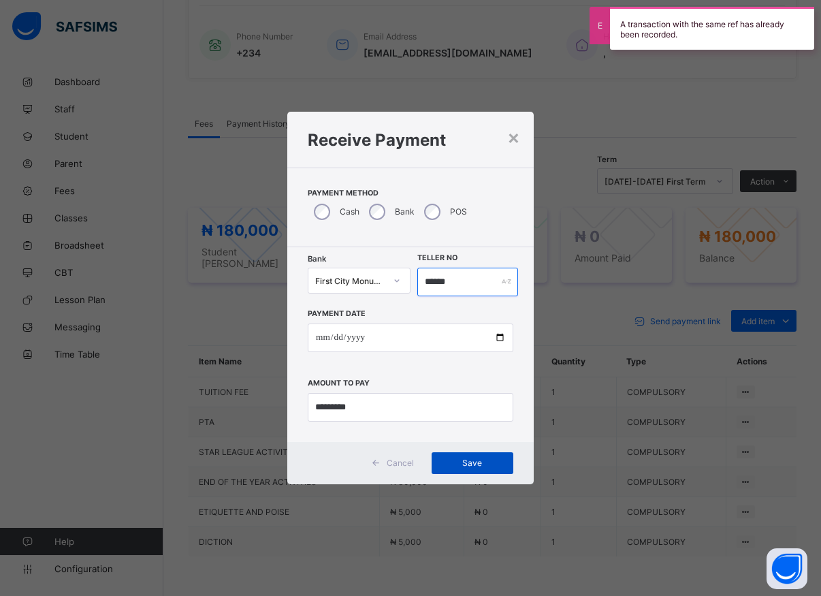
type input "******"
click at [469, 461] on span "Save" at bounding box center [472, 462] width 61 height 10
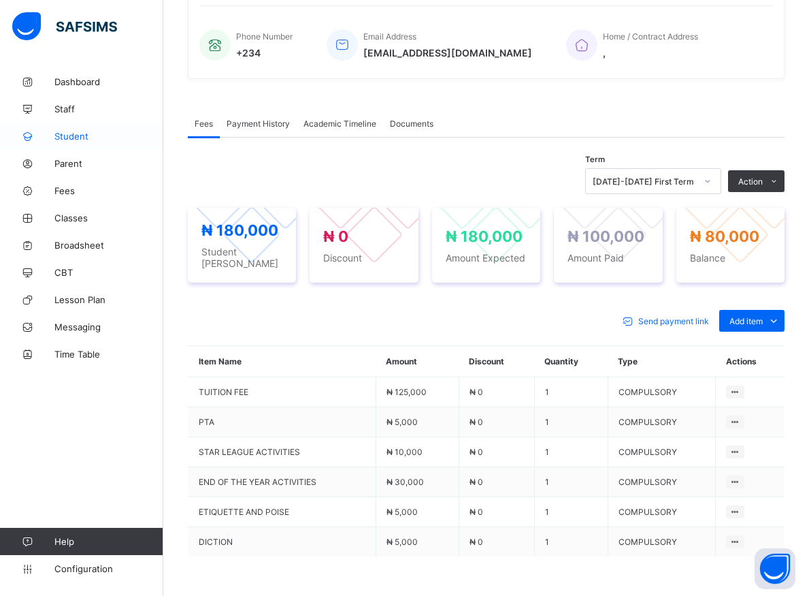
click at [69, 137] on span "Student" at bounding box center [108, 136] width 109 height 11
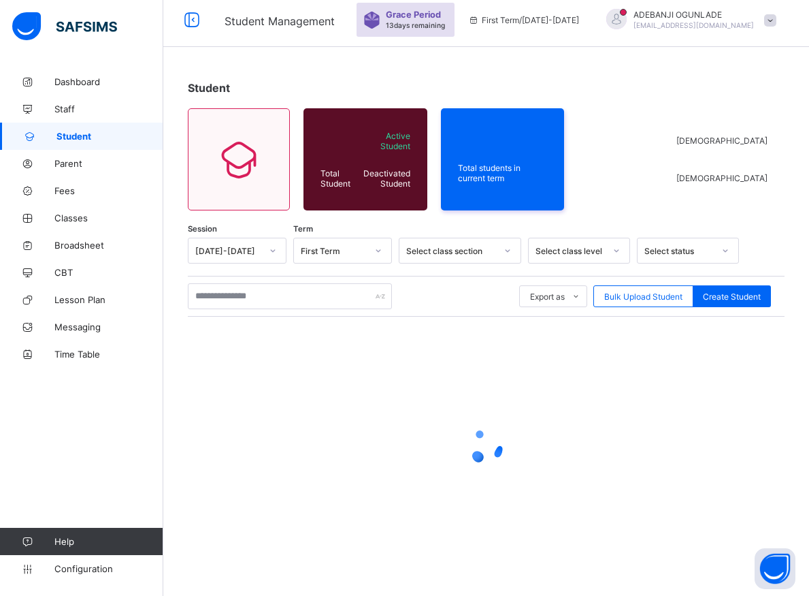
scroll to position [7, 0]
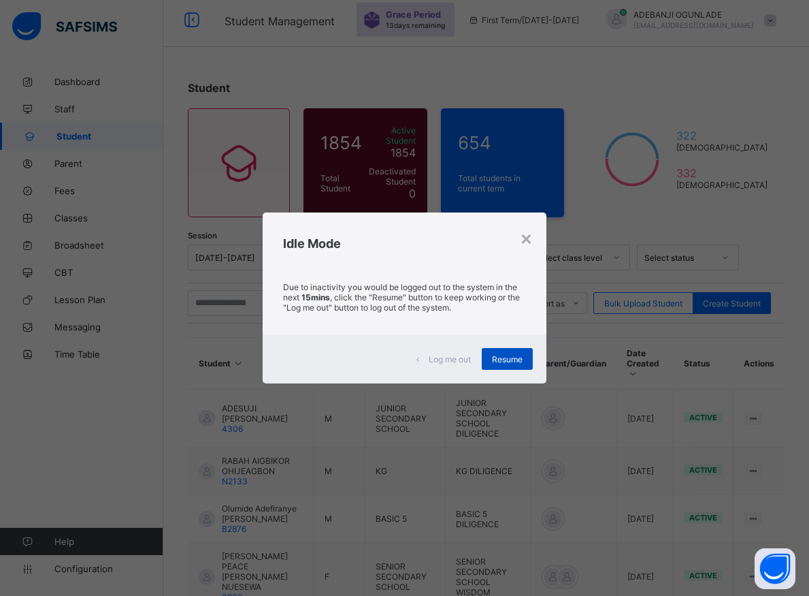
click at [506, 355] on span "Resume" at bounding box center [507, 359] width 31 height 10
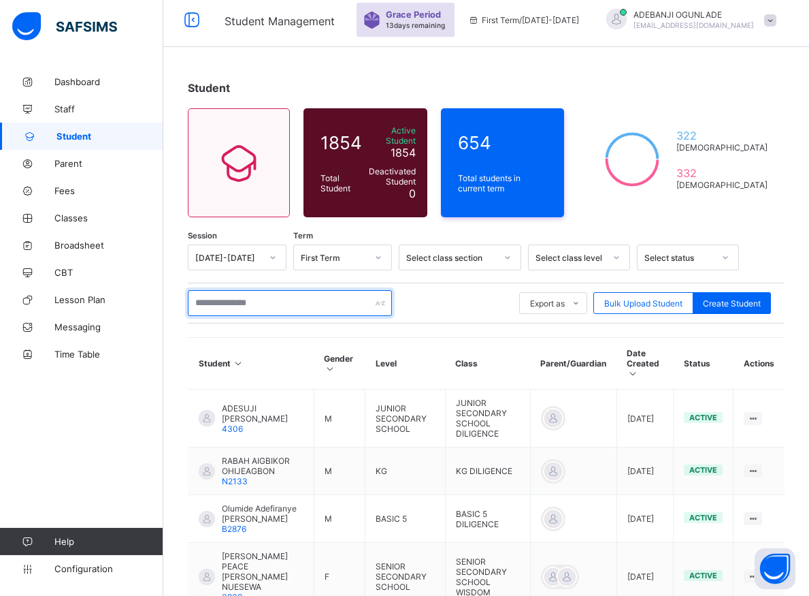
click at [266, 304] on input "text" at bounding box center [290, 303] width 204 height 26
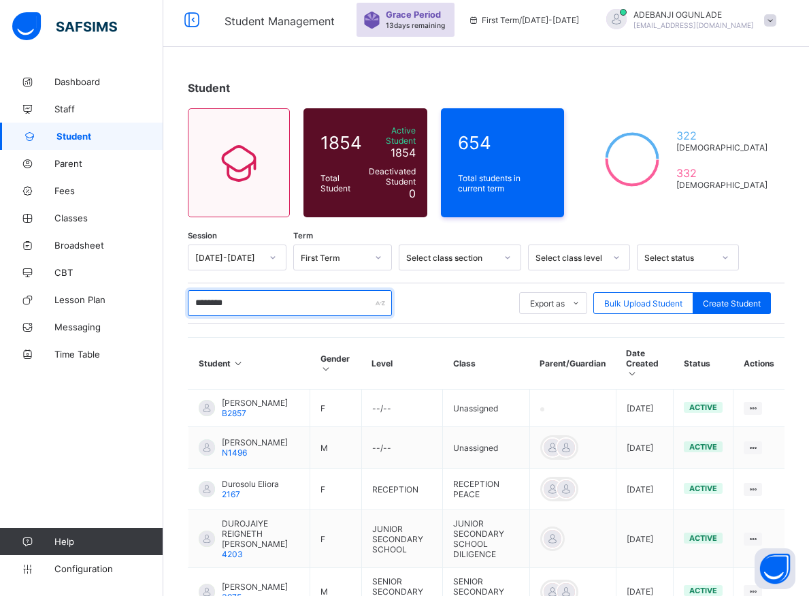
type input "*********"
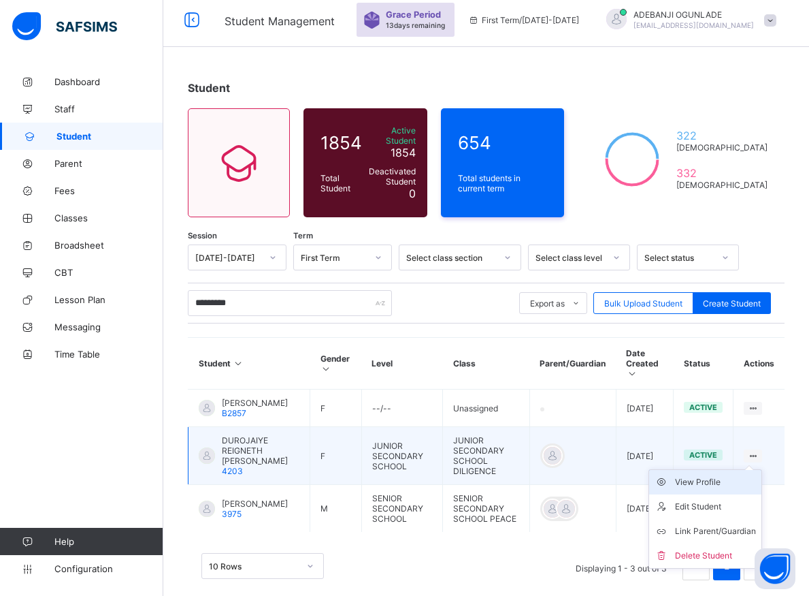
click at [728, 475] on div "View Profile" at bounding box center [715, 482] width 81 height 14
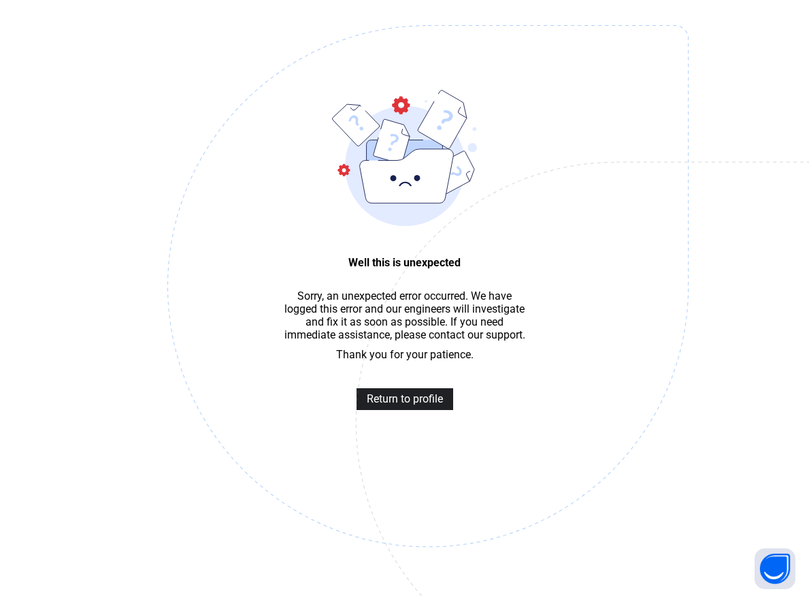
click at [418, 405] on span "Return to profile" at bounding box center [405, 398] width 76 height 13
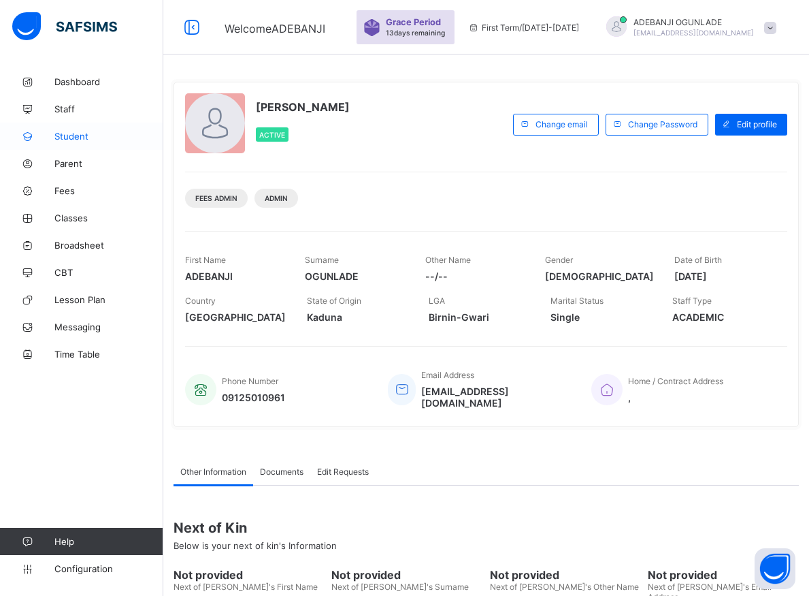
click at [76, 137] on span "Student" at bounding box center [108, 136] width 109 height 11
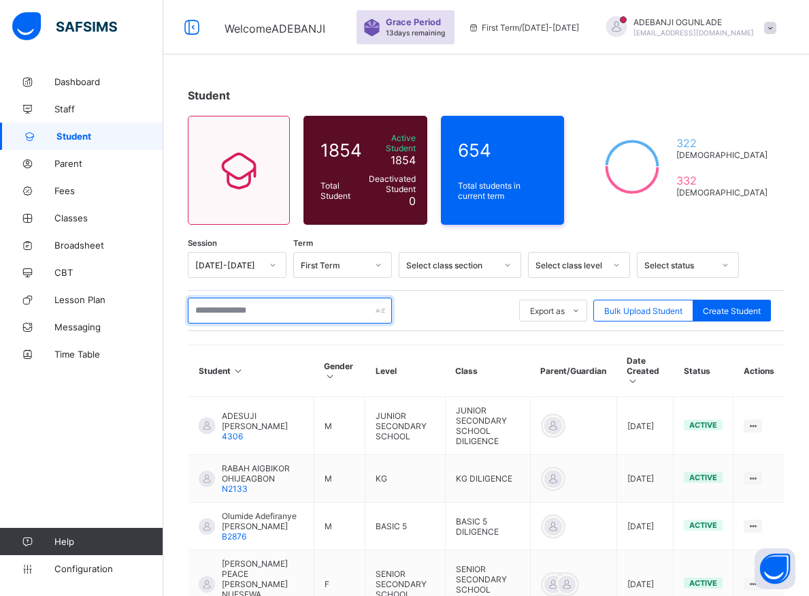
click at [234, 306] on input "text" at bounding box center [290, 310] width 204 height 26
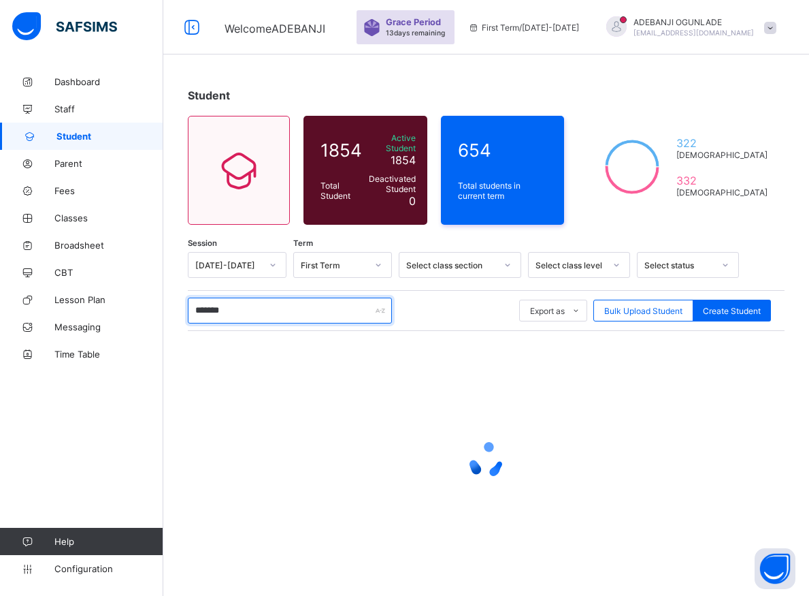
type input "********"
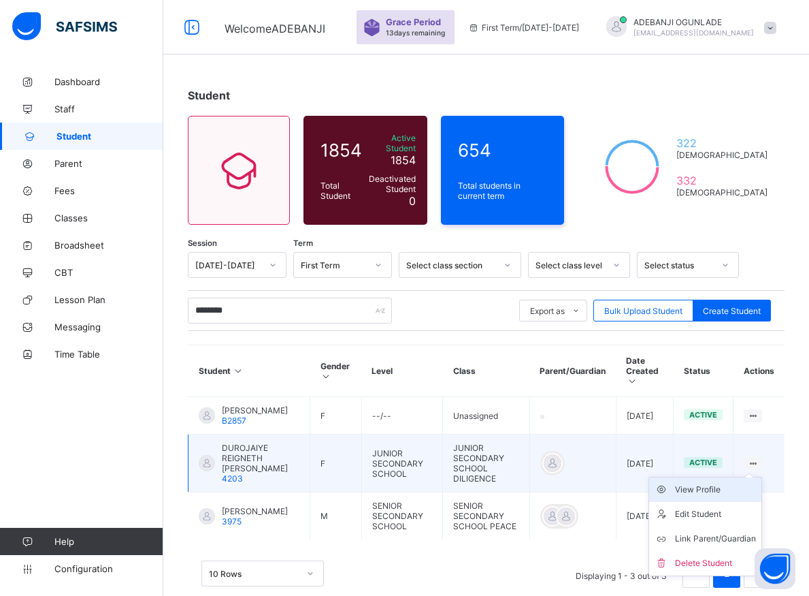
click at [727, 483] on div "View Profile" at bounding box center [715, 490] width 81 height 14
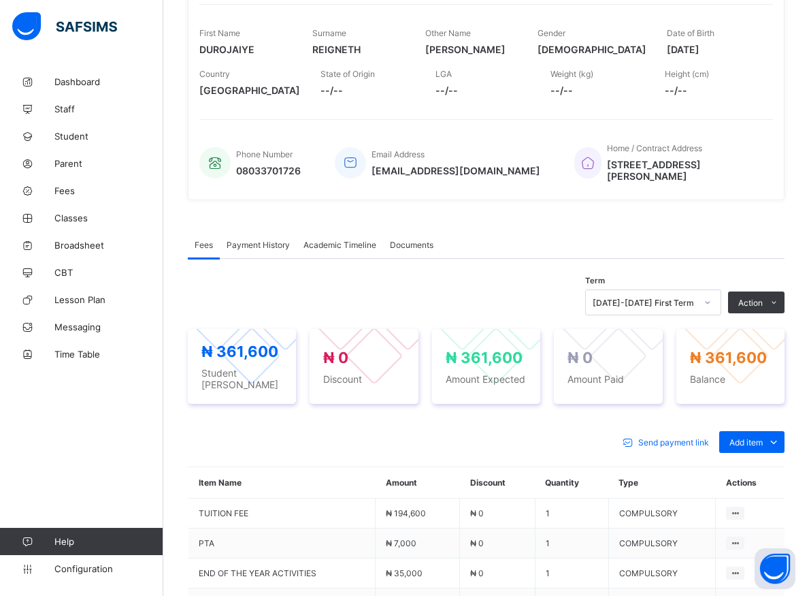
scroll to position [347, 0]
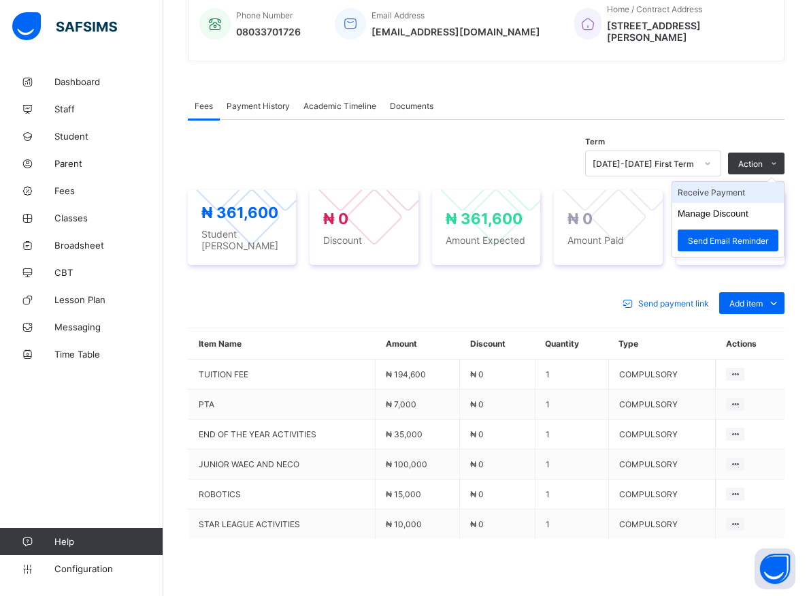
click at [725, 190] on li "Receive Payment" at bounding box center [728, 192] width 112 height 21
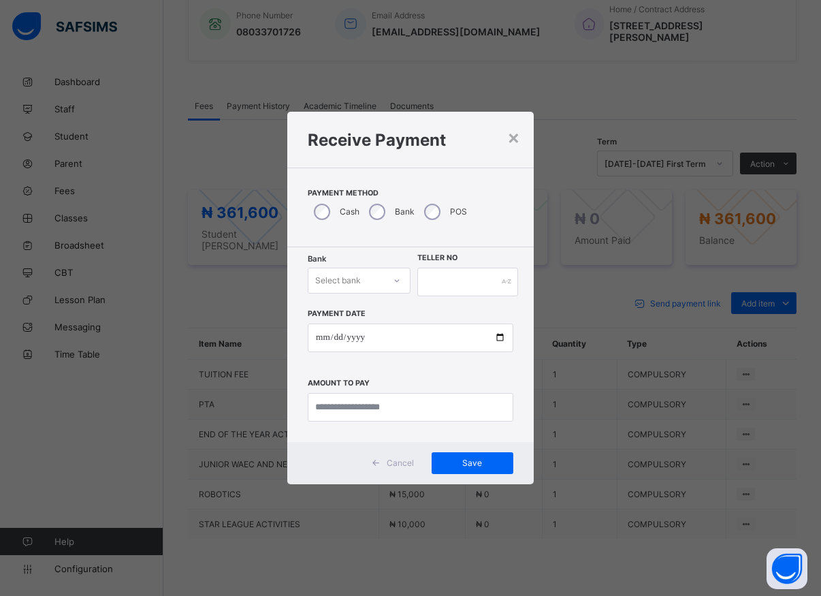
click at [397, 285] on icon at bounding box center [397, 281] width 8 height 14
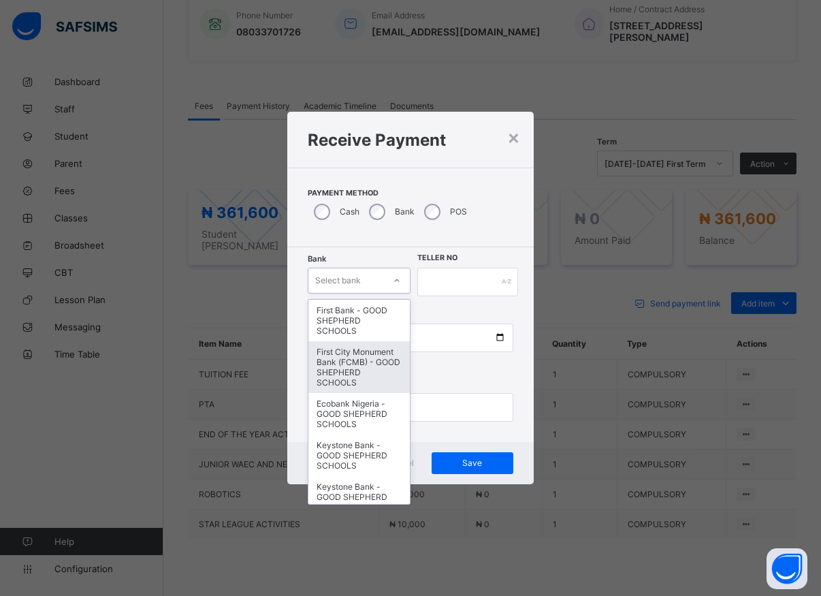
click at [368, 375] on div "First City Monument Bank (FCMB) - GOOD SHEPHERD SCHOOLS" at bounding box center [358, 367] width 101 height 52
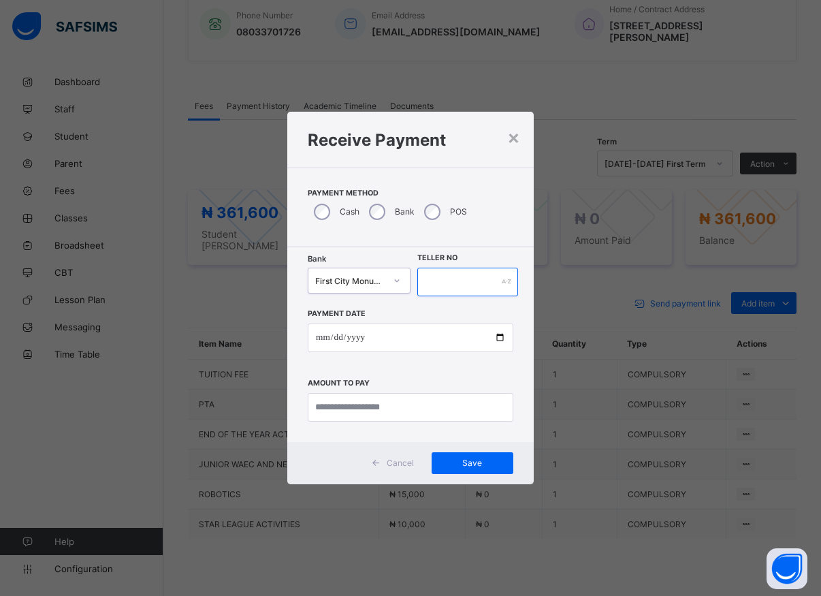
click at [440, 289] on input "text" at bounding box center [467, 281] width 101 height 29
type input "*****"
click at [500, 336] on input "date" at bounding box center [411, 337] width 206 height 29
type input "**********"
click at [339, 410] on input "currency" at bounding box center [411, 407] width 206 height 29
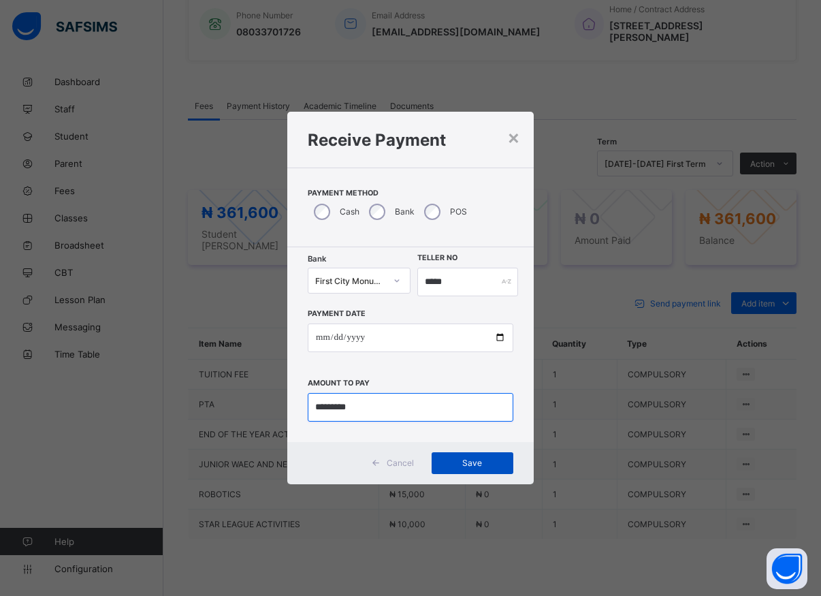
type input "*********"
click at [452, 461] on span "Save" at bounding box center [472, 462] width 61 height 10
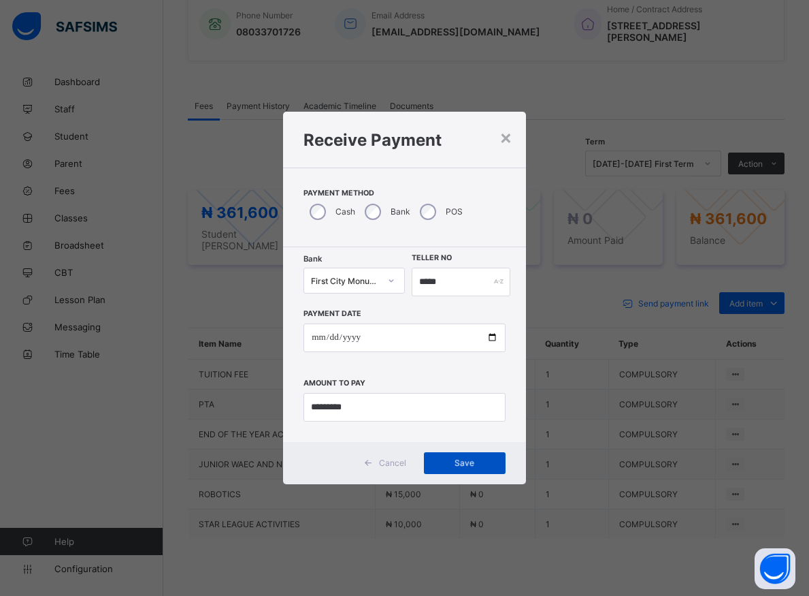
scroll to position [329, 0]
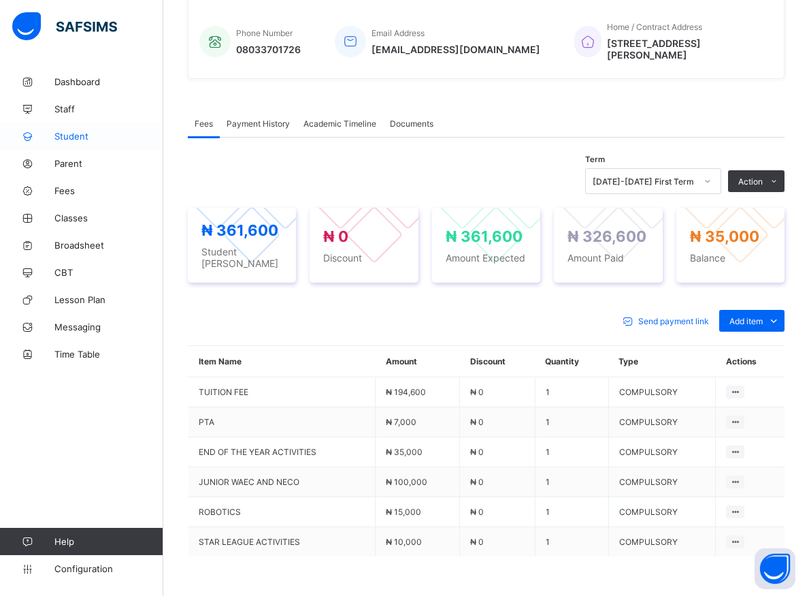
click at [78, 136] on span "Student" at bounding box center [108, 136] width 109 height 11
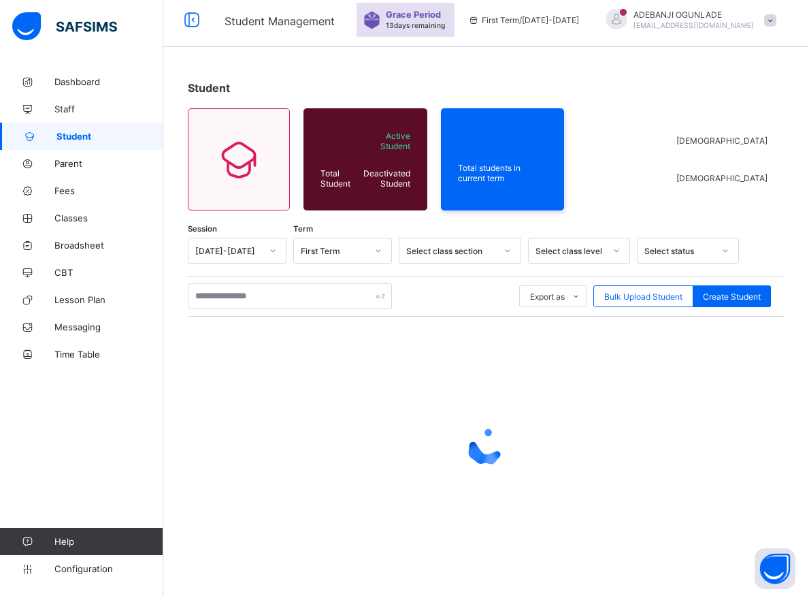
scroll to position [7, 0]
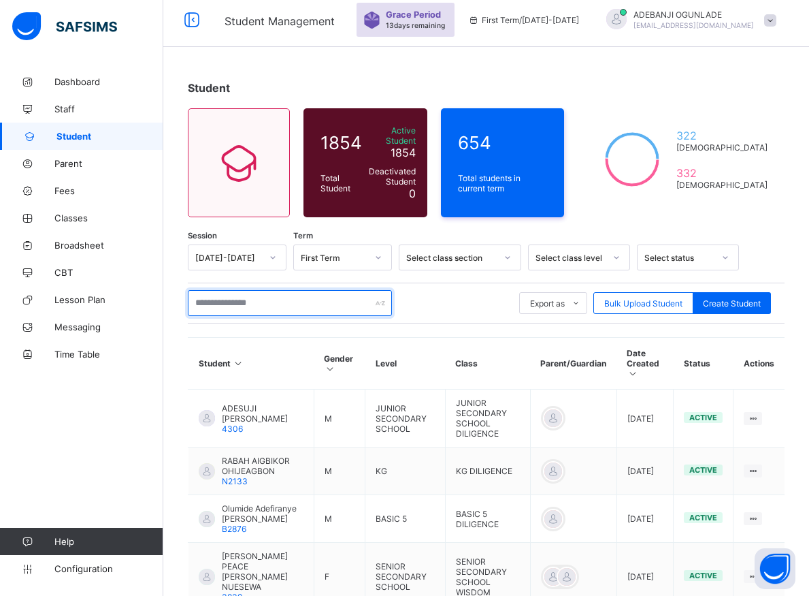
click at [228, 295] on input "text" at bounding box center [290, 303] width 204 height 26
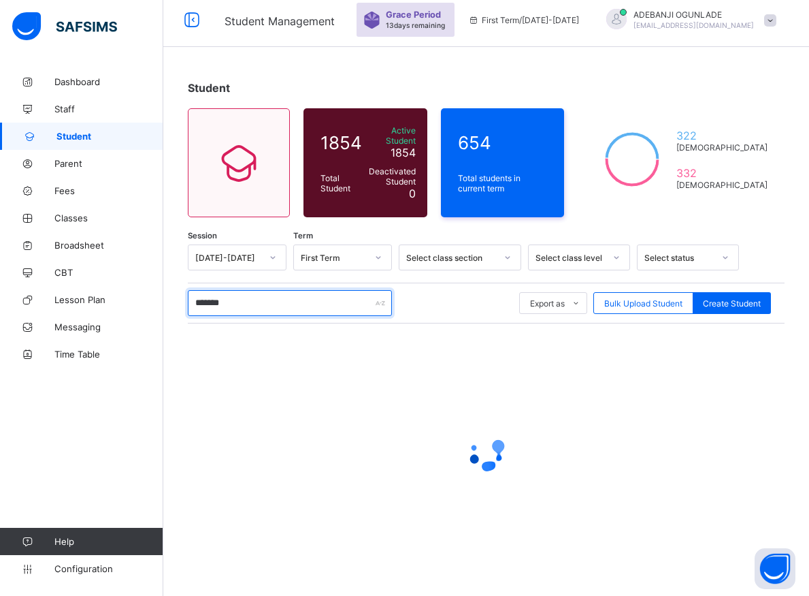
type input "********"
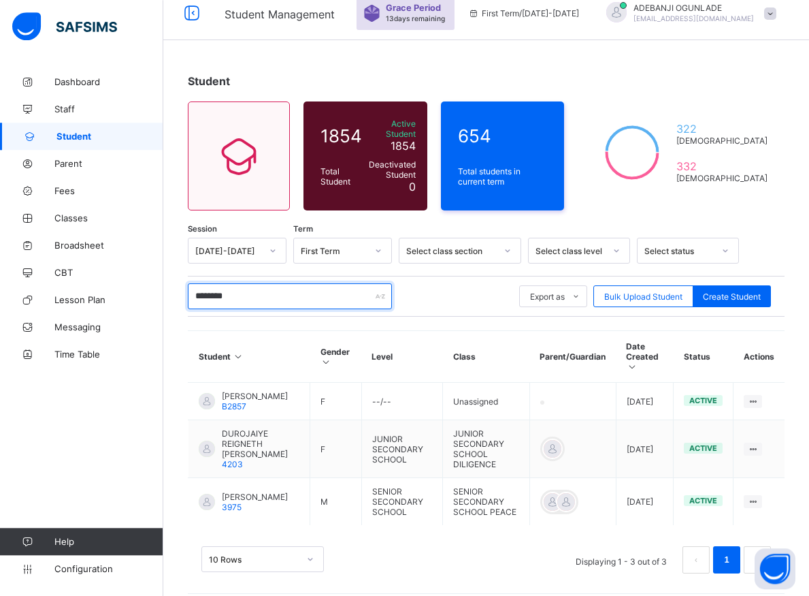
scroll to position [20, 0]
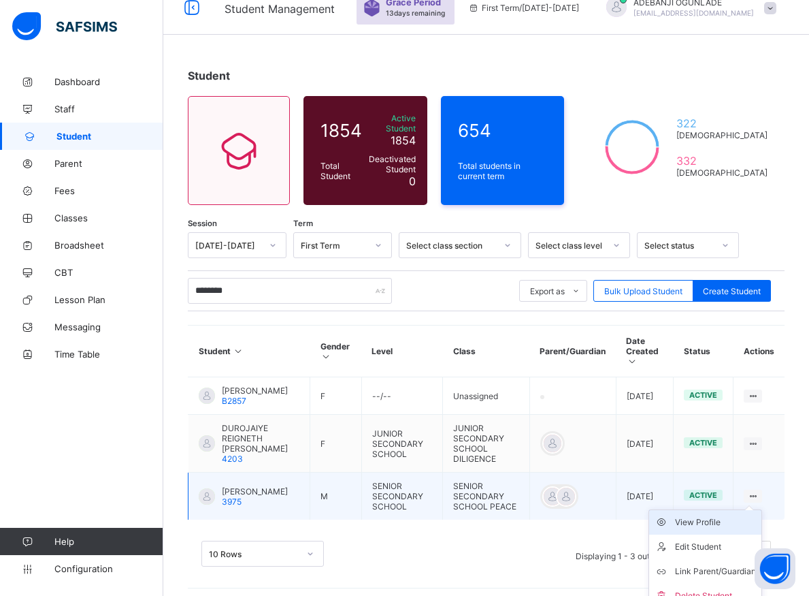
click at [741, 517] on div "View Profile" at bounding box center [715, 522] width 81 height 14
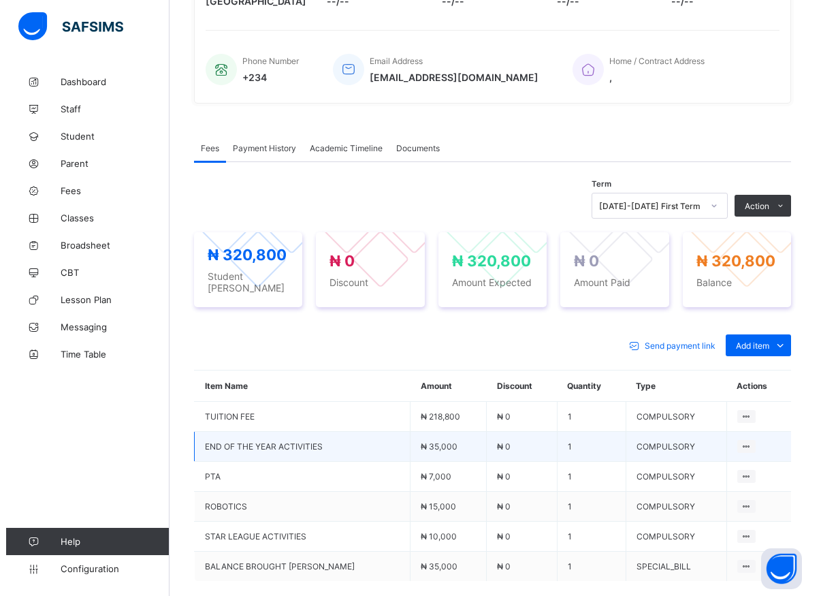
scroll to position [419, 0]
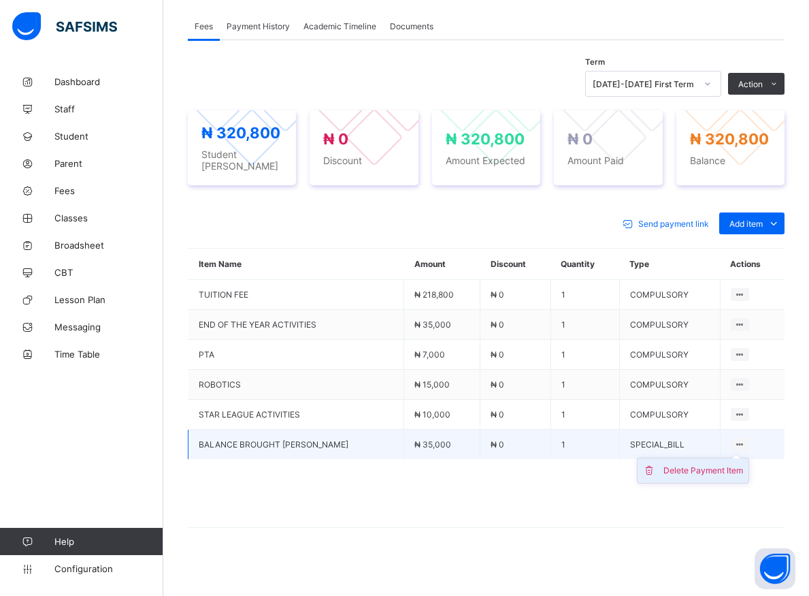
click at [717, 470] on div "Delete Payment Item" at bounding box center [704, 471] width 80 height 14
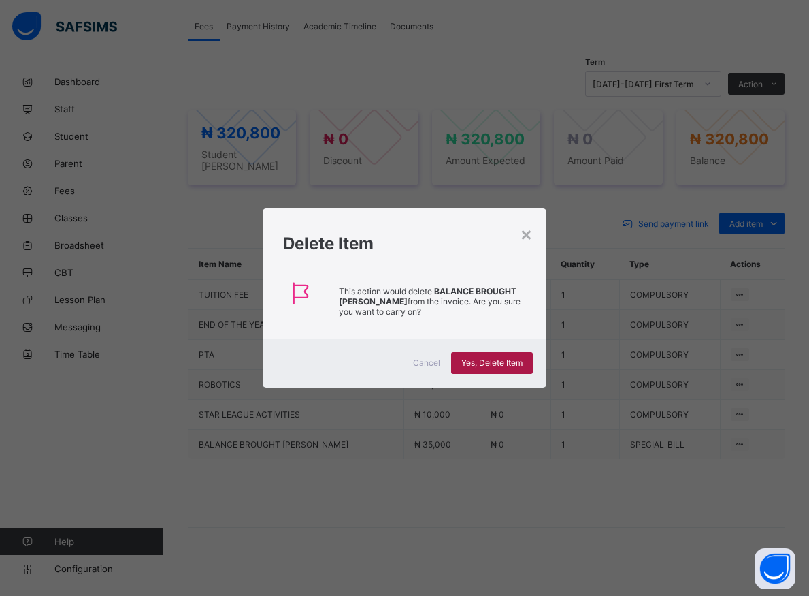
click at [489, 368] on div "Yes, Delete Item" at bounding box center [492, 363] width 82 height 22
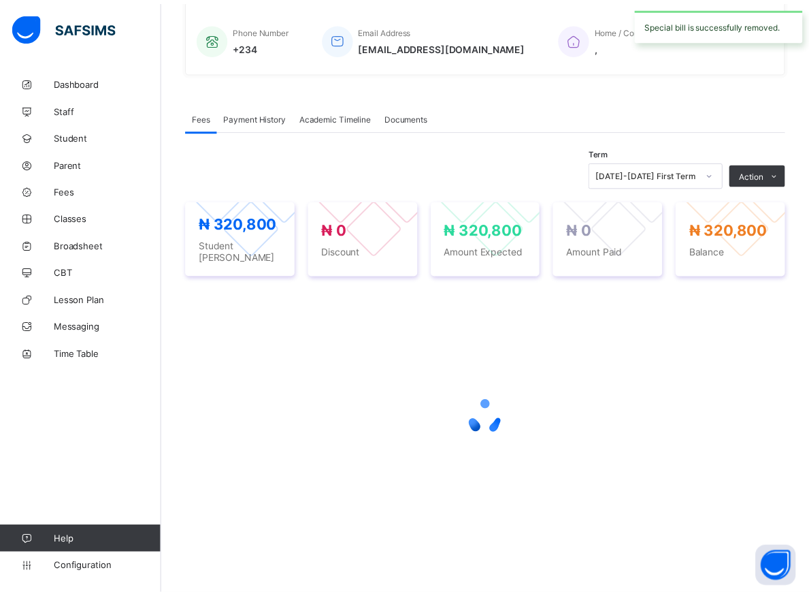
scroll to position [322, 0]
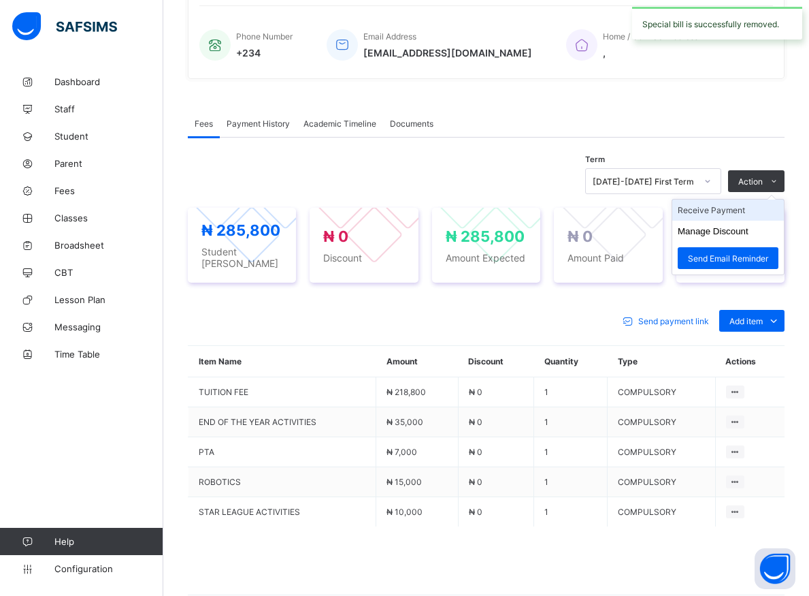
click at [735, 208] on li "Receive Payment" at bounding box center [728, 209] width 112 height 21
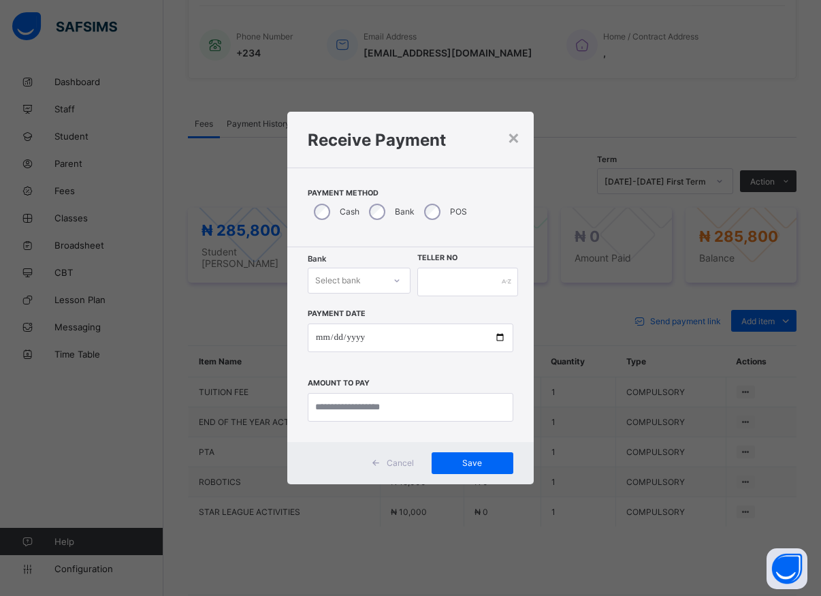
click at [402, 284] on div at bounding box center [396, 281] width 23 height 22
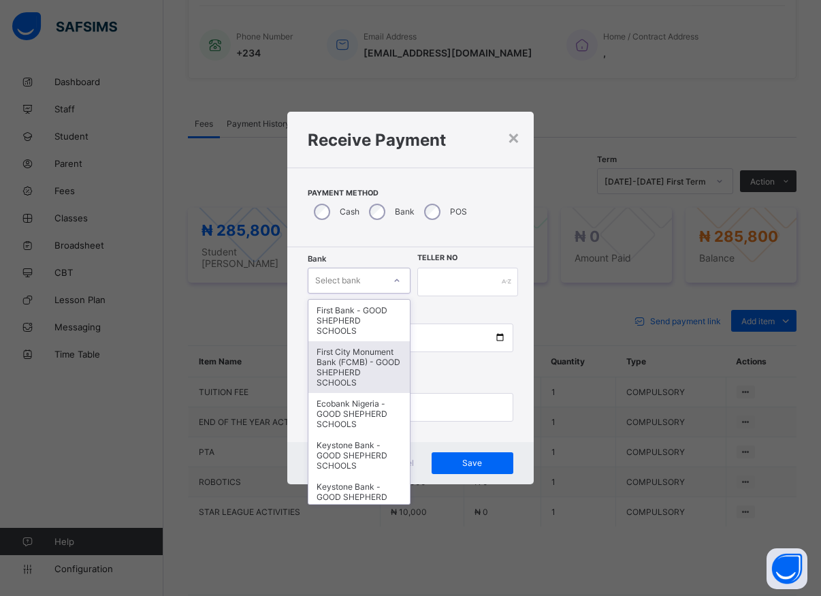
click at [364, 380] on div "First City Monument Bank (FCMB) - GOOD SHEPHERD SCHOOLS" at bounding box center [358, 367] width 101 height 52
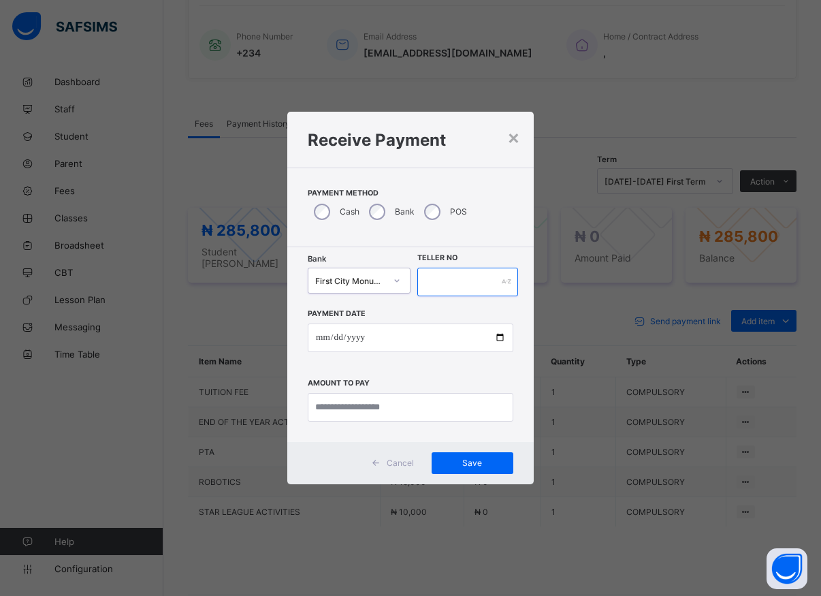
click at [431, 280] on input "text" at bounding box center [467, 281] width 101 height 29
click at [372, 286] on div "First City Monument Bank (FCMB) - GOOD SHEPHERD SCHOOLS" at bounding box center [346, 280] width 76 height 19
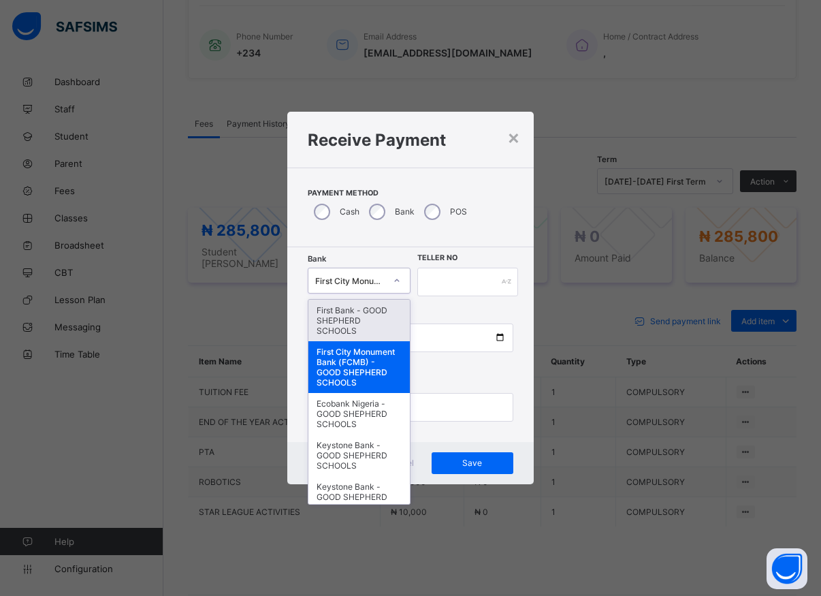
click at [357, 316] on div "First Bank - GOOD SHEPHERD SCHOOLS" at bounding box center [358, 320] width 101 height 42
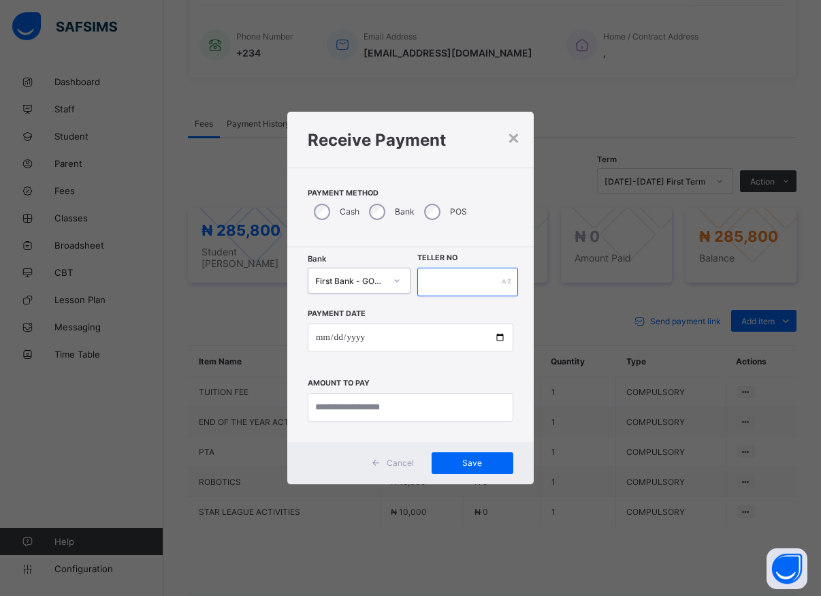
click at [438, 275] on input "text" at bounding box center [467, 281] width 101 height 29
type input "******"
click at [499, 340] on input "date" at bounding box center [411, 337] width 206 height 29
type input "**********"
click at [359, 405] on input "currency" at bounding box center [411, 407] width 206 height 29
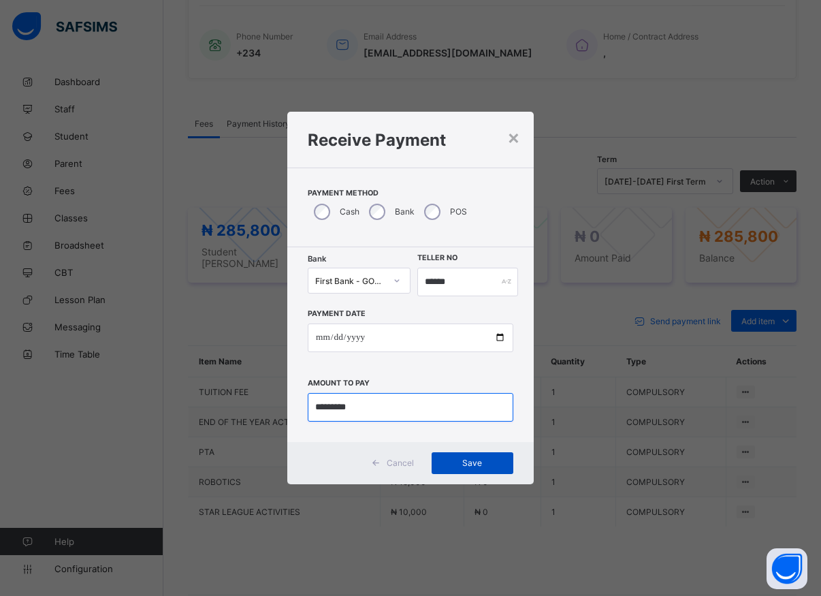
type input "*********"
click at [457, 466] on span "Save" at bounding box center [472, 462] width 61 height 10
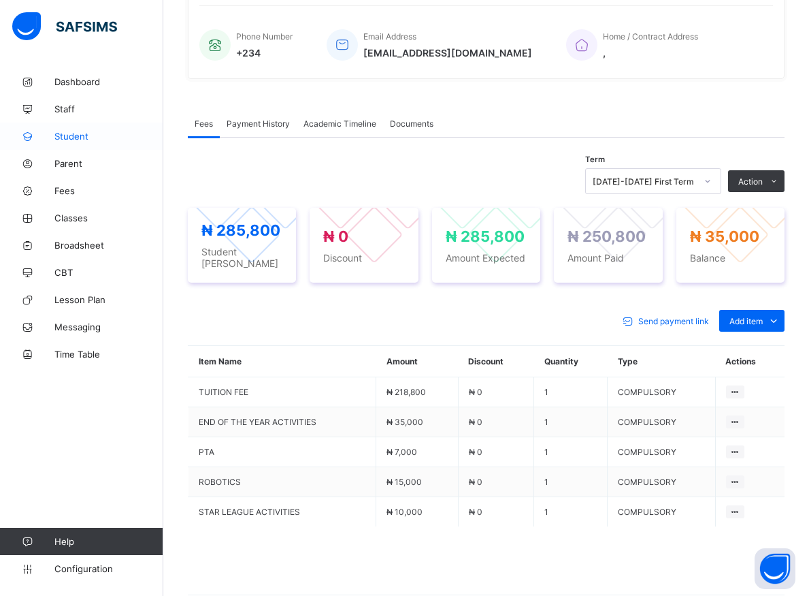
click at [82, 137] on span "Student" at bounding box center [108, 136] width 109 height 11
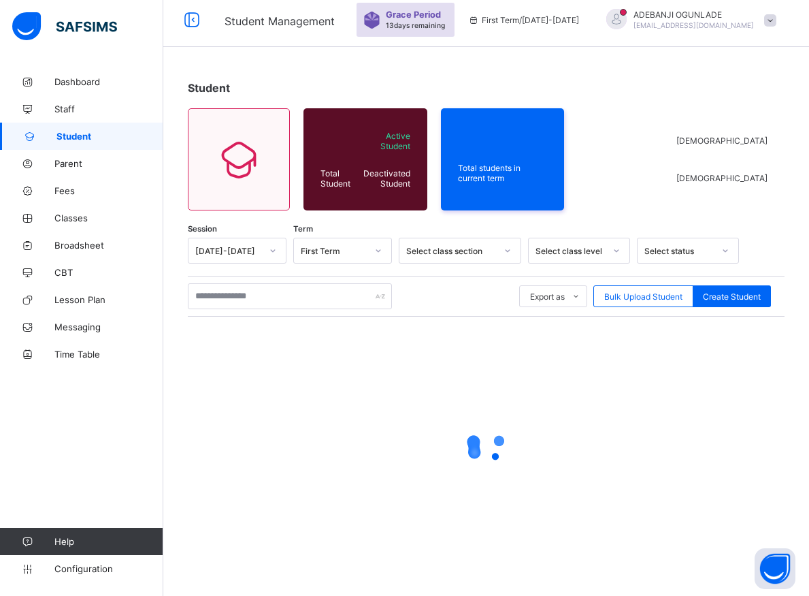
scroll to position [7, 0]
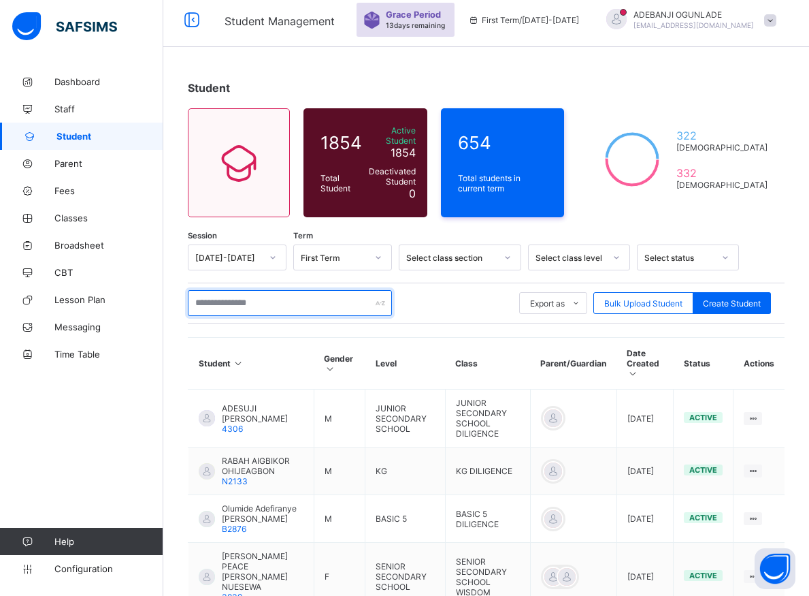
click at [254, 302] on input "text" at bounding box center [290, 303] width 204 height 26
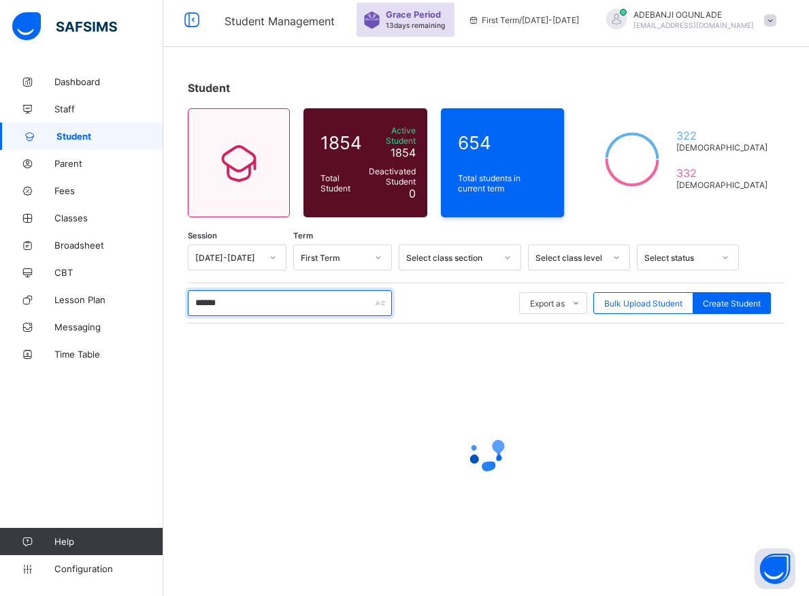
type input "*******"
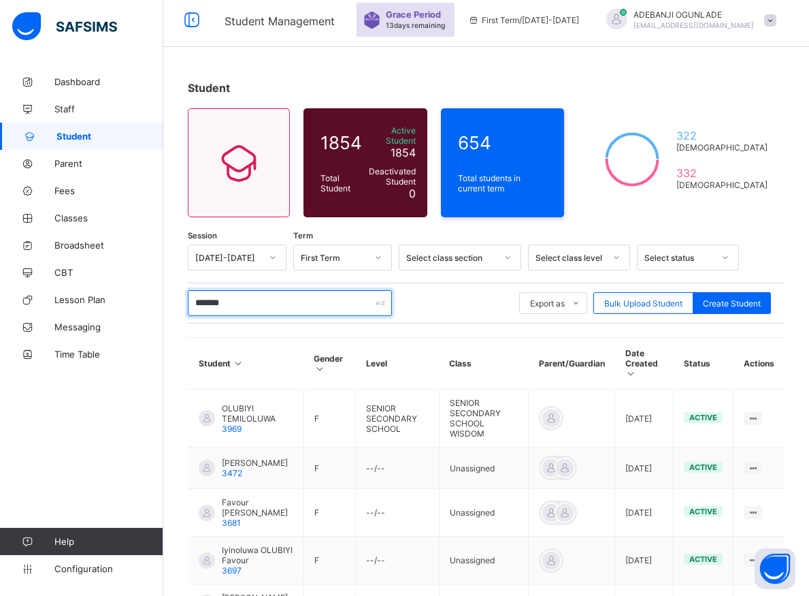
scroll to position [77, 0]
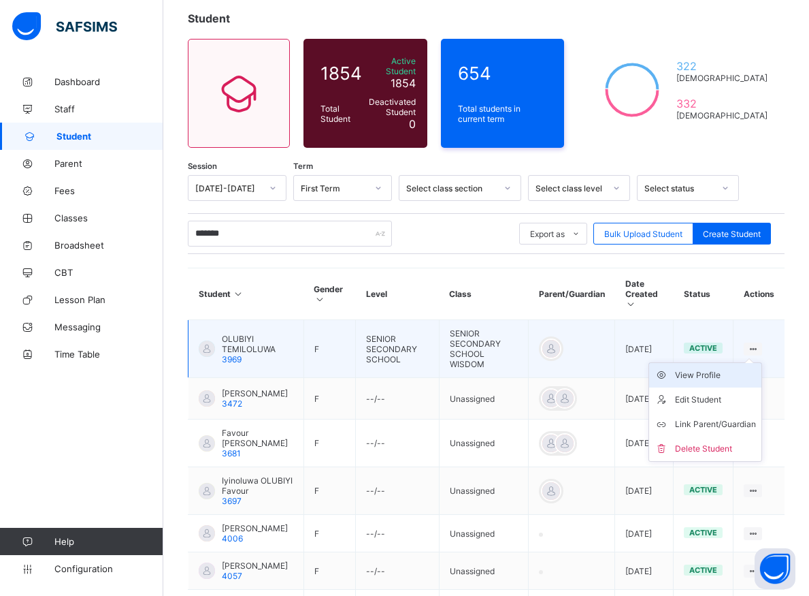
click at [721, 368] on div "View Profile" at bounding box center [715, 375] width 81 height 14
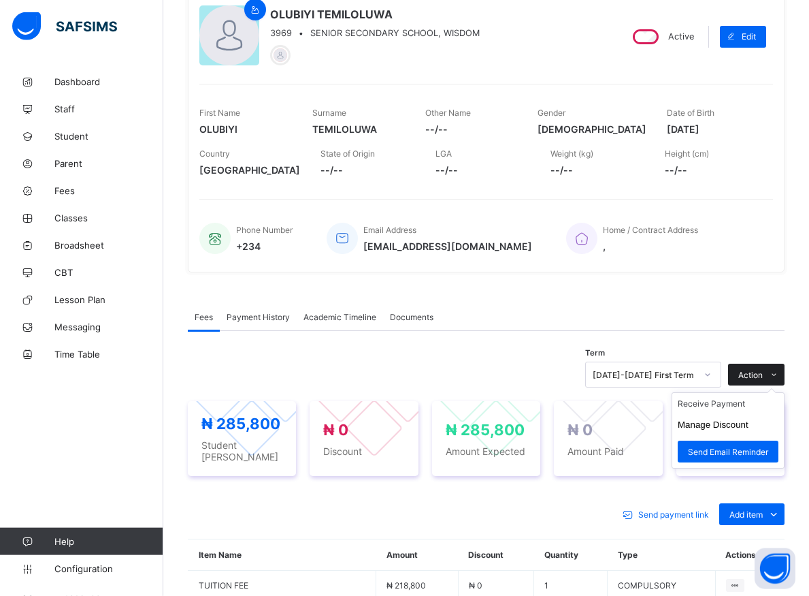
scroll to position [146, 0]
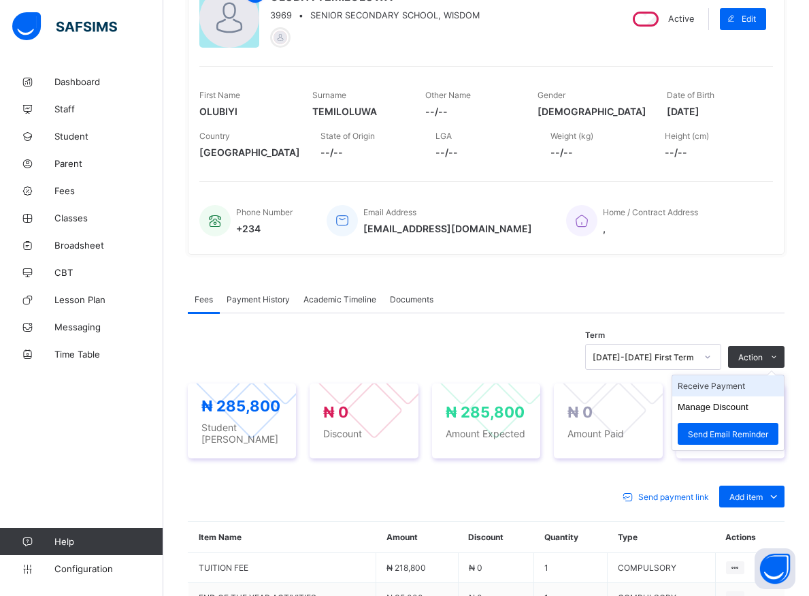
click at [712, 390] on li "Receive Payment" at bounding box center [728, 385] width 112 height 21
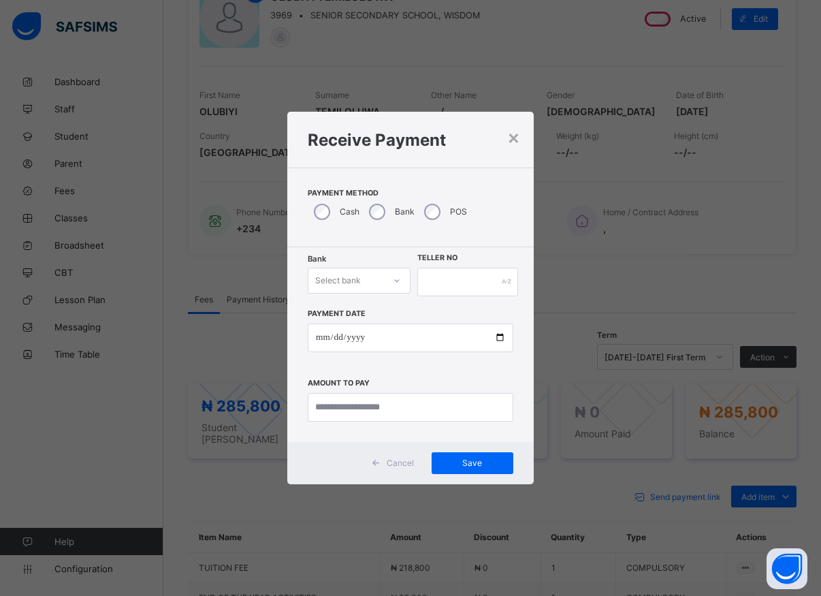
click at [397, 278] on icon at bounding box center [397, 281] width 8 height 14
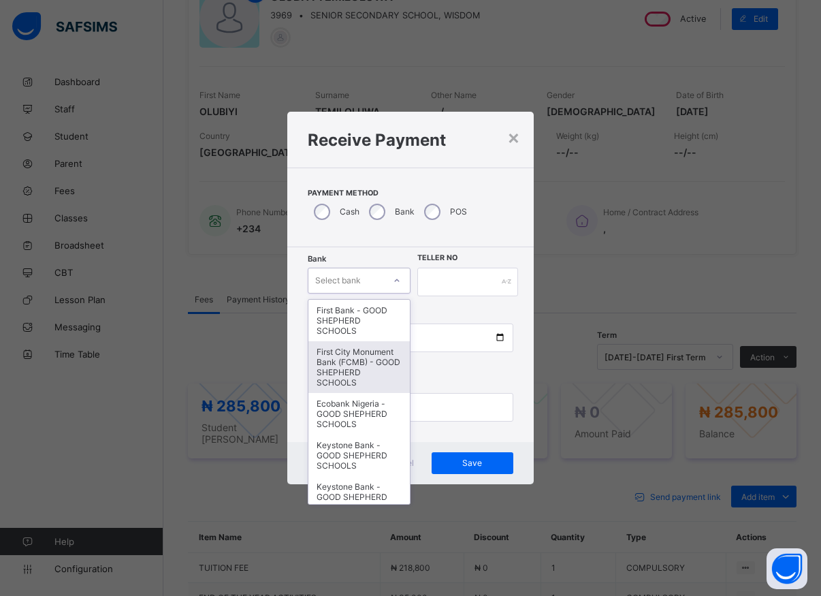
click at [353, 375] on div "First City Monument Bank (FCMB) - GOOD SHEPHERD SCHOOLS" at bounding box center [358, 367] width 101 height 52
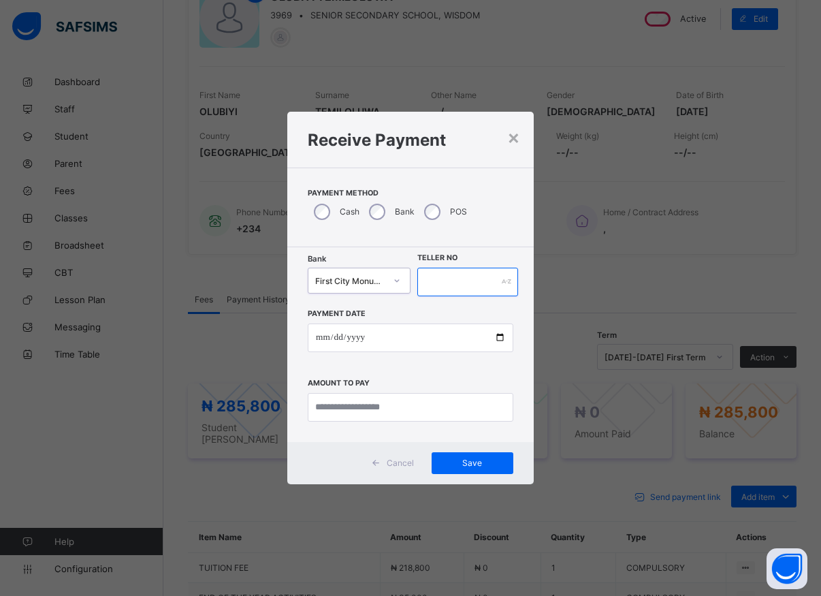
click at [430, 280] on input "text" at bounding box center [467, 281] width 101 height 29
type input "*****"
click at [497, 339] on input "date" at bounding box center [411, 337] width 206 height 29
type input "**********"
click at [355, 410] on input "currency" at bounding box center [411, 407] width 206 height 29
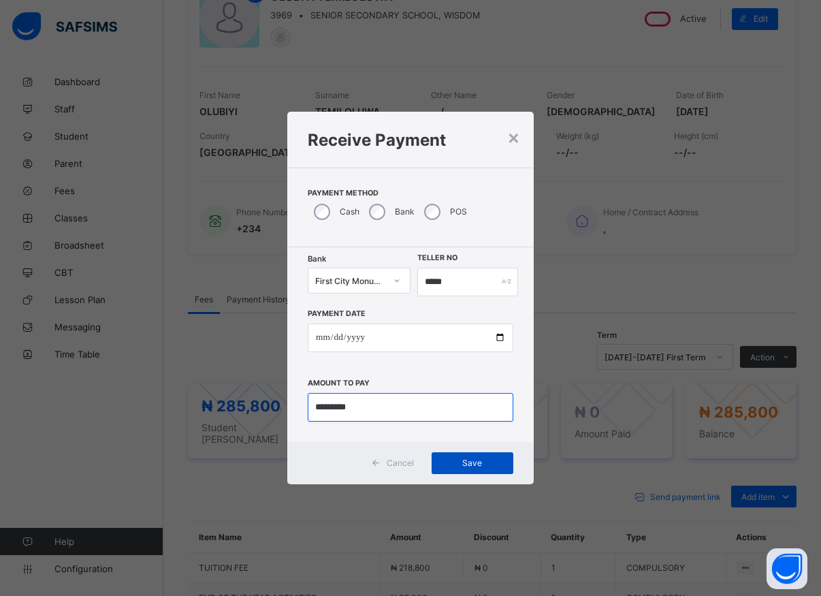
type input "*********"
click at [461, 464] on span "Save" at bounding box center [472, 462] width 61 height 10
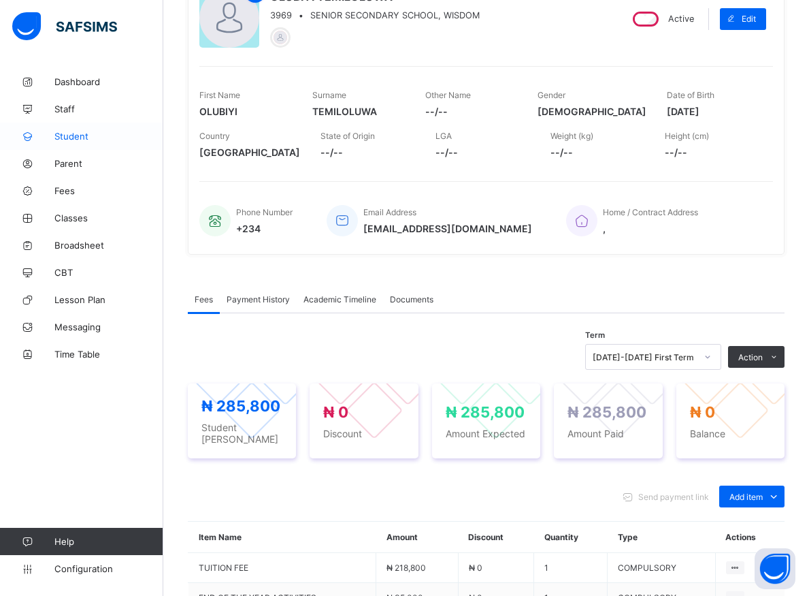
click at [65, 134] on span "Student" at bounding box center [108, 136] width 109 height 11
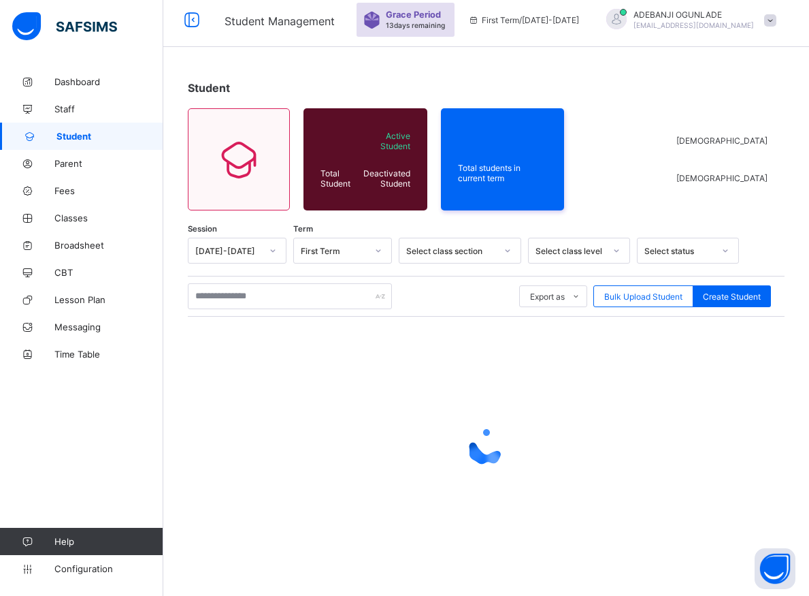
scroll to position [7, 0]
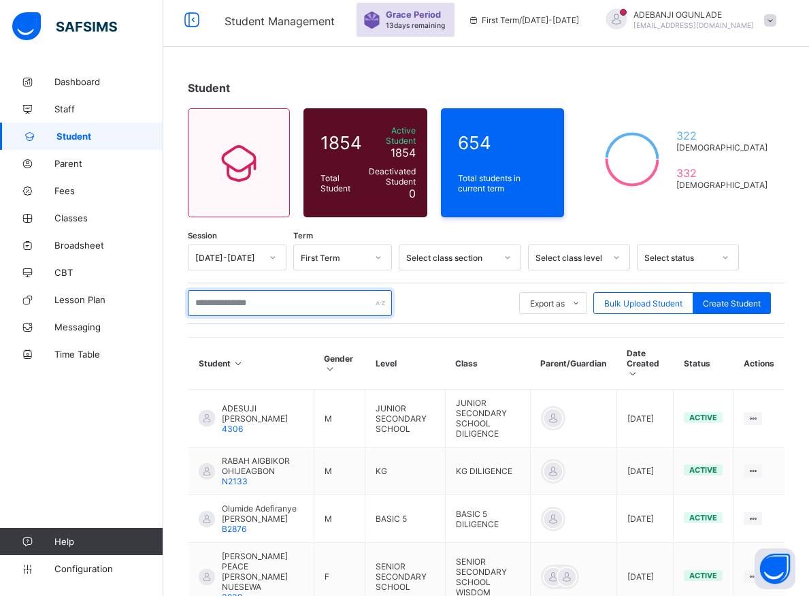
click at [253, 295] on input "text" at bounding box center [290, 303] width 204 height 26
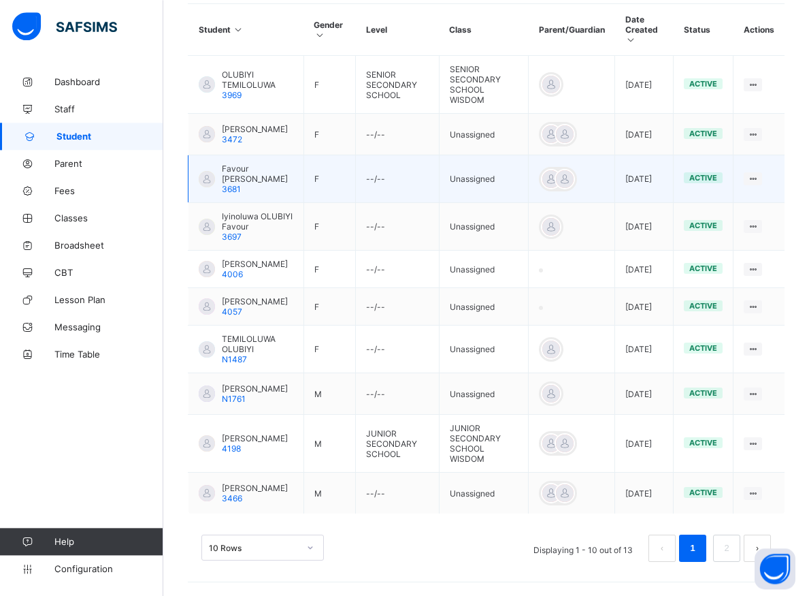
scroll to position [363, 0]
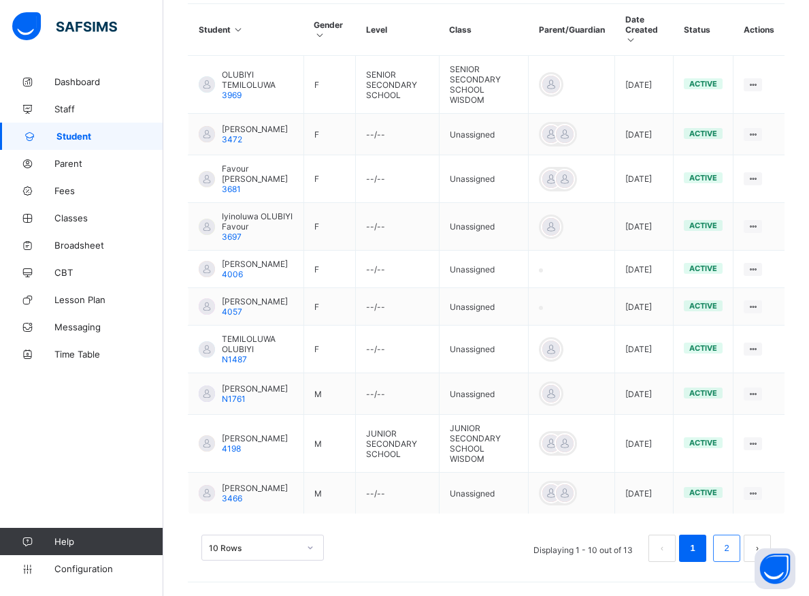
type input "*******"
click at [729, 547] on li "2" at bounding box center [726, 547] width 27 height 27
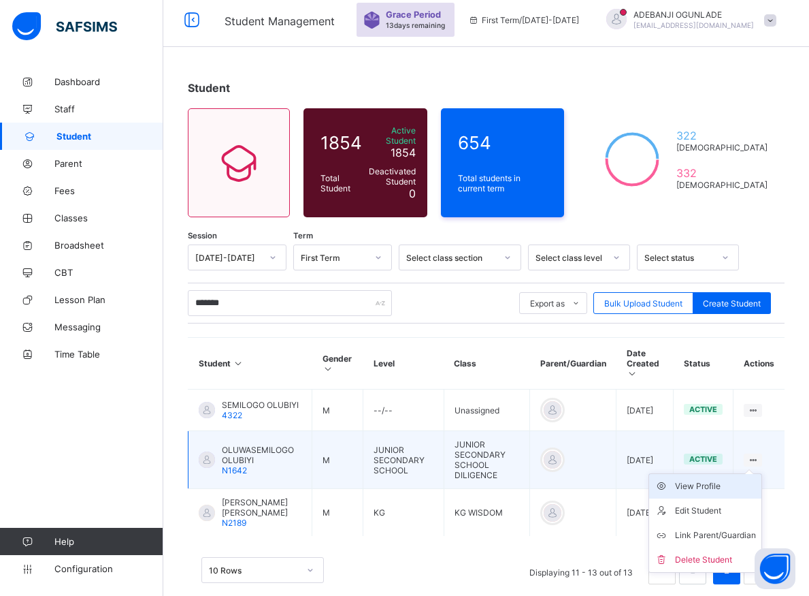
click at [723, 479] on div "View Profile" at bounding box center [715, 486] width 81 height 14
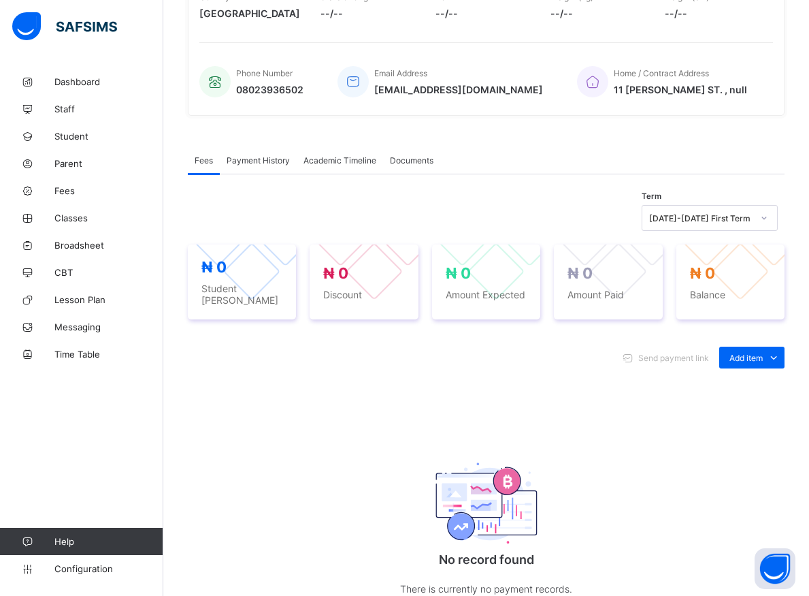
scroll to position [146, 0]
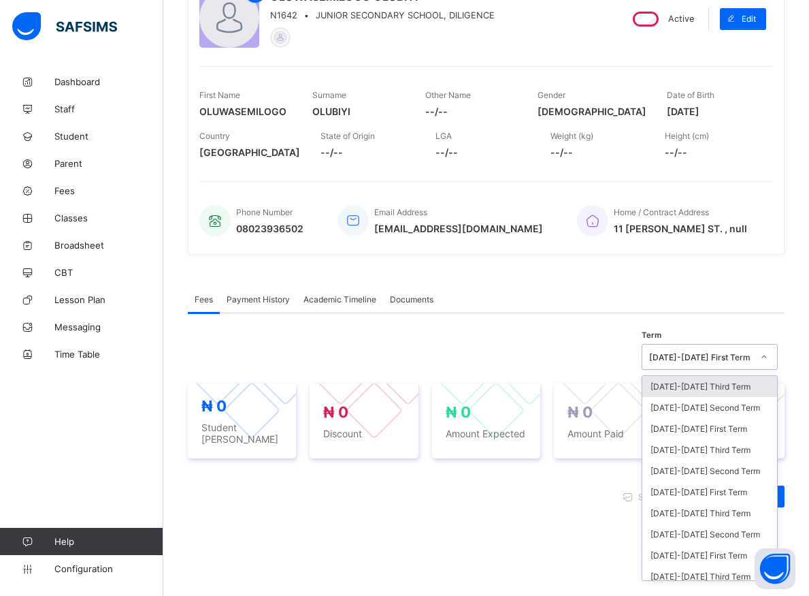
click at [753, 362] on div "[DATE]-[DATE] First Term" at bounding box center [700, 357] width 103 height 10
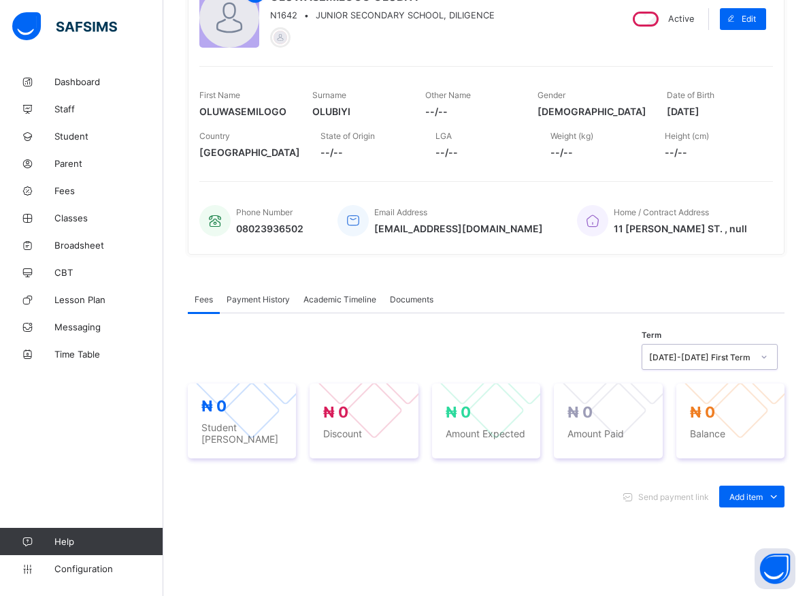
click at [753, 362] on div "[DATE]-[DATE] First Term" at bounding box center [700, 357] width 103 height 10
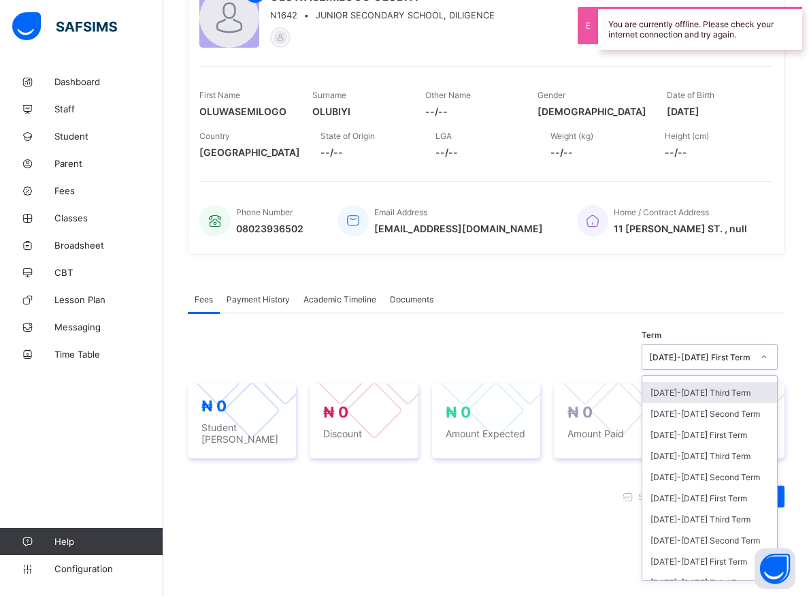
scroll to position [0, 0]
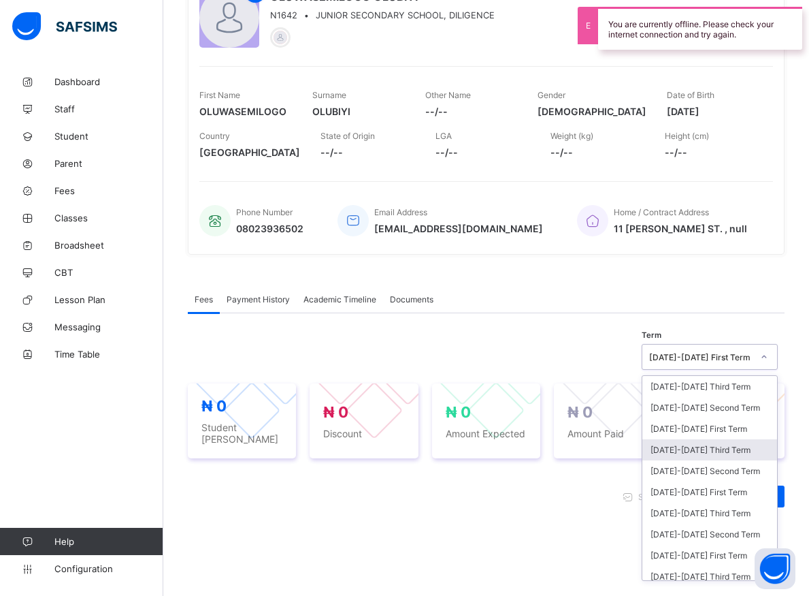
click at [695, 457] on div "2024-2025 Third Term" at bounding box center [710, 449] width 135 height 21
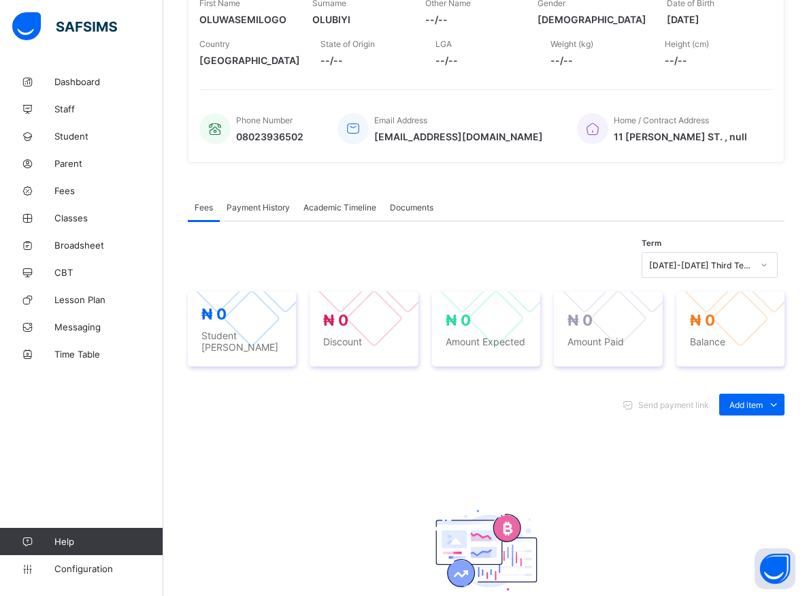
scroll to position [30, 0]
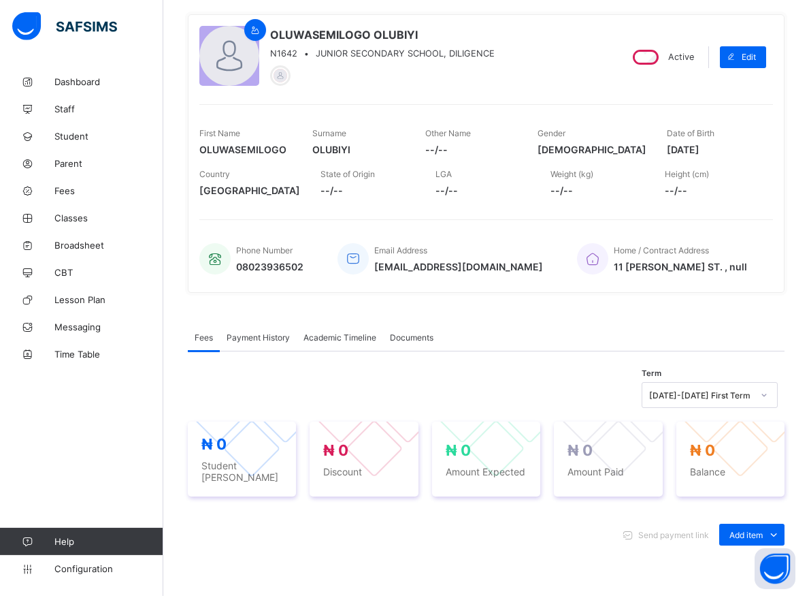
scroll to position [69, 0]
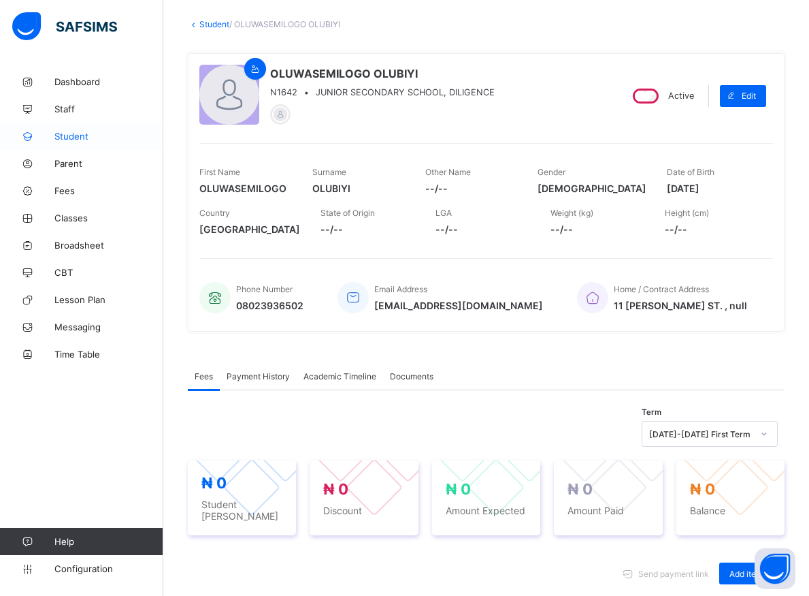
click at [80, 134] on span "Student" at bounding box center [108, 136] width 109 height 11
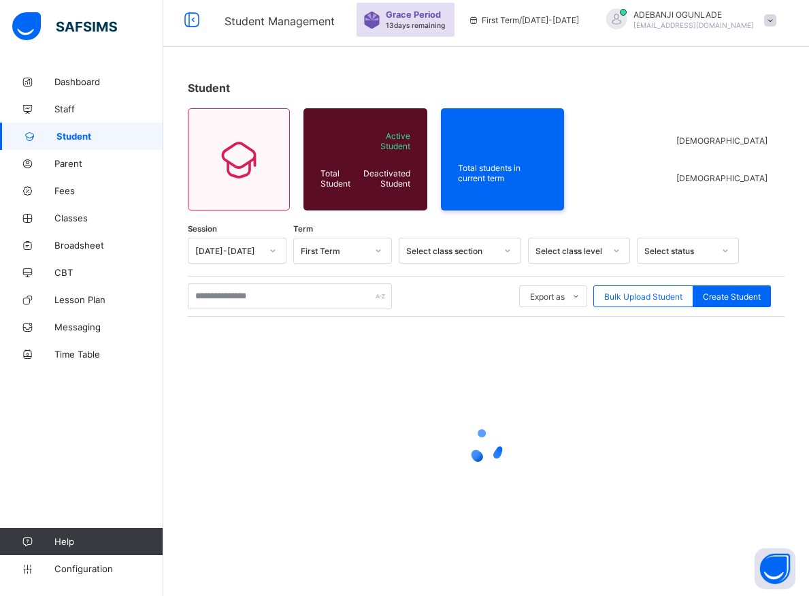
scroll to position [7, 0]
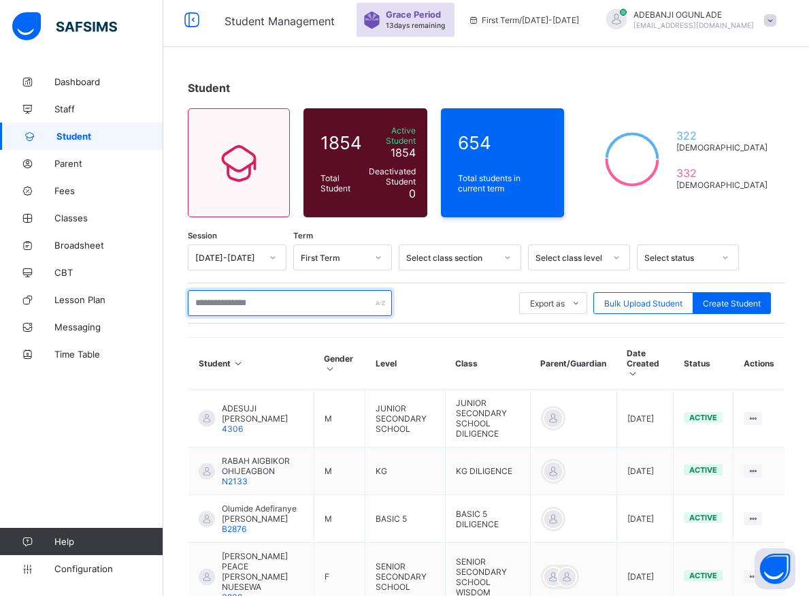
click at [220, 295] on input "text" at bounding box center [290, 303] width 204 height 26
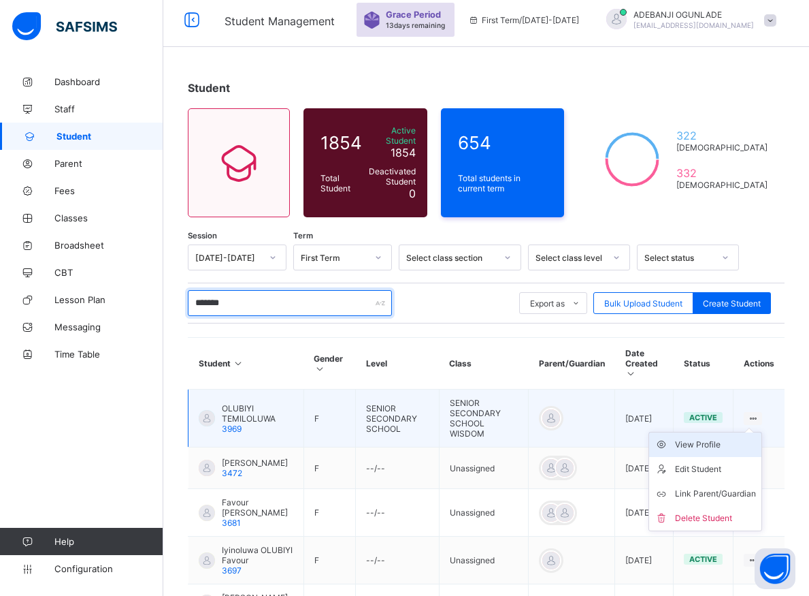
type input "*******"
click at [734, 438] on div "View Profile" at bounding box center [715, 445] width 81 height 14
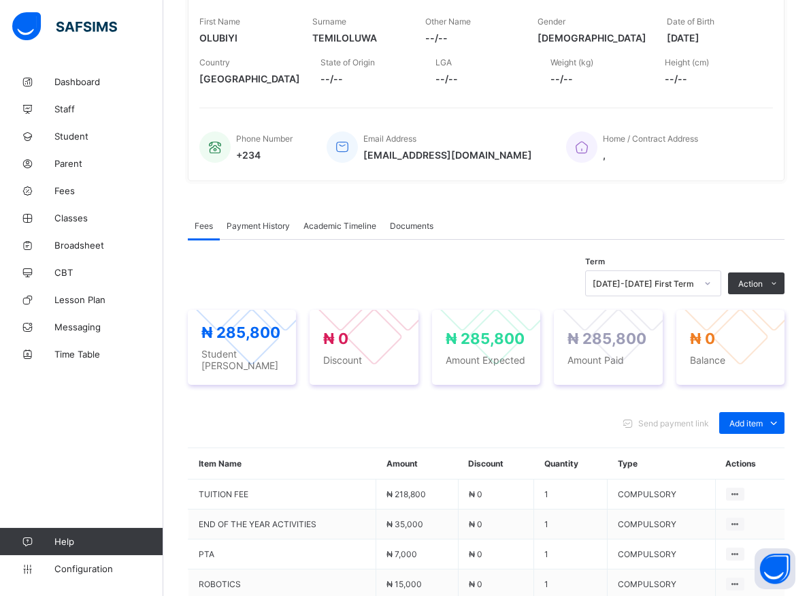
scroll to position [208, 0]
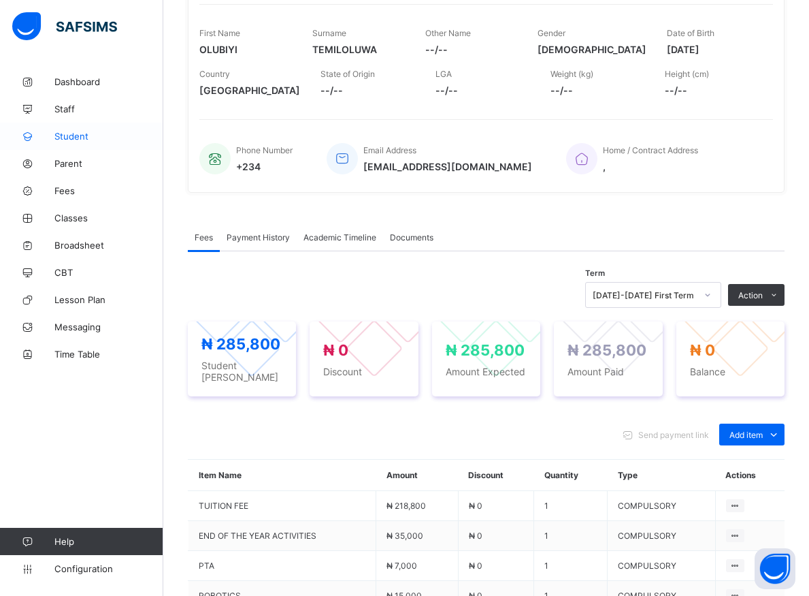
click at [82, 134] on span "Student" at bounding box center [108, 136] width 109 height 11
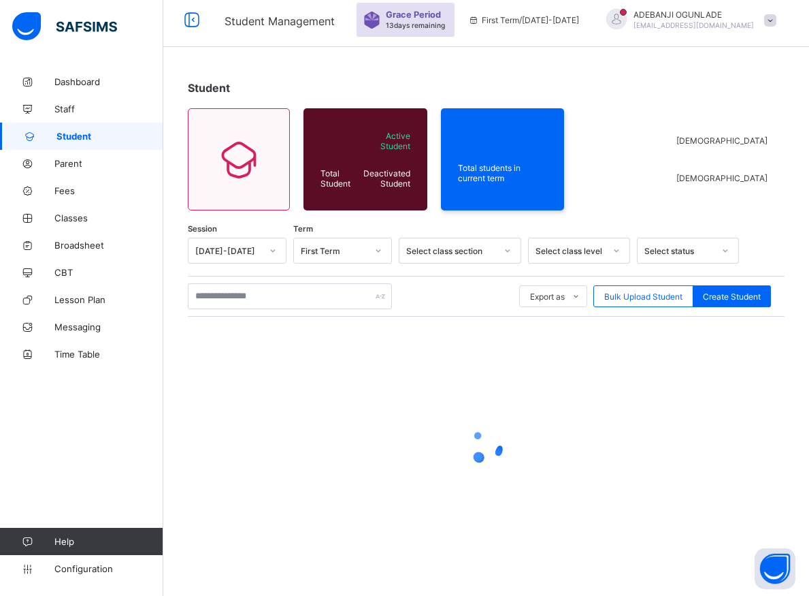
scroll to position [7, 0]
click at [250, 298] on input "text" at bounding box center [290, 296] width 204 height 26
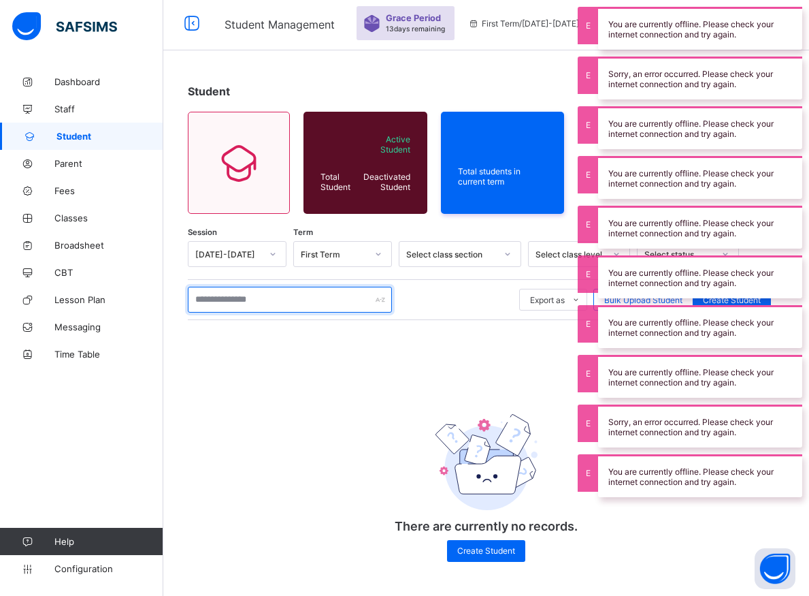
scroll to position [5, 0]
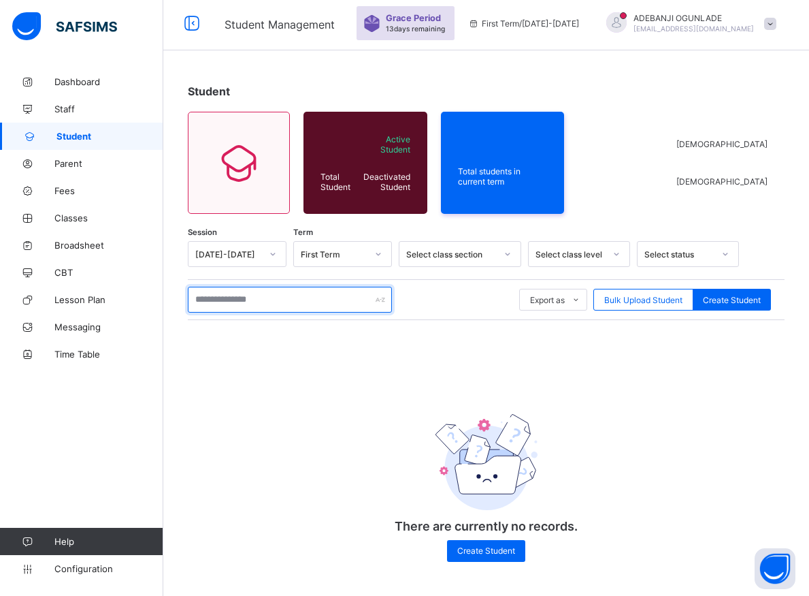
click at [246, 299] on input "text" at bounding box center [290, 300] width 204 height 26
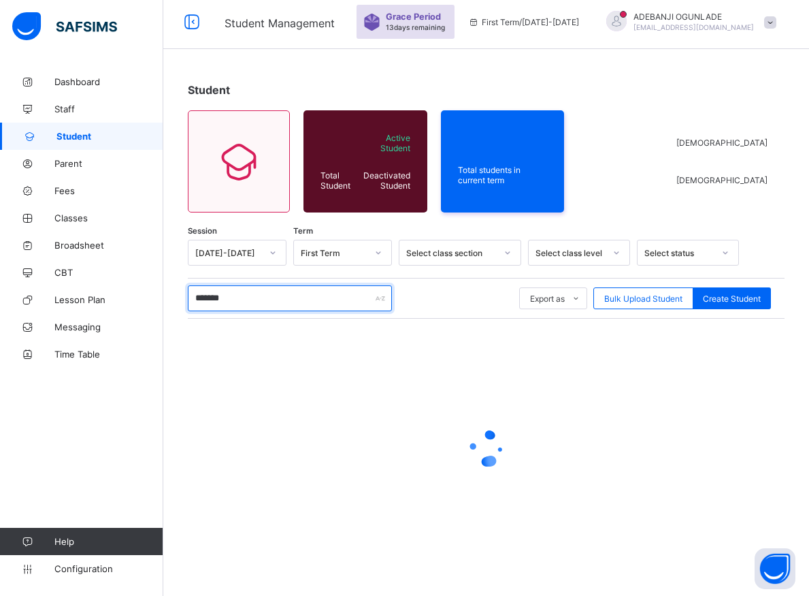
click at [284, 302] on input "*******" at bounding box center [290, 298] width 204 height 26
click at [307, 292] on input "*******" at bounding box center [290, 298] width 204 height 26
type input "*******"
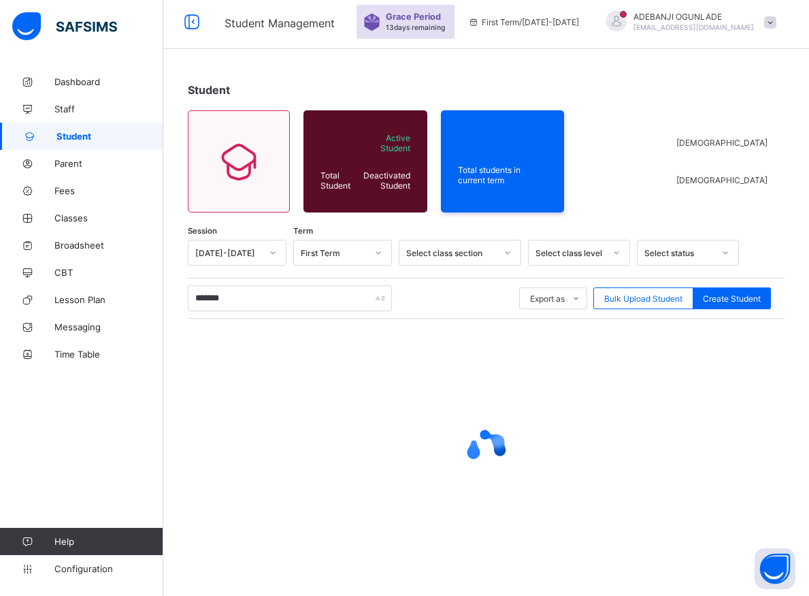
click at [420, 387] on div at bounding box center [486, 448] width 597 height 259
click at [297, 83] on div "Student" at bounding box center [486, 90] width 597 height 14
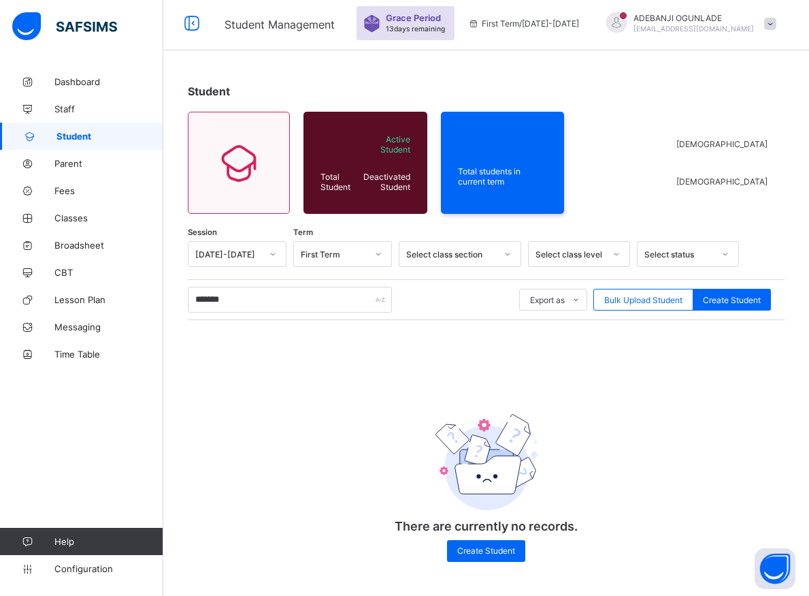
click at [216, 451] on div "Session [DATE]-[DATE] Term First Term Select class section Select class level S…" at bounding box center [486, 408] width 597 height 334
click at [328, 259] on div "First Term" at bounding box center [329, 253] width 71 height 19
